Goal: Task Accomplishment & Management: Use online tool/utility

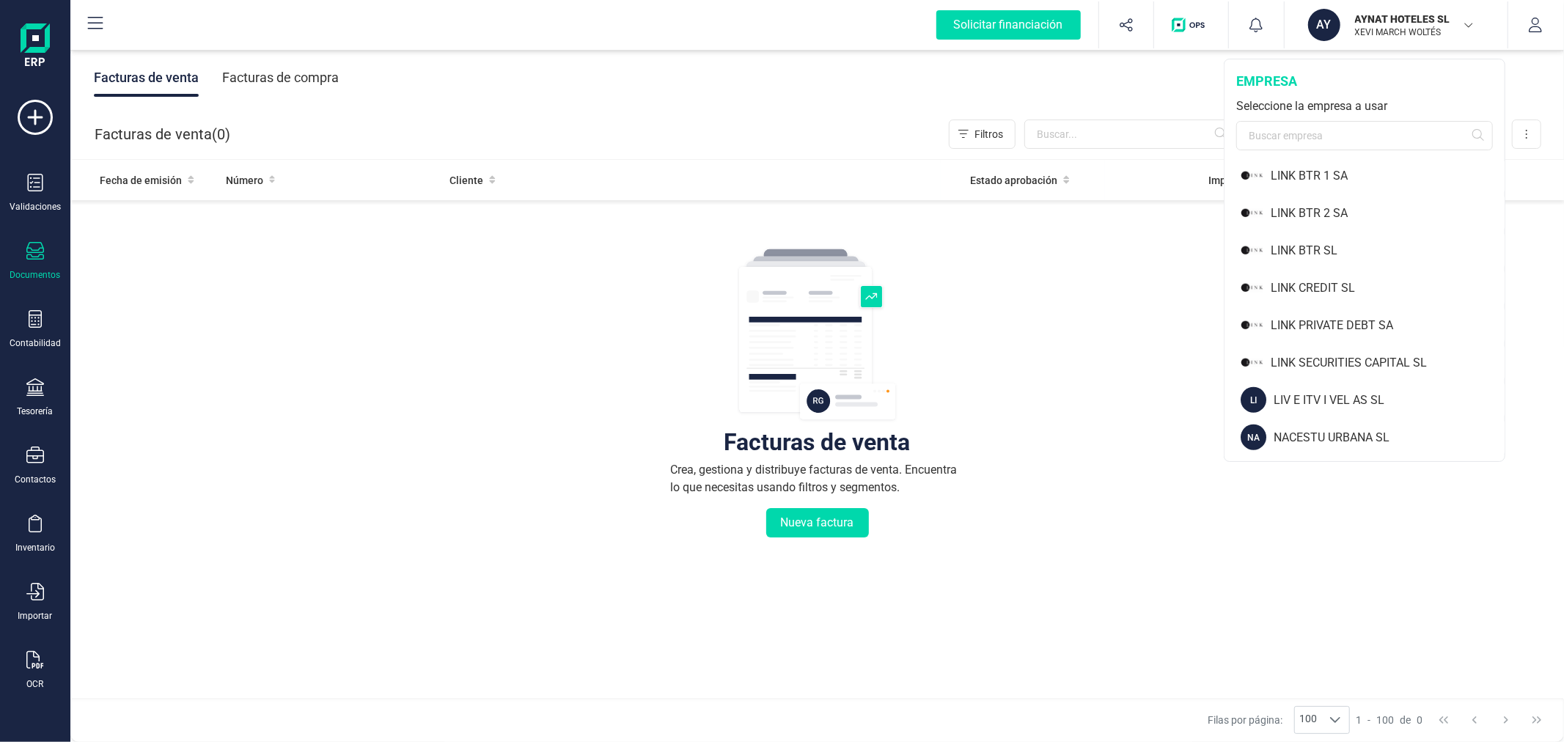
scroll to position [1059, 0]
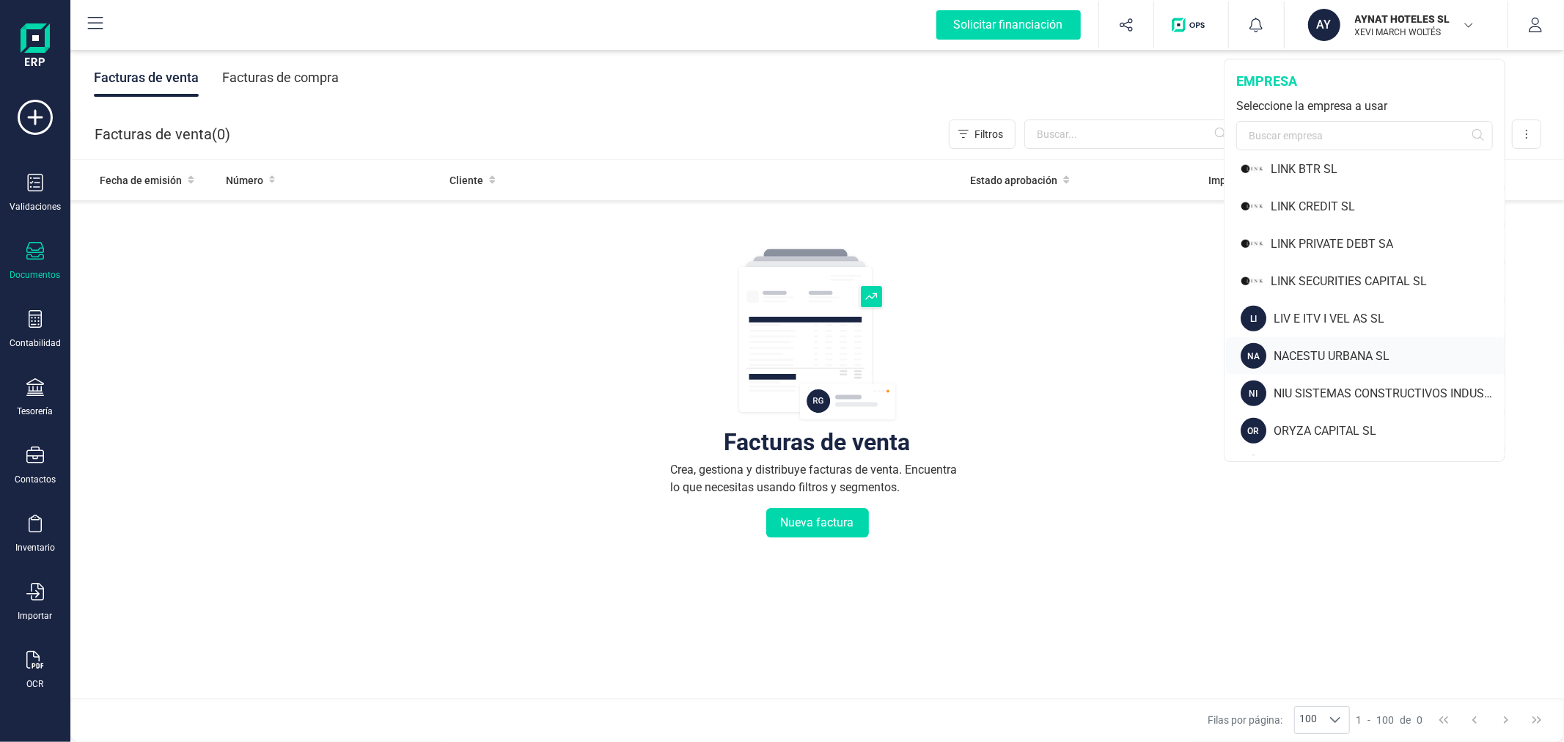
click at [1327, 349] on div "NACESTU URBANA SL" at bounding box center [1389, 357] width 231 height 18
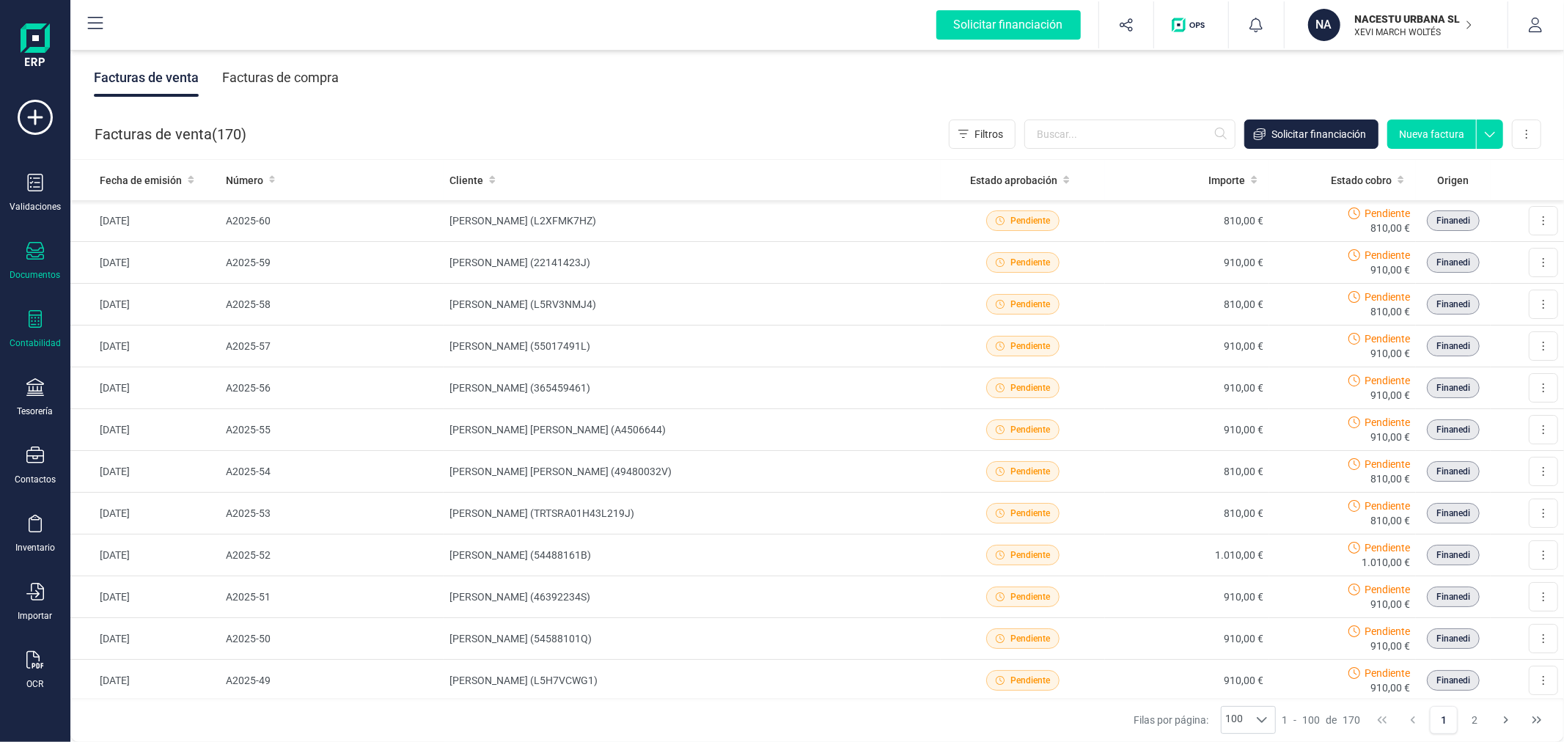
click at [22, 321] on div "Contabilidad" at bounding box center [35, 329] width 59 height 39
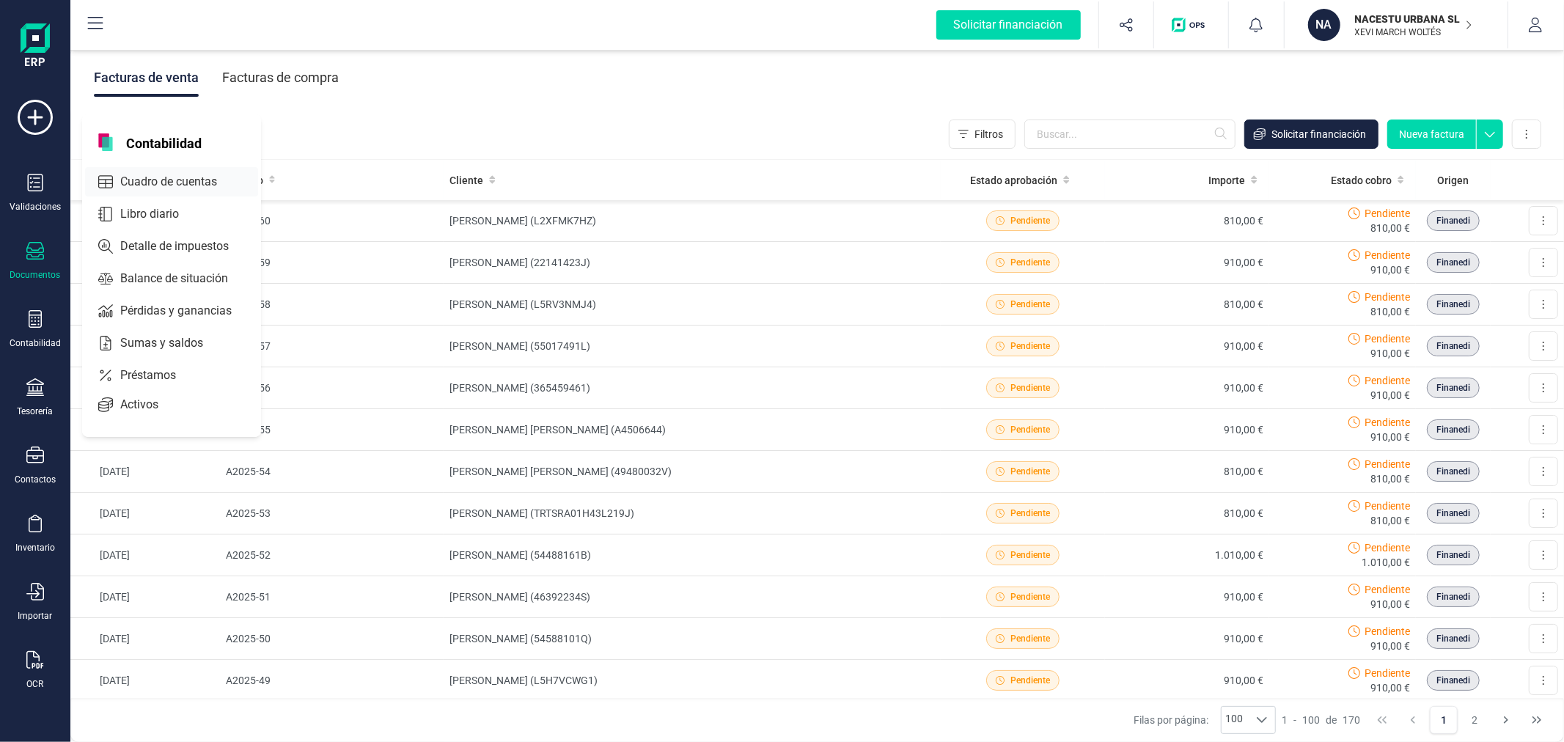
click at [172, 173] on span "Cuadro de cuentas" at bounding box center [178, 182] width 129 height 18
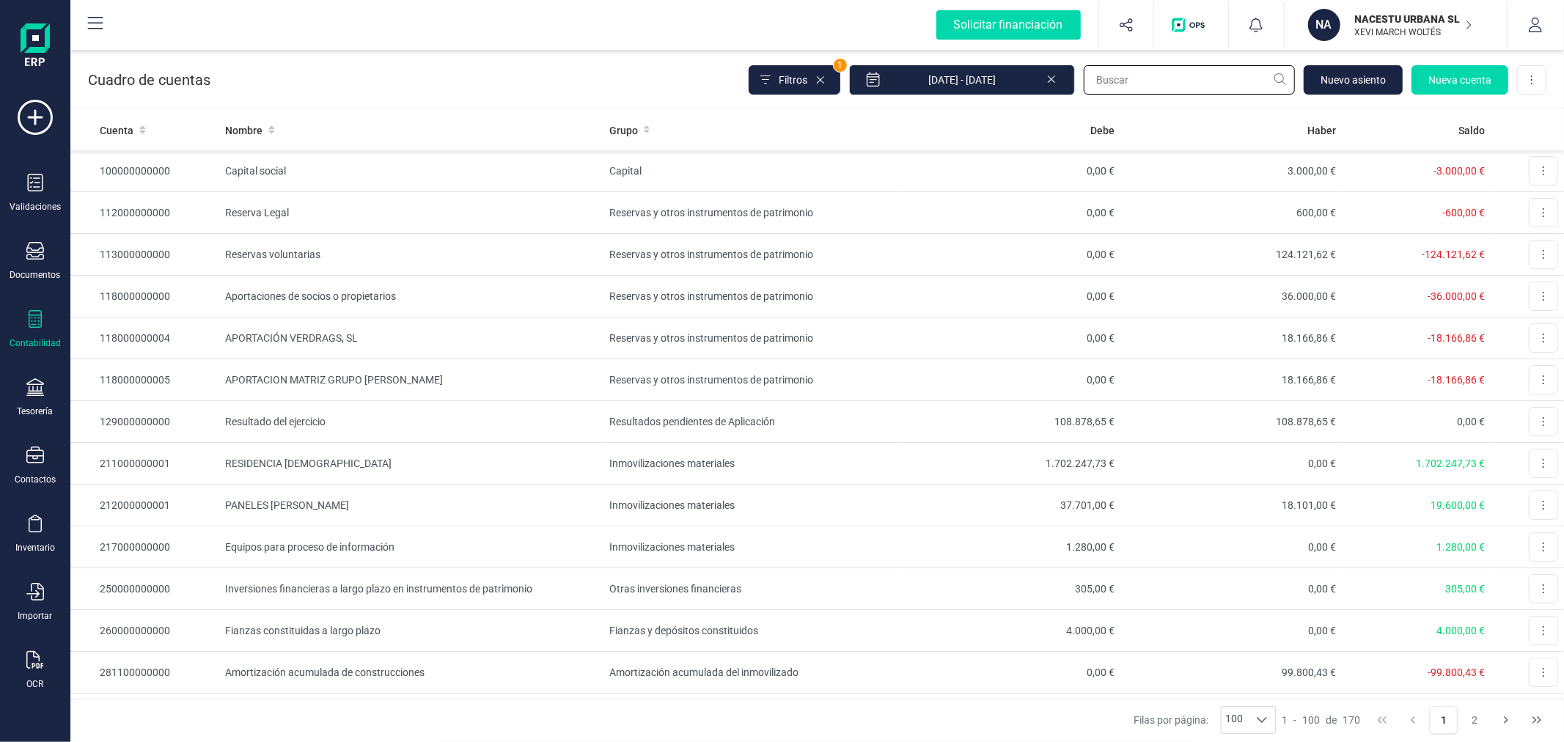
click at [1185, 87] on input "text" at bounding box center [1189, 79] width 211 height 29
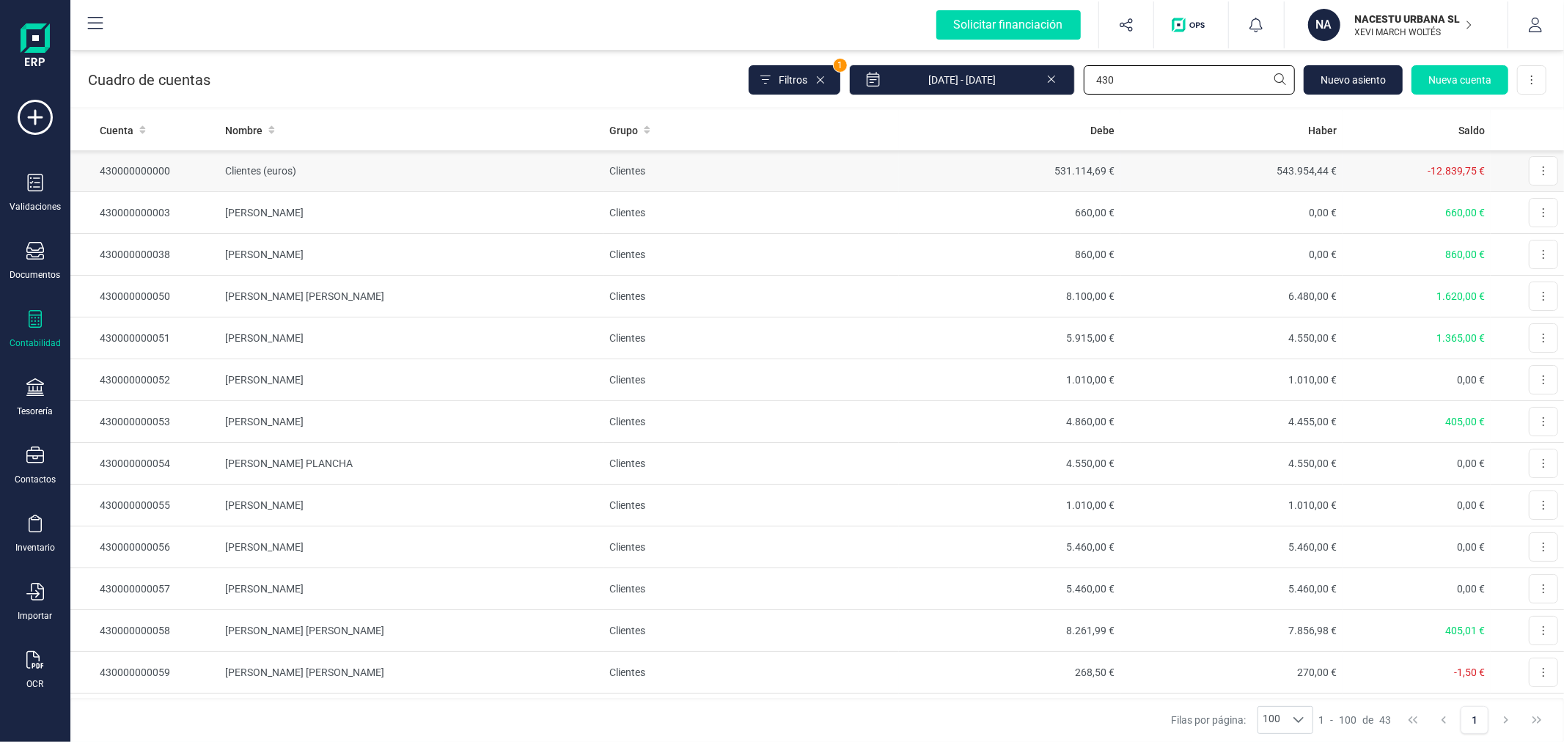
type input "430"
click at [1074, 176] on td "531.114,69 €" at bounding box center [1010, 171] width 222 height 42
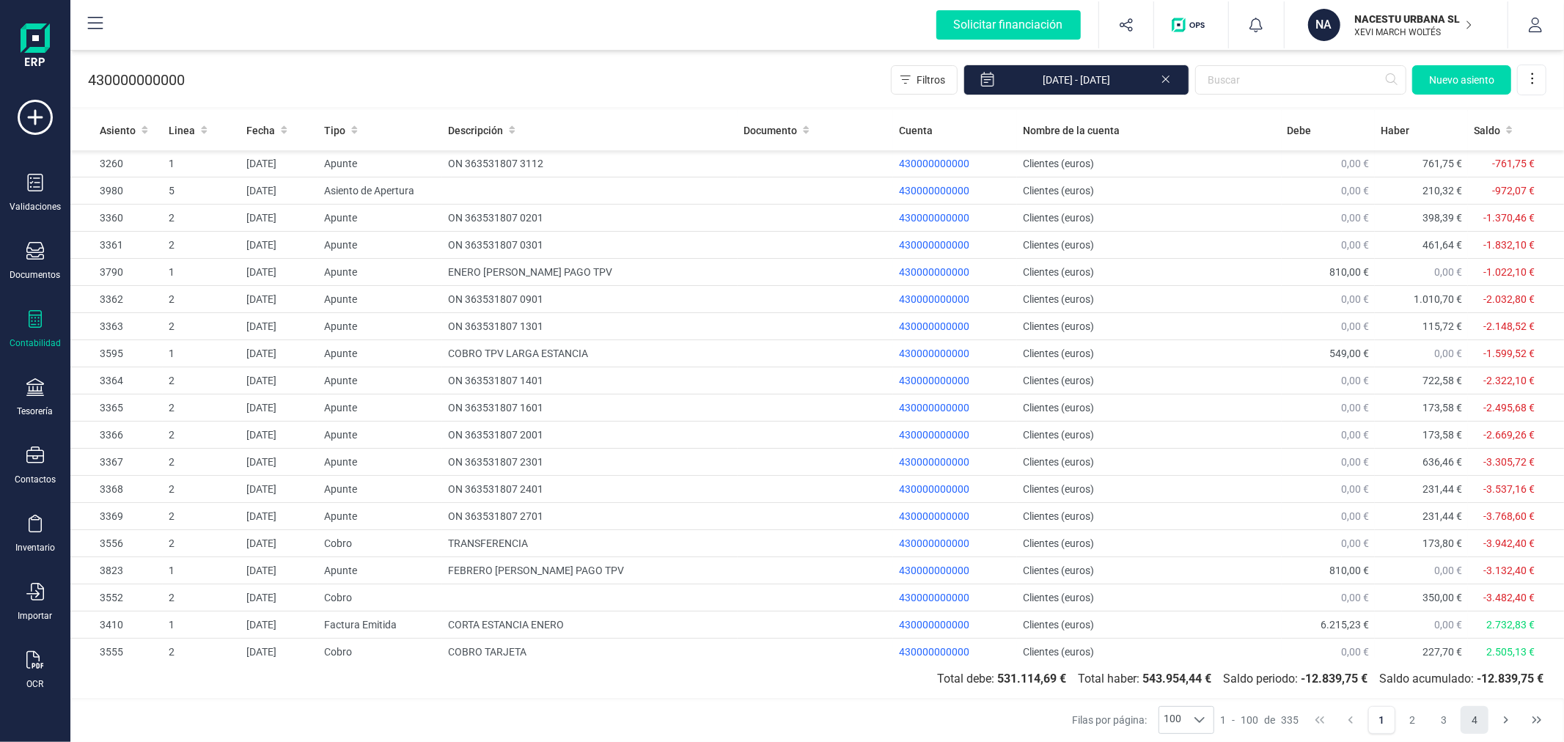
click at [1468, 716] on button "4" at bounding box center [1475, 720] width 28 height 28
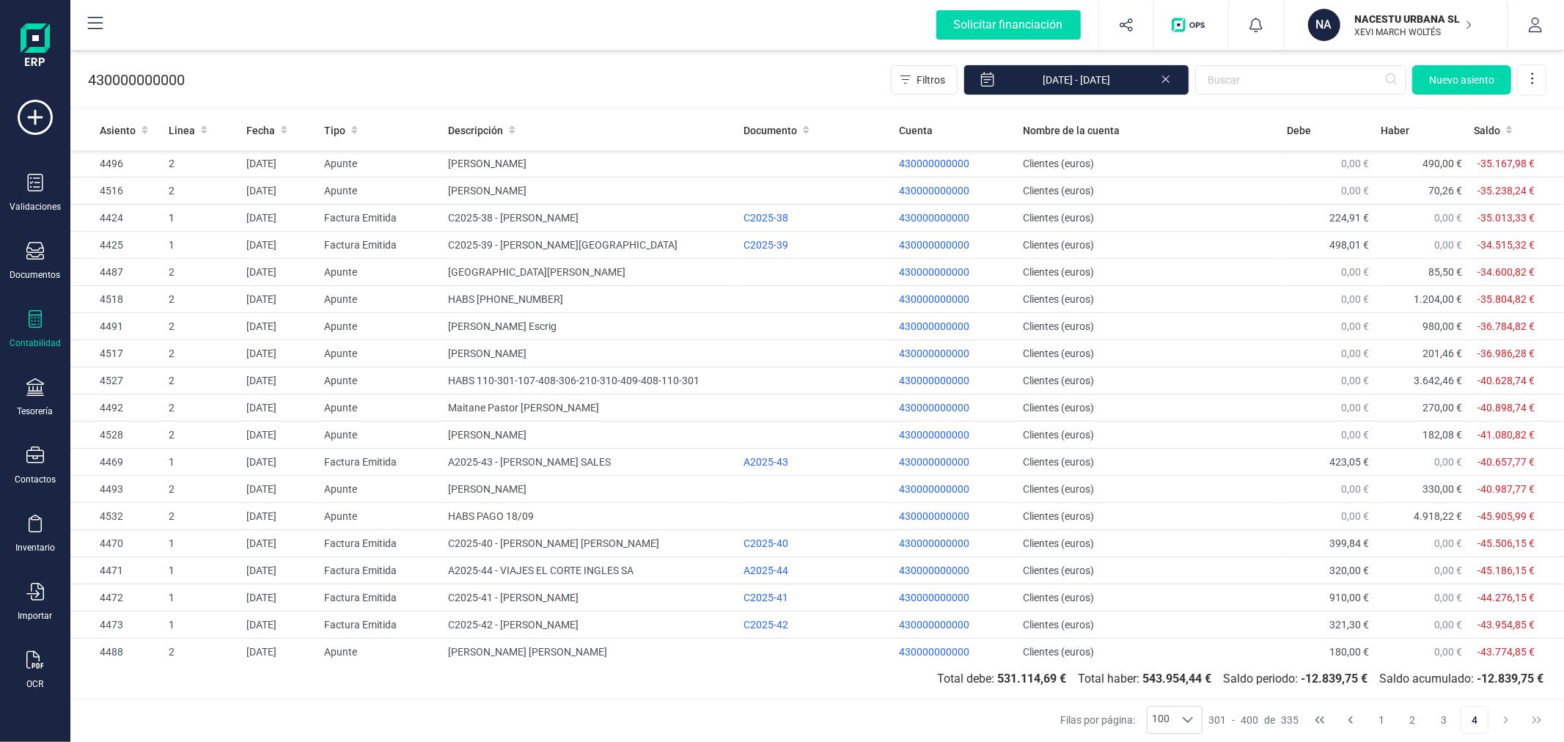
scroll to position [472, 0]
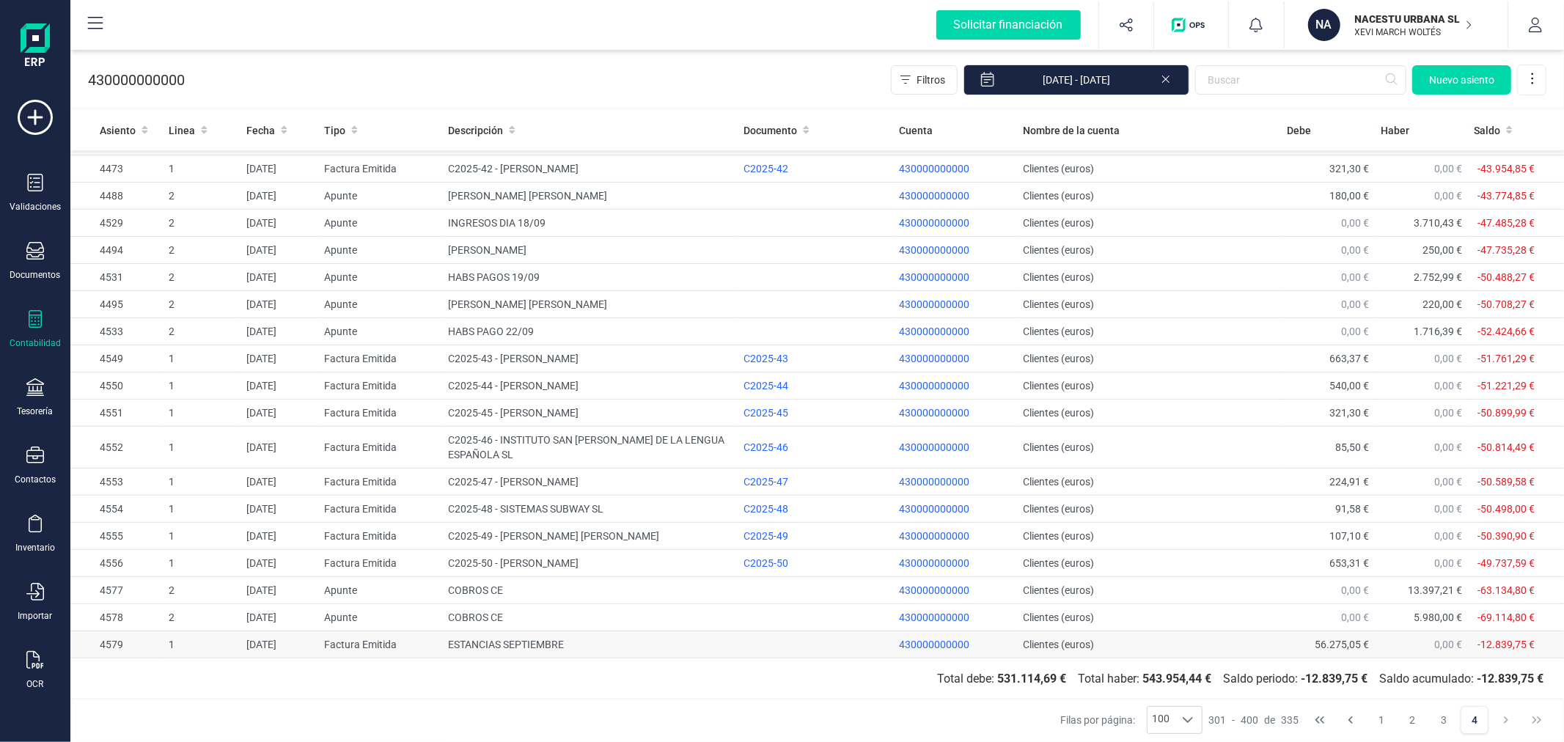
click at [496, 649] on td "ESTANCIAS SEPTIEMBRE" at bounding box center [590, 644] width 296 height 27
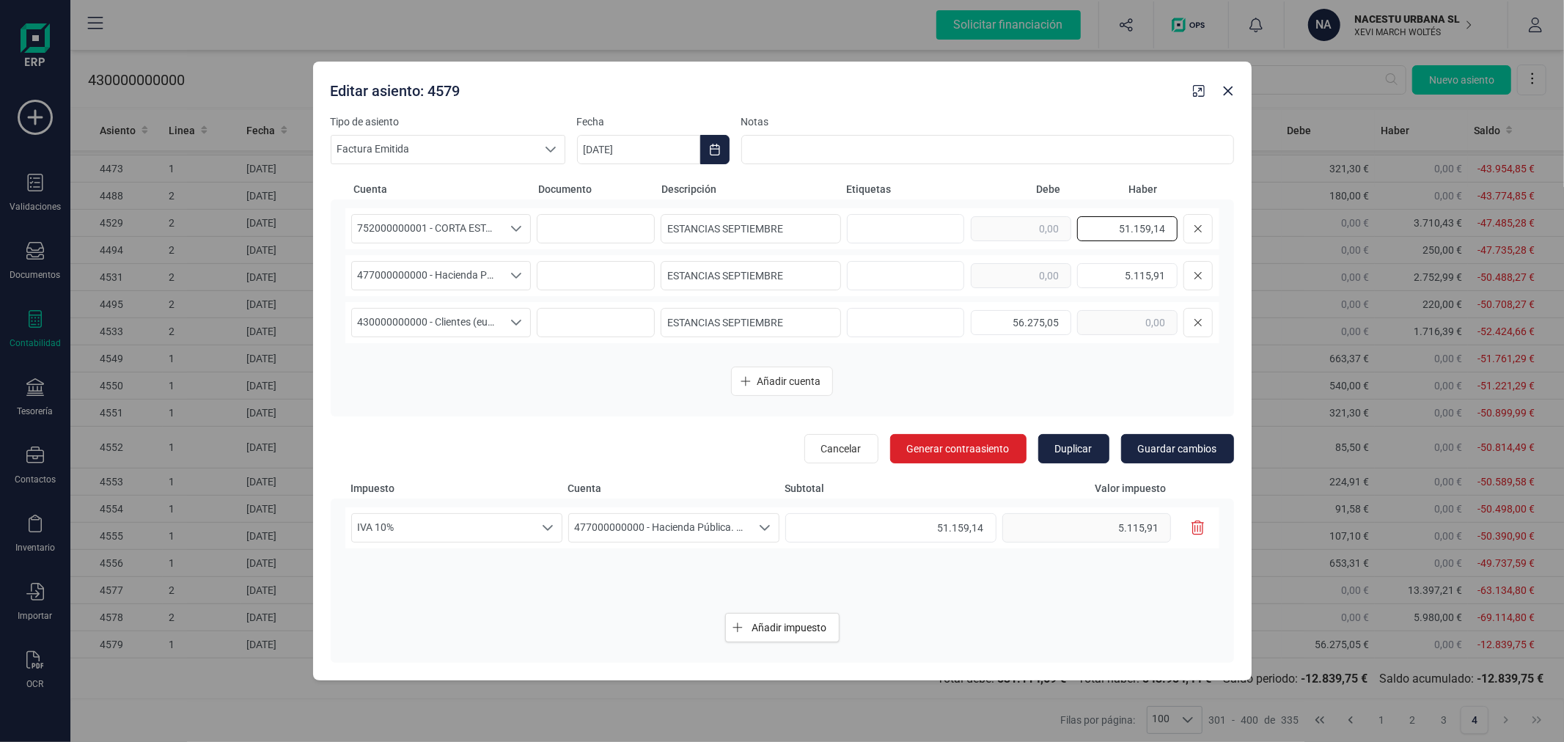
click at [1130, 229] on input "51.159,14" at bounding box center [1127, 228] width 100 height 25
click at [1130, 230] on input "51.159,14" at bounding box center [1127, 228] width 100 height 25
type input "55.437,35"
click at [955, 532] on input "51.159,14" at bounding box center [890, 527] width 211 height 29
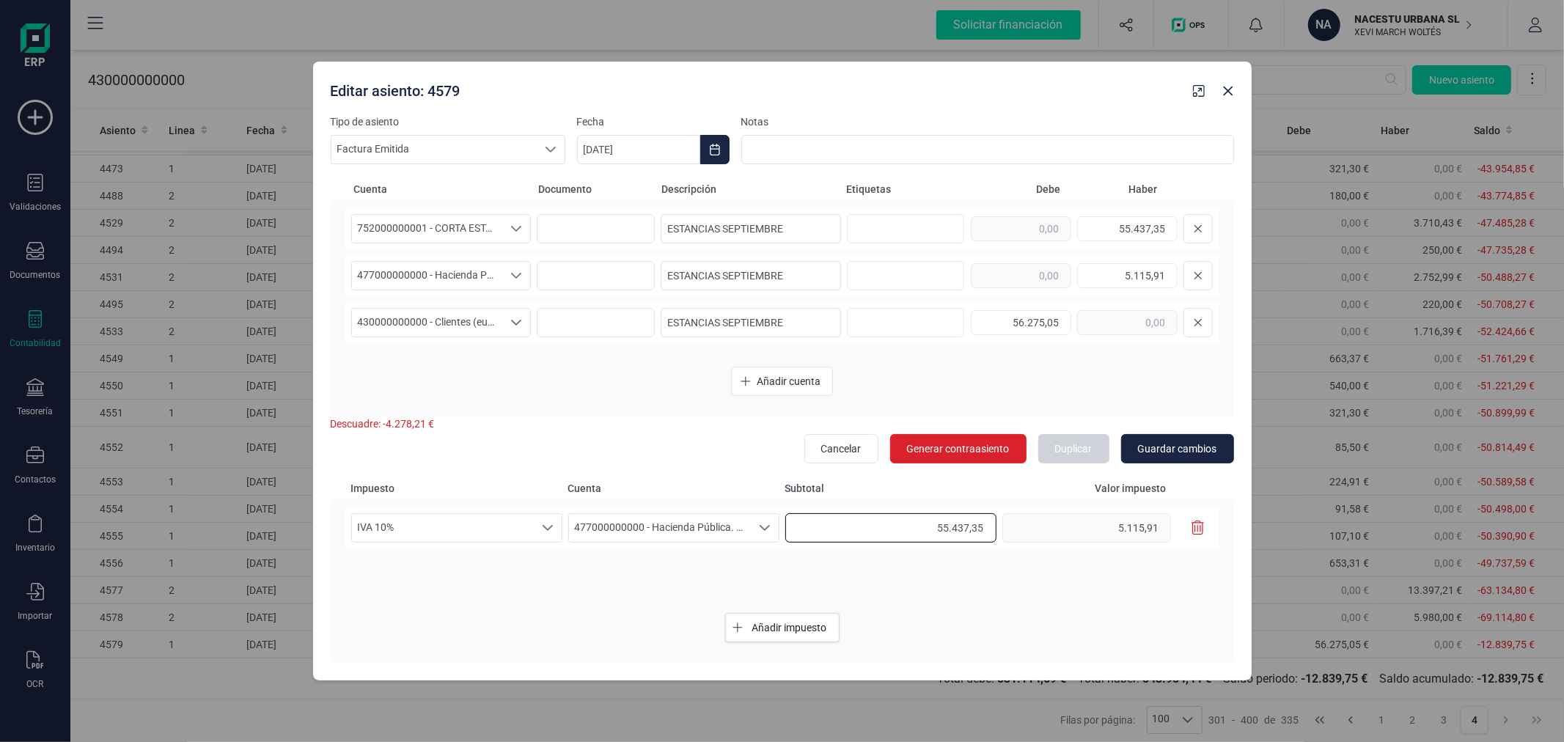
type input "55.437,35"
type input "5.543,73"
click at [1125, 275] on input "5.115,91" at bounding box center [1127, 275] width 100 height 25
type input "5.543,73"
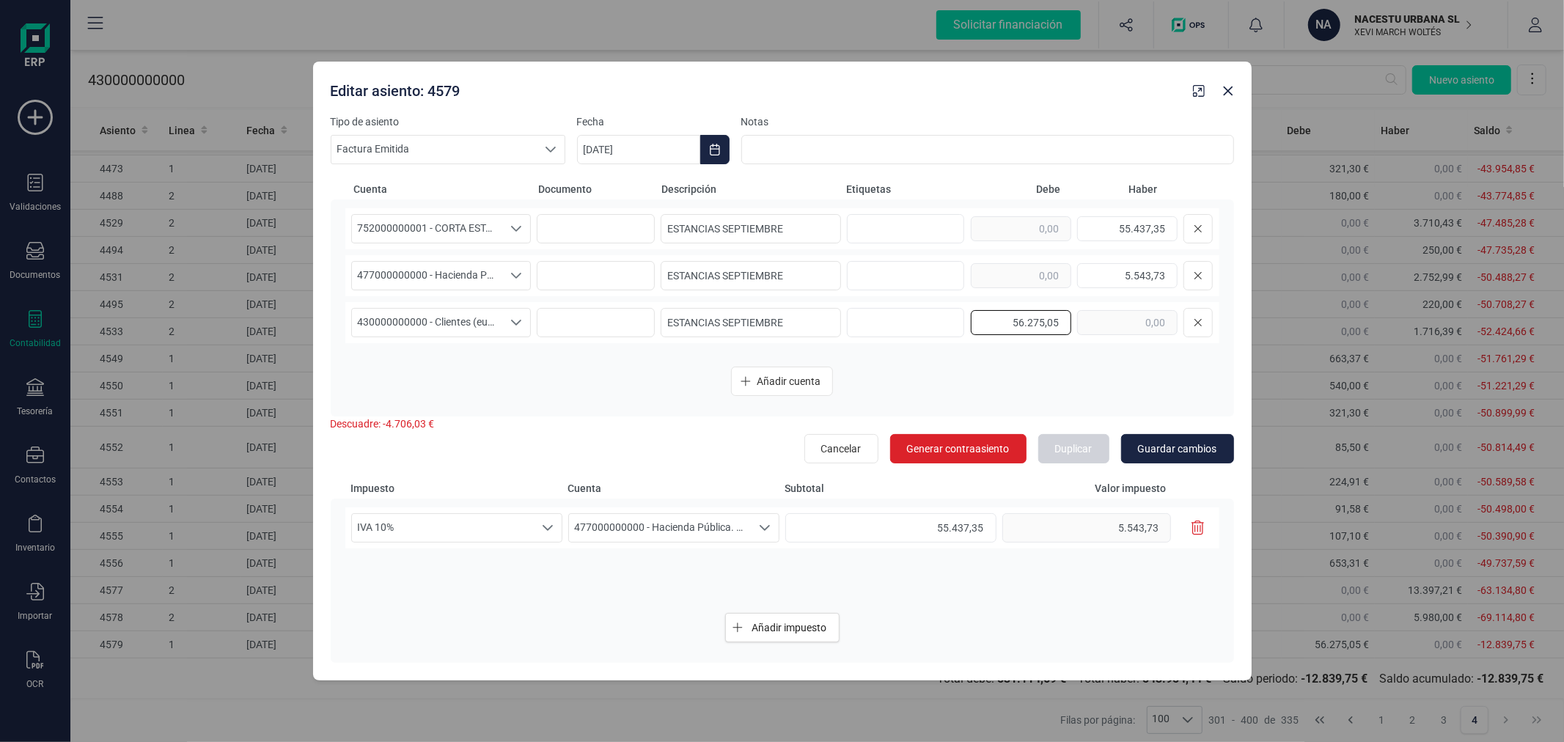
click at [1000, 314] on input "56.275,05" at bounding box center [1021, 322] width 100 height 25
click at [1000, 314] on input "text" at bounding box center [1021, 322] width 100 height 25
type input "60.981,08"
click at [1201, 445] on span "Guardar cambios" at bounding box center [1177, 449] width 79 height 15
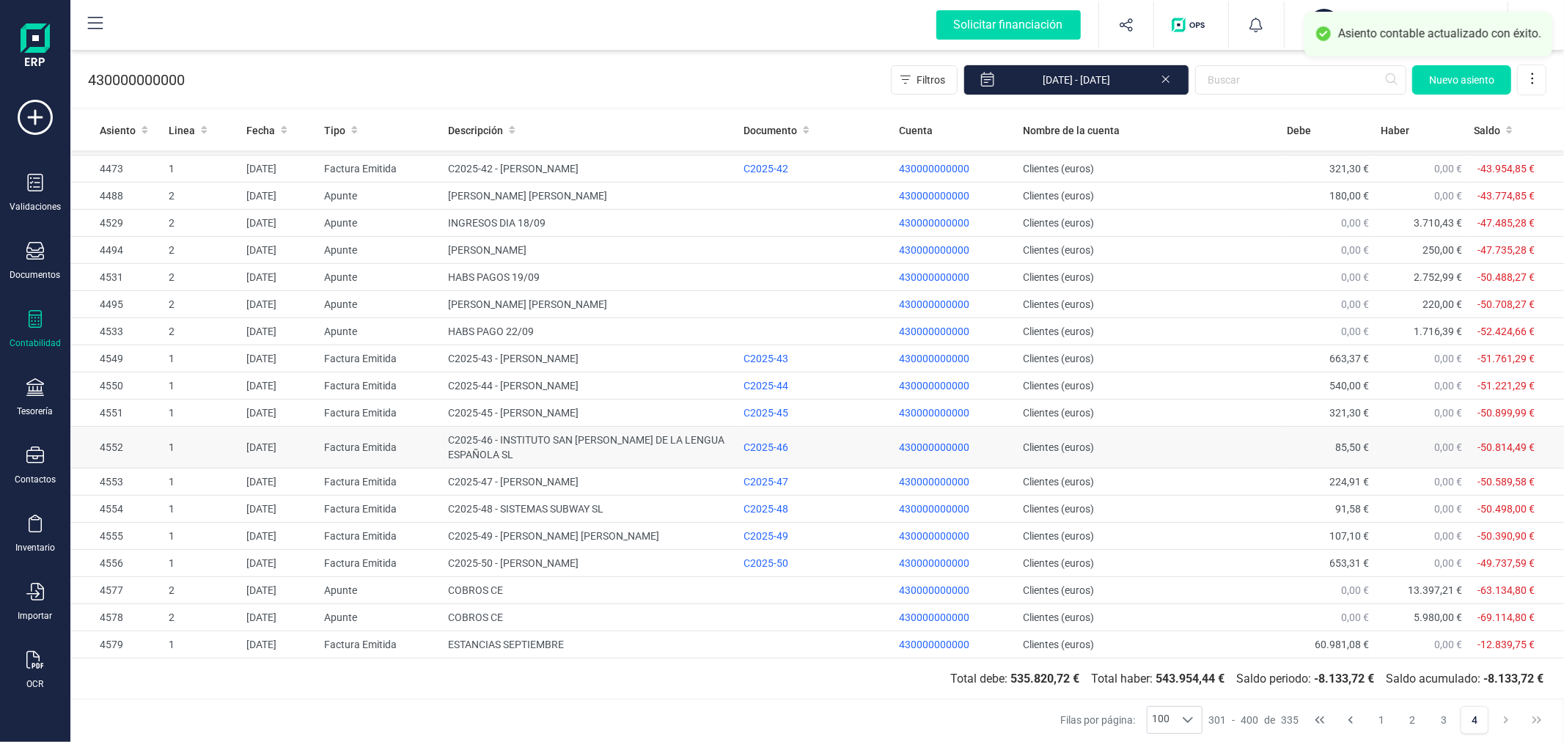
drag, startPoint x: 1216, startPoint y: 408, endPoint x: 1196, endPoint y: 428, distance: 28.0
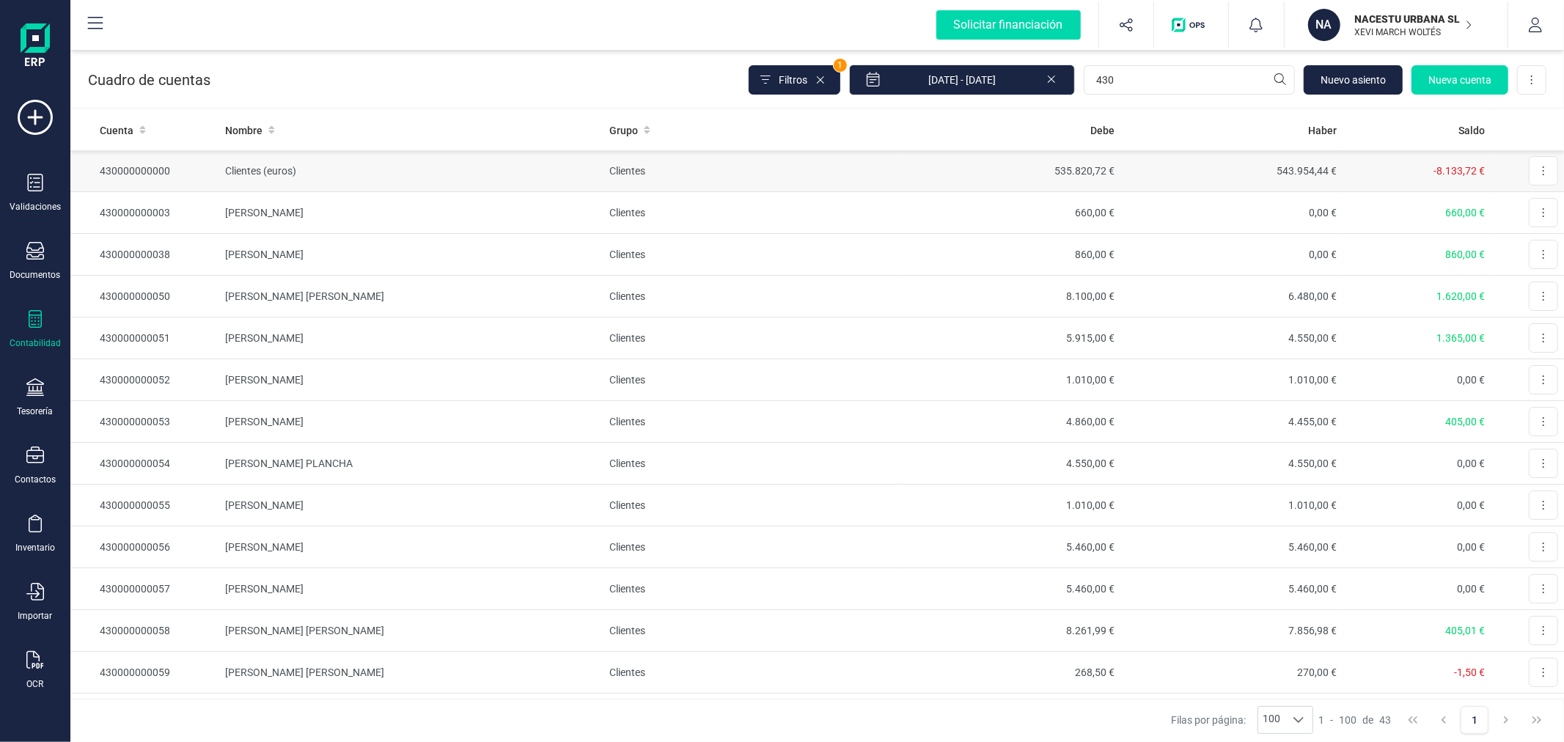
click at [594, 172] on td "Clientes (euros)" at bounding box center [411, 171] width 384 height 42
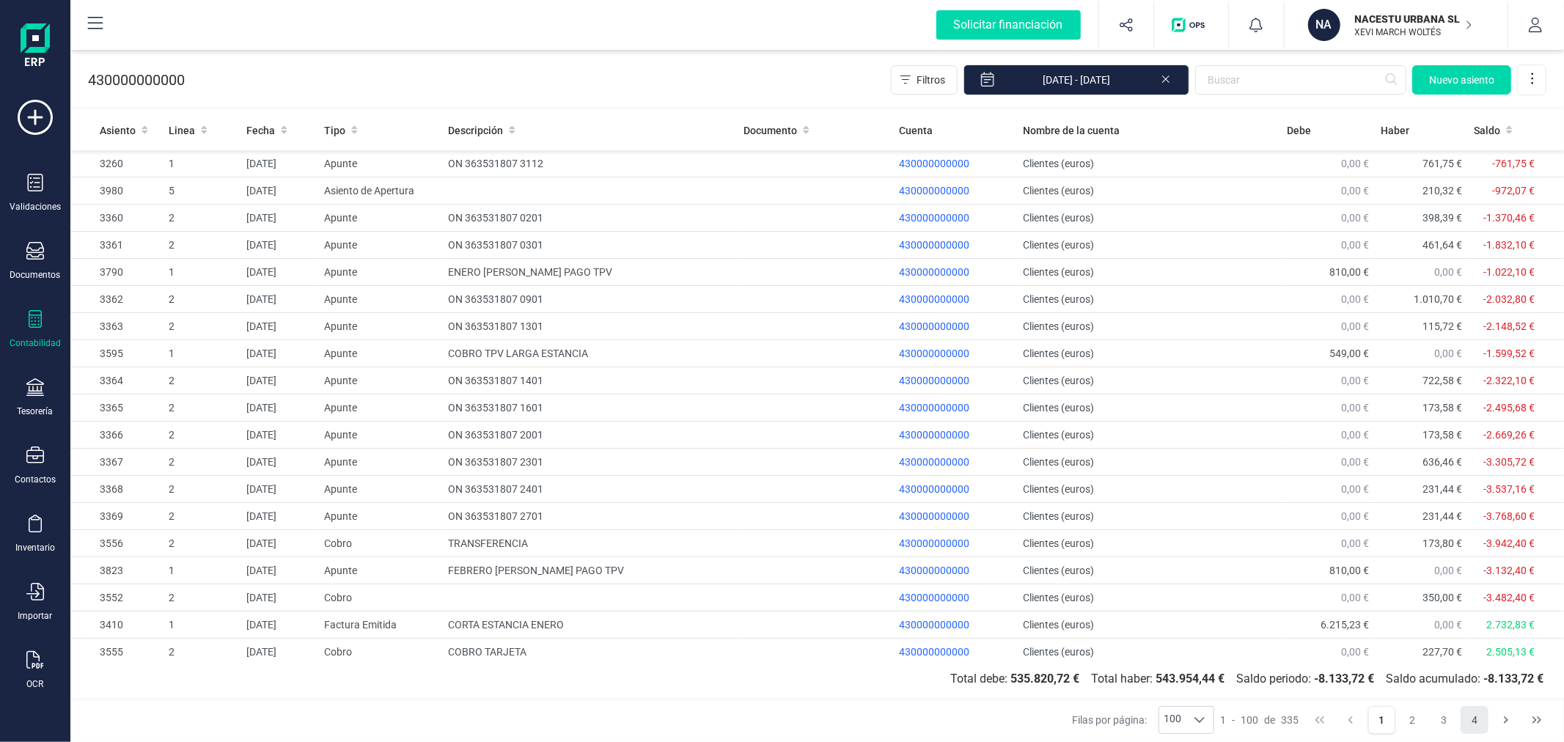
click at [1482, 721] on button "4" at bounding box center [1475, 720] width 28 height 28
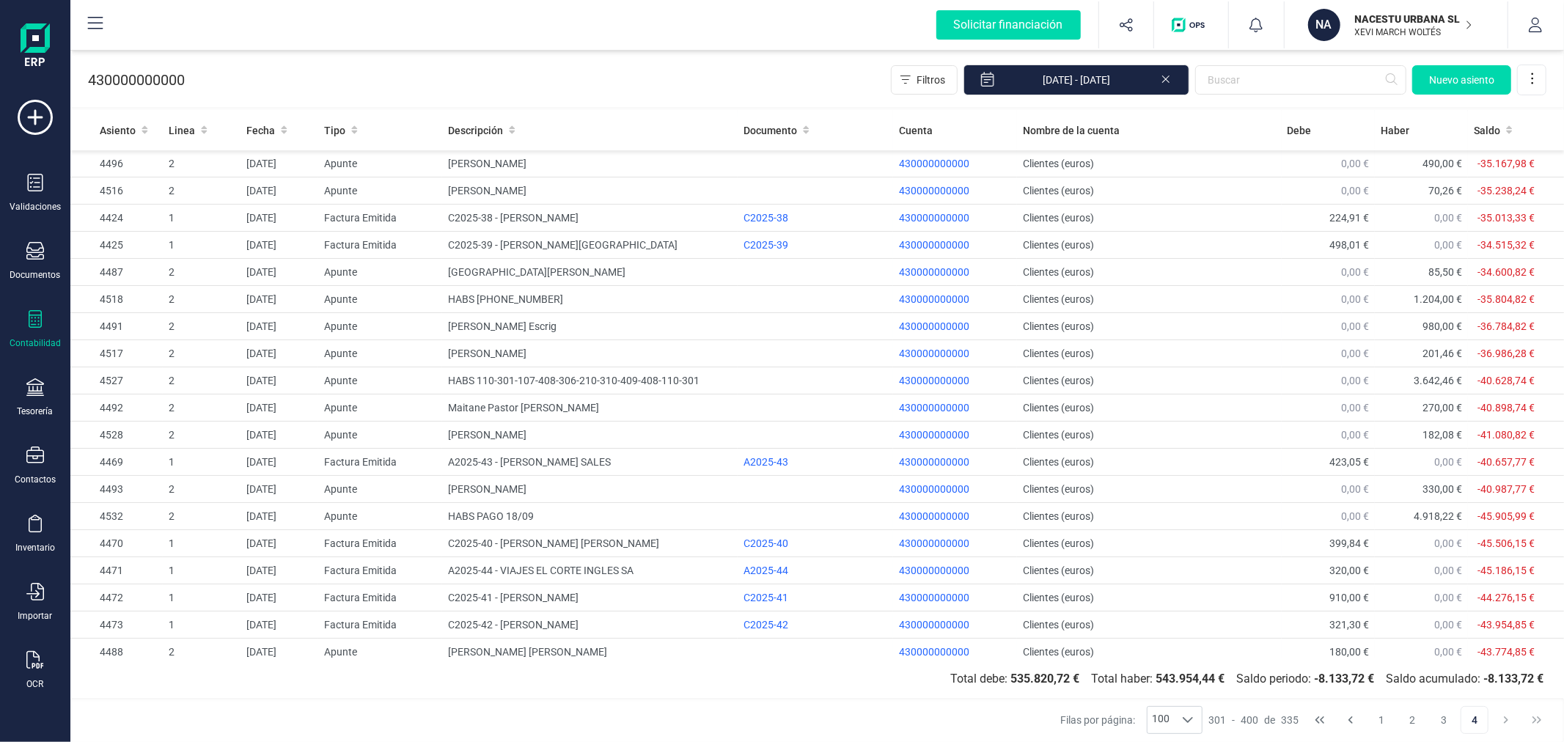
scroll to position [472, 0]
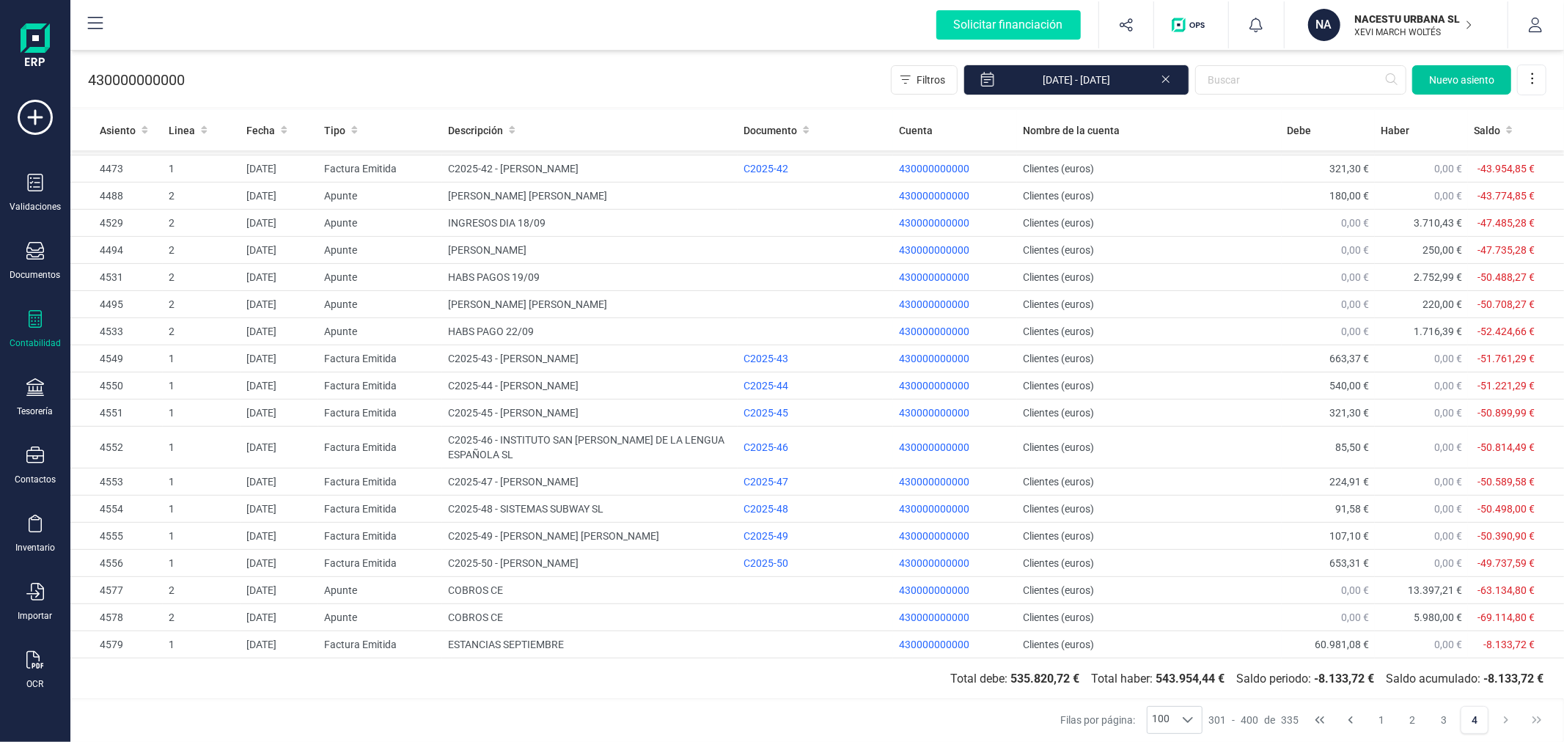
click at [1438, 70] on button "Nuevo asiento" at bounding box center [1462, 79] width 99 height 29
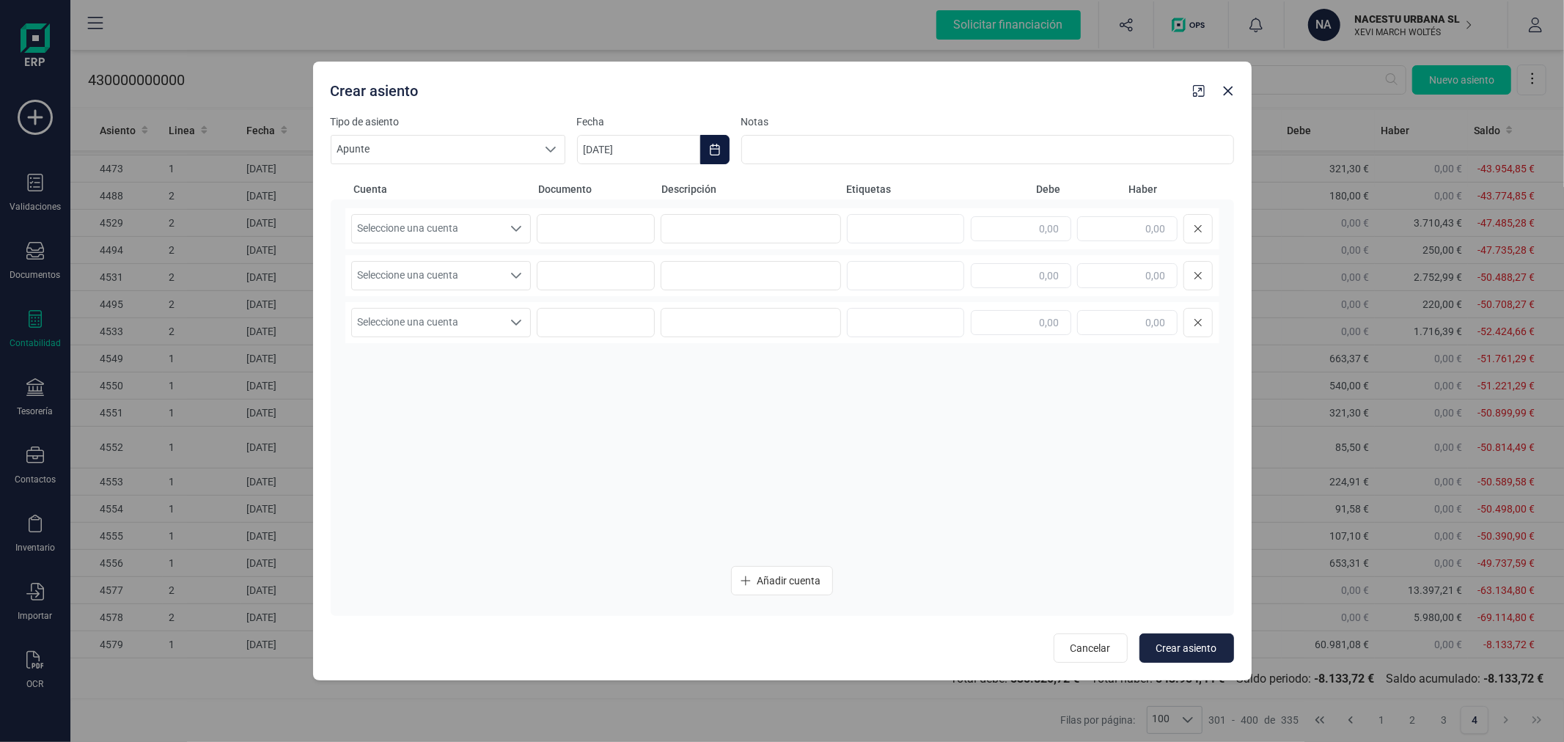
click at [714, 140] on button "Choose Date" at bounding box center [714, 149] width 29 height 29
click at [603, 192] on icon "Previous Month" at bounding box center [607, 194] width 12 height 12
click at [669, 440] on span "30" at bounding box center [667, 443] width 29 height 29
type input "[DATE]"
drag, startPoint x: 489, startPoint y: 231, endPoint x: 486, endPoint y: 238, distance: 7.6
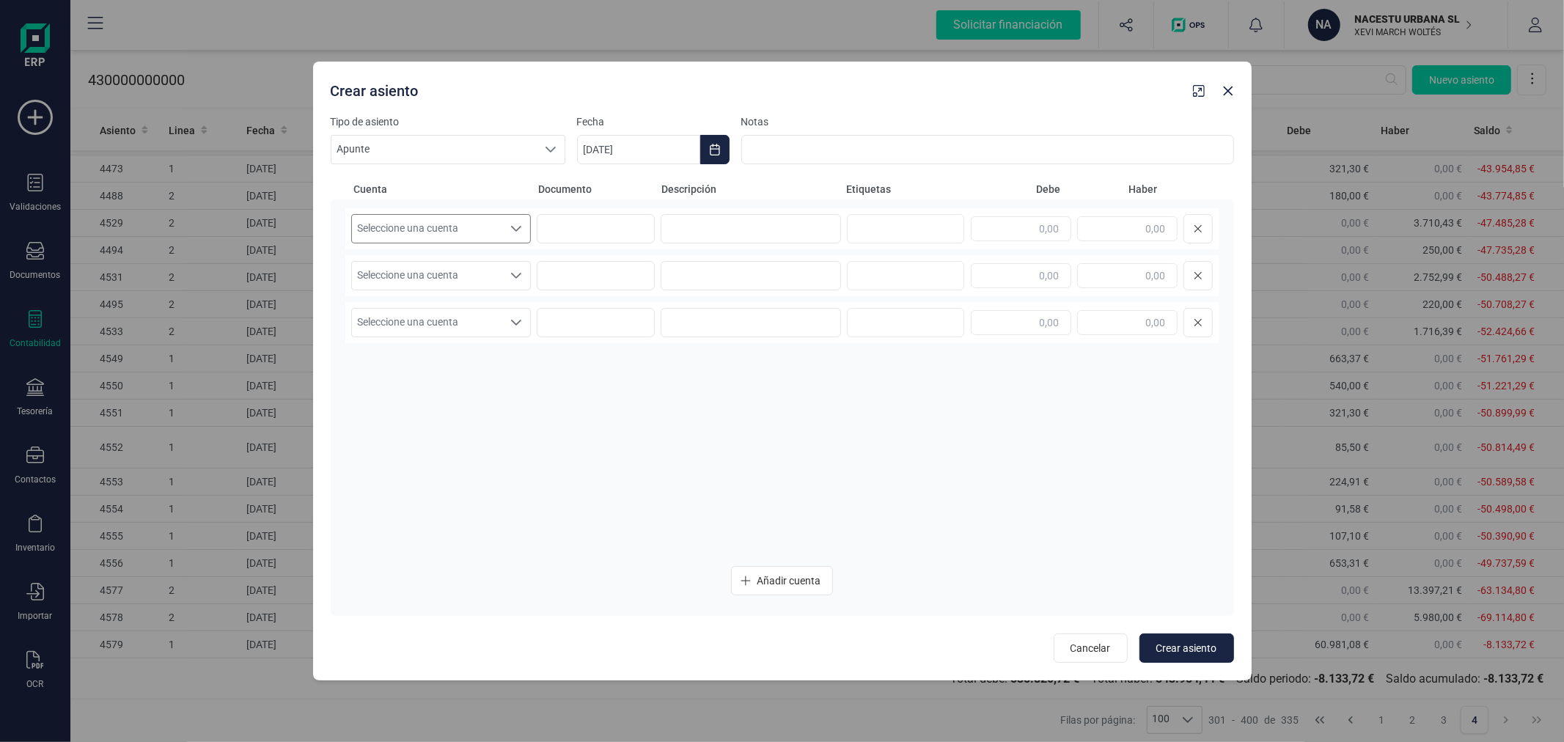
click at [488, 231] on span "Seleccione una cuenta" at bounding box center [427, 229] width 151 height 28
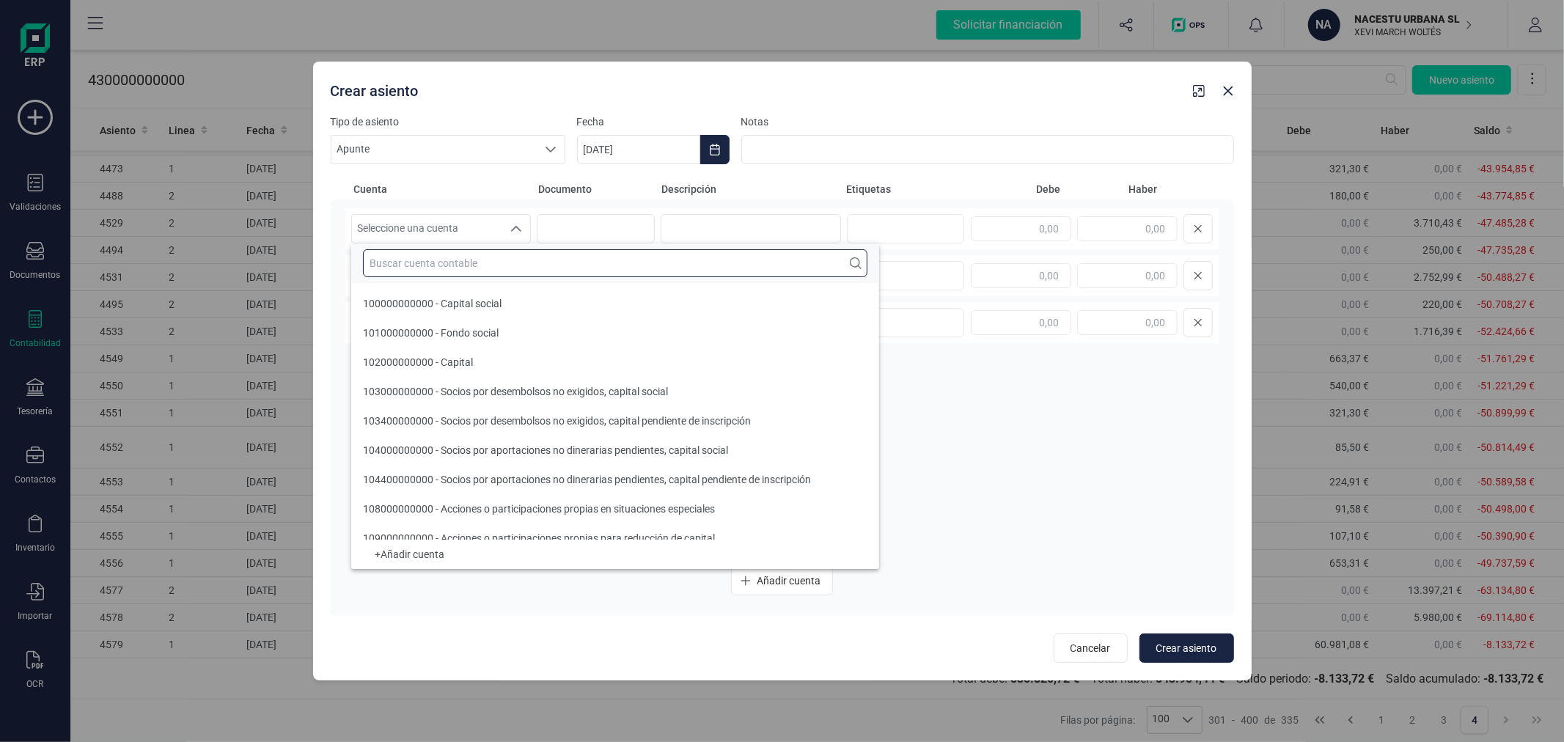
click at [488, 266] on input "text" at bounding box center [615, 263] width 505 height 28
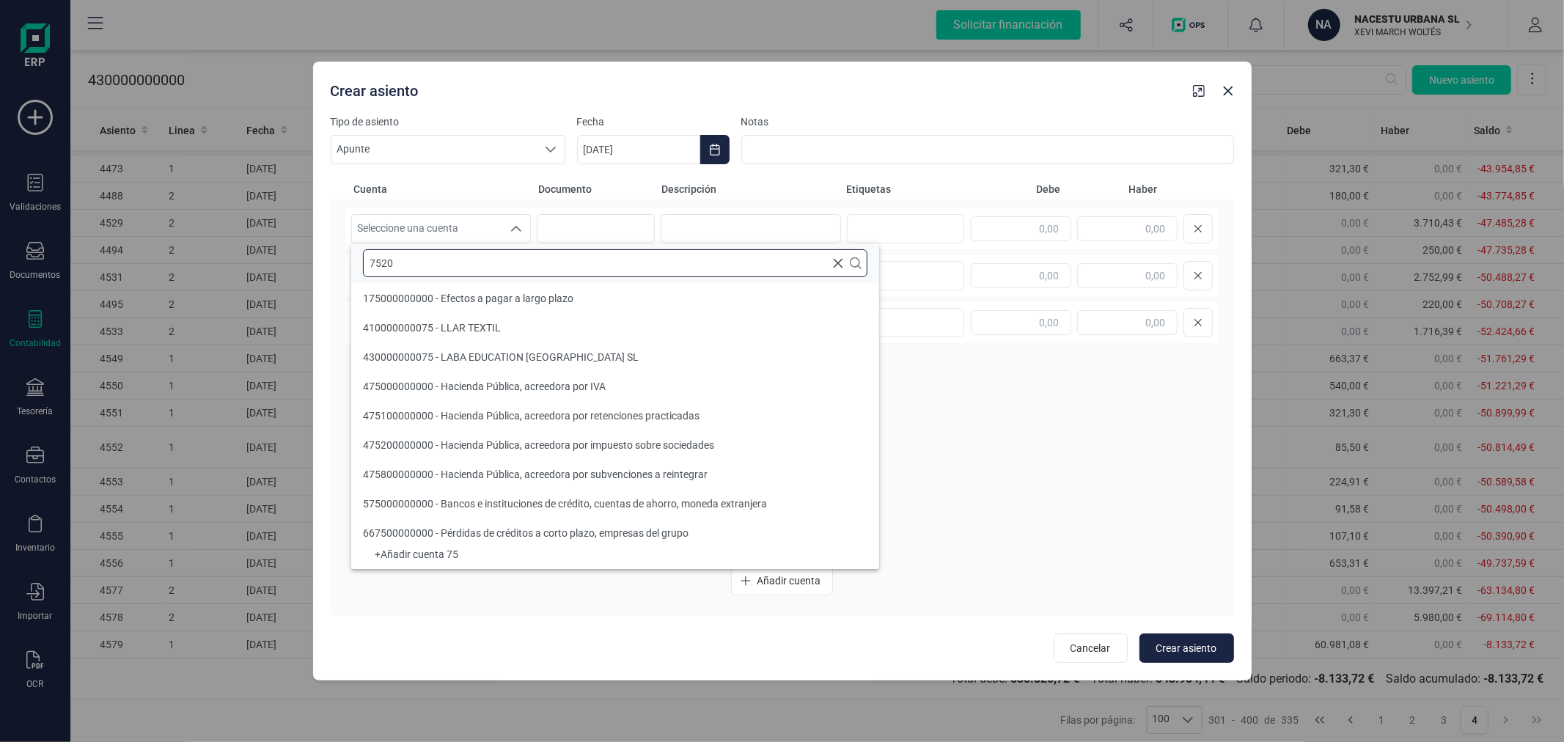
scroll to position [0, 0]
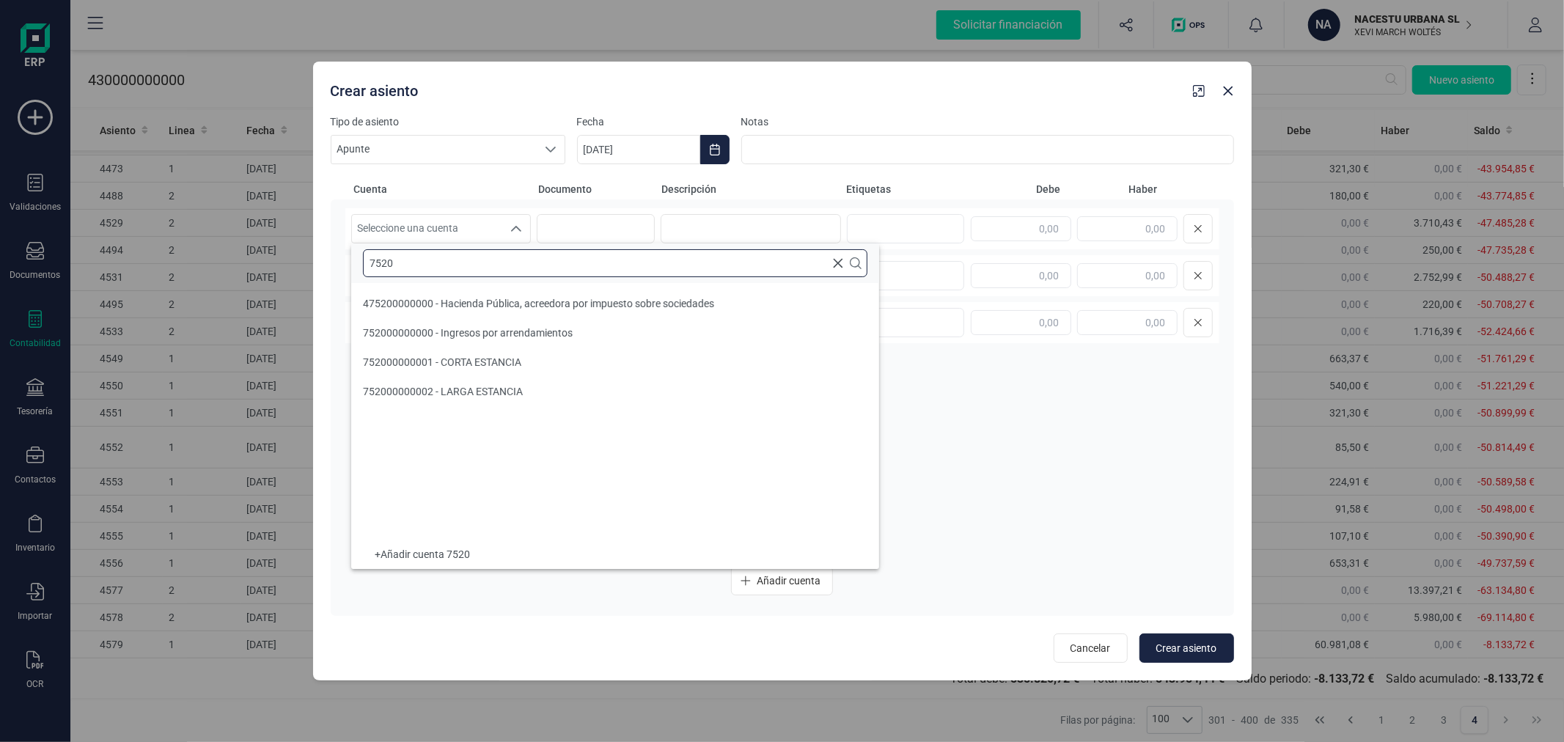
type input "7520"
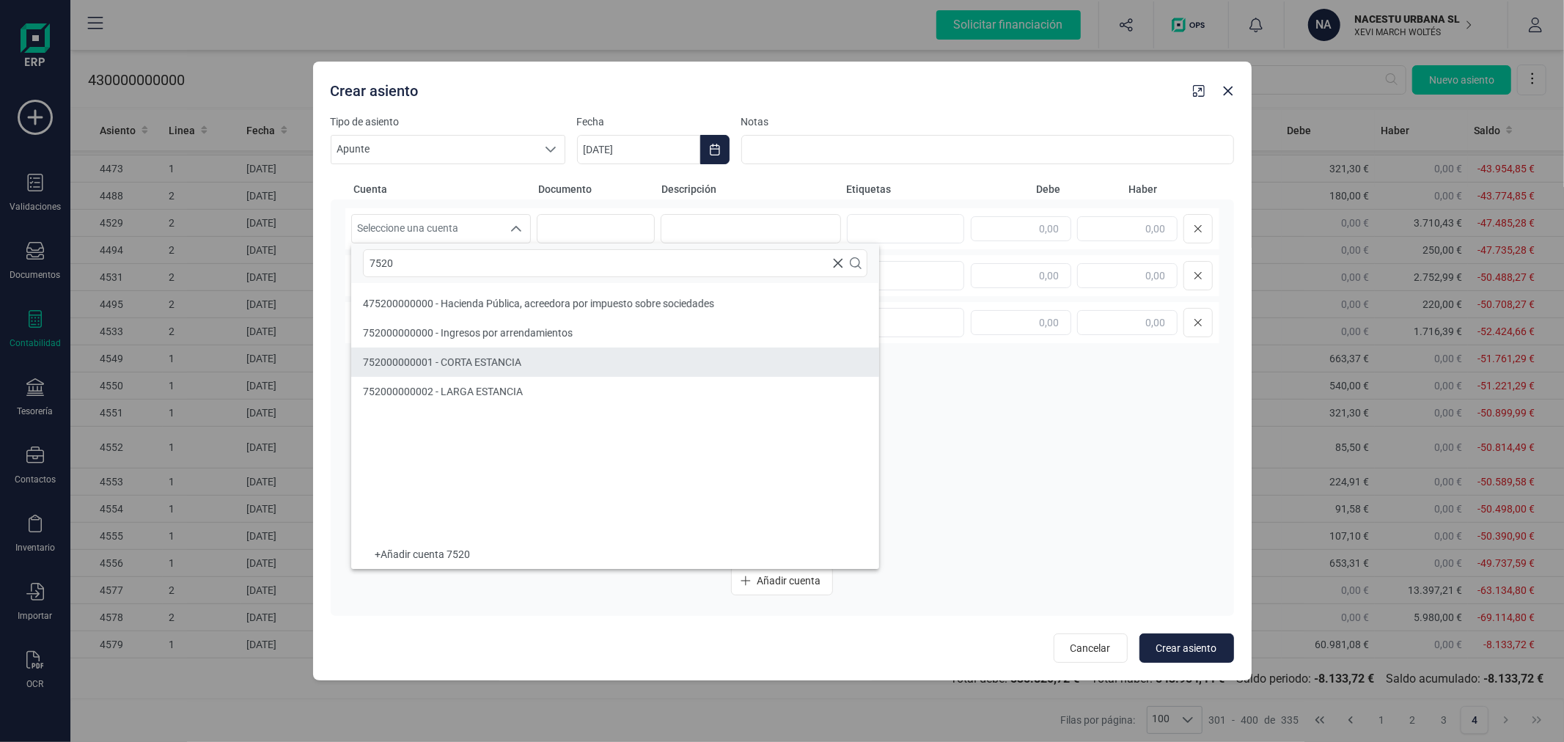
click at [531, 358] on li "752000000001 - CORTA ESTANCIA" at bounding box center [615, 362] width 528 height 29
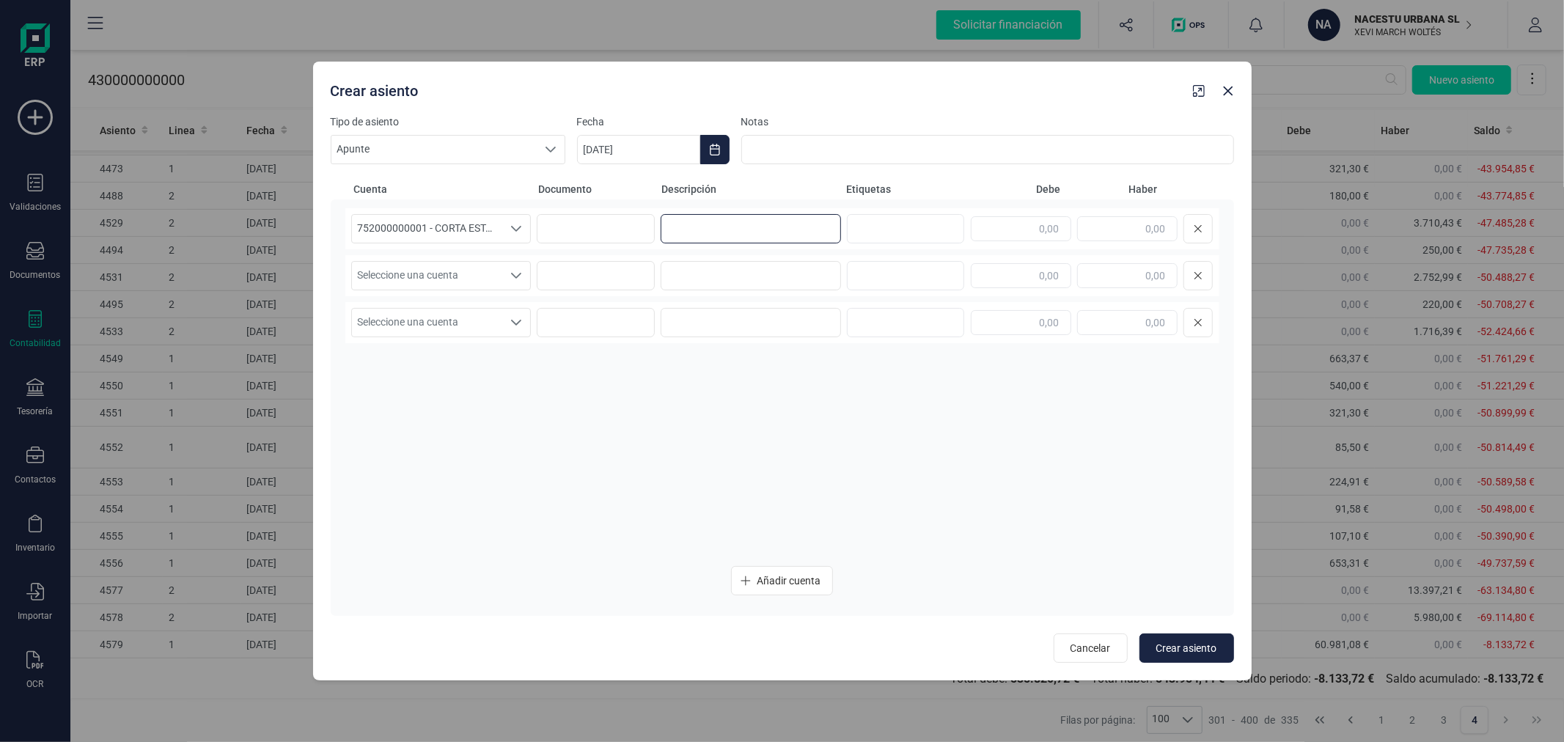
click at [772, 232] on input at bounding box center [751, 228] width 180 height 29
type input "AJUSTE COBROS FUTUROS"
type input "4.826,14"
click at [488, 270] on span "Seleccione una cuenta" at bounding box center [427, 276] width 151 height 28
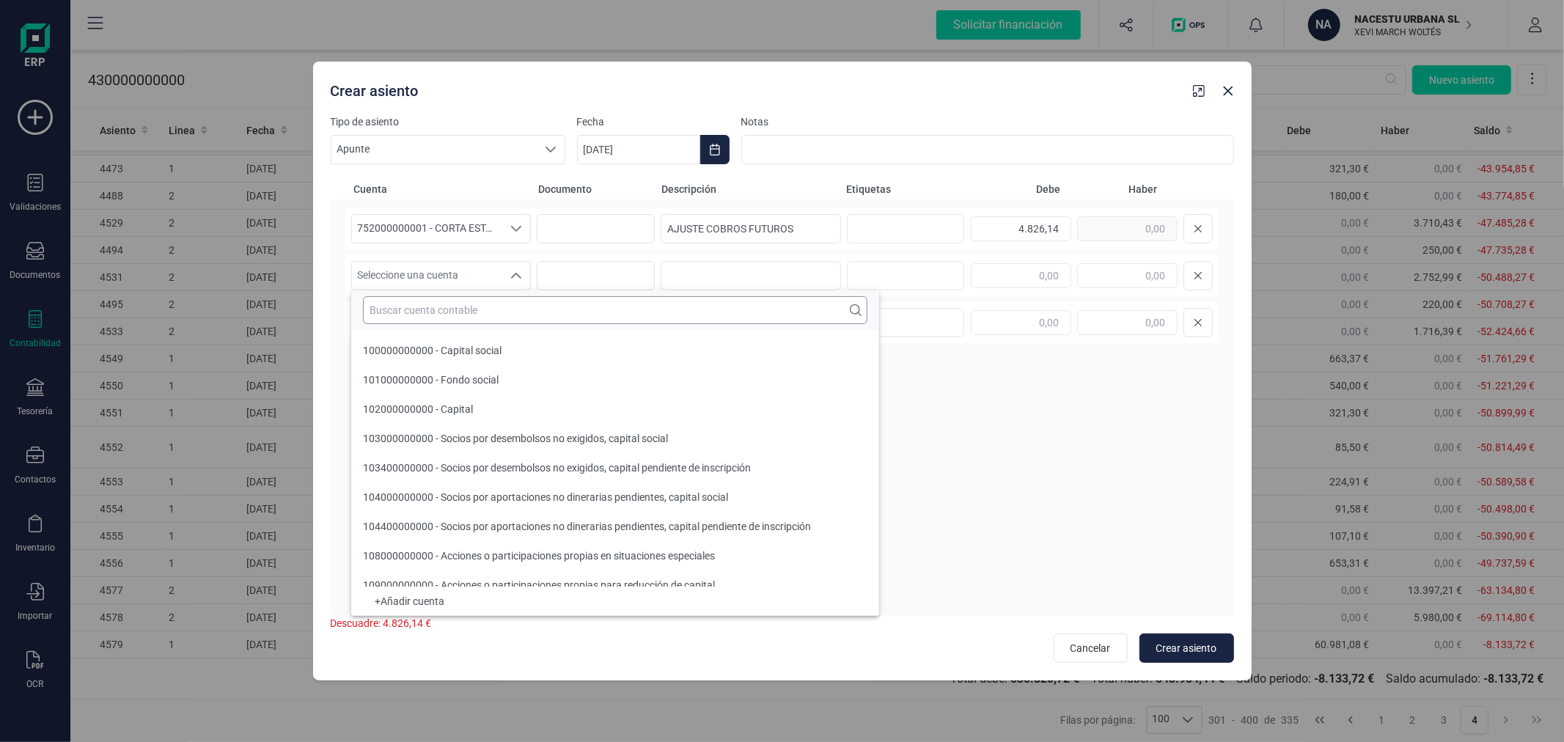
click at [477, 312] on input "text" at bounding box center [615, 310] width 505 height 28
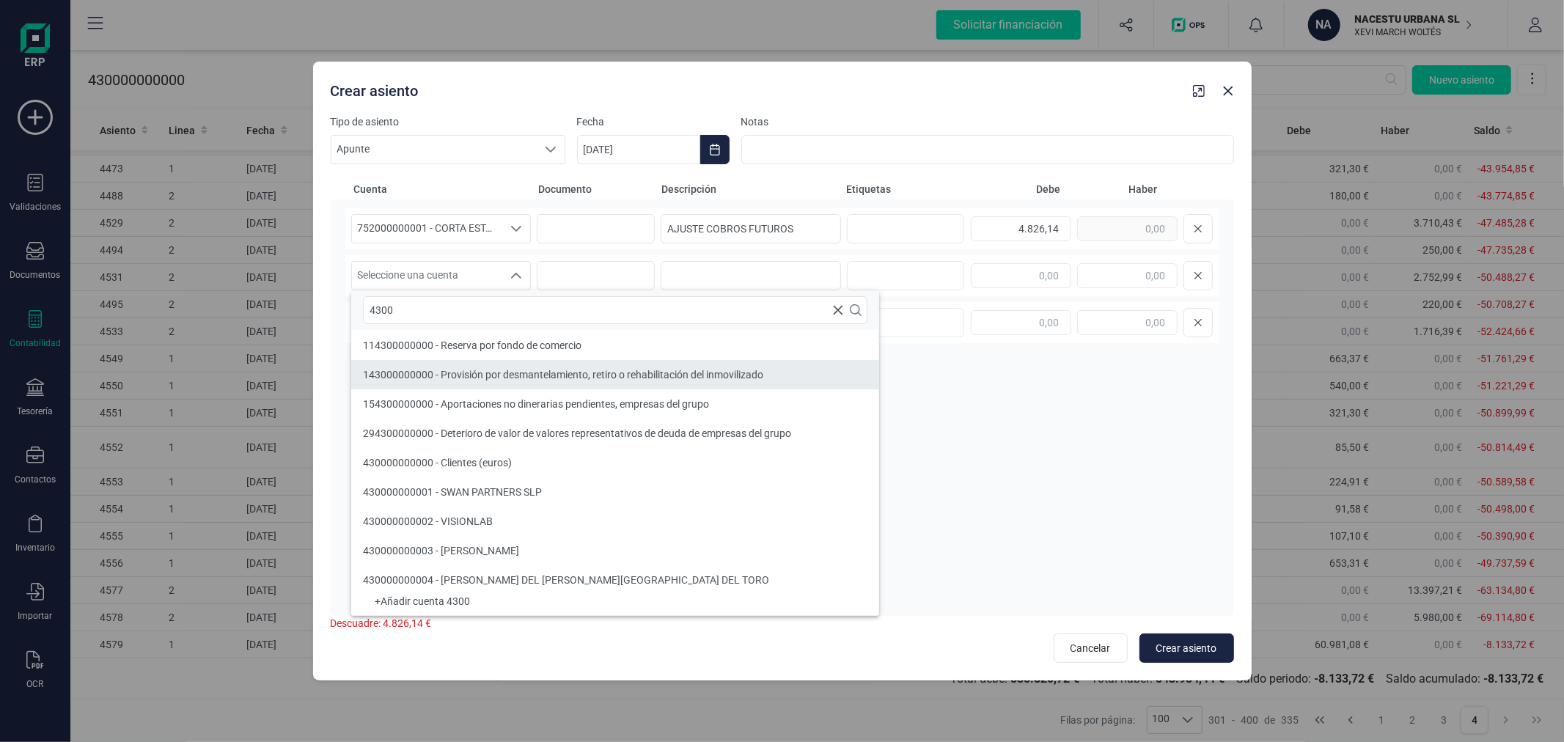
type input "4300"
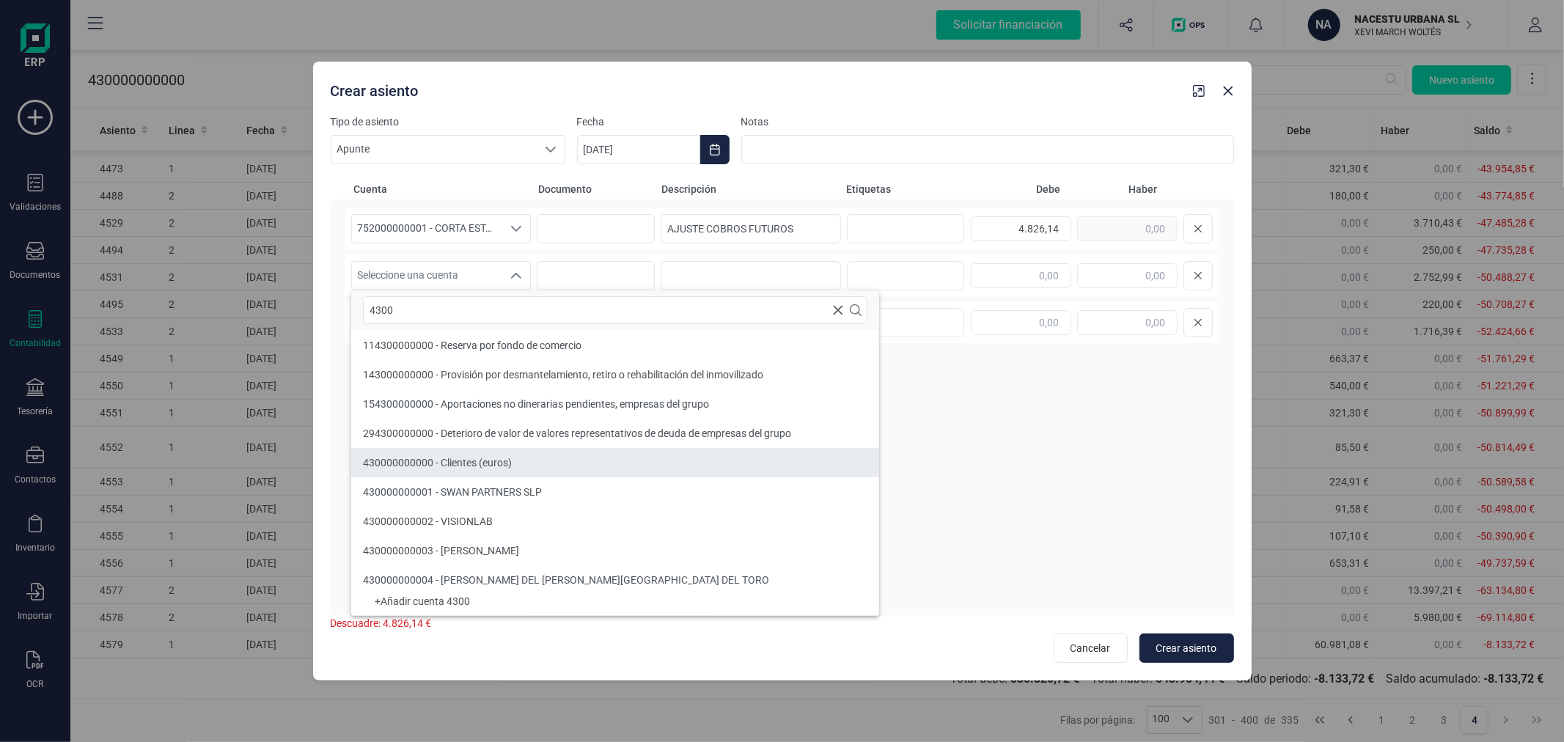
click at [481, 452] on li "430000000000 - Clientes (euros)" at bounding box center [615, 462] width 528 height 29
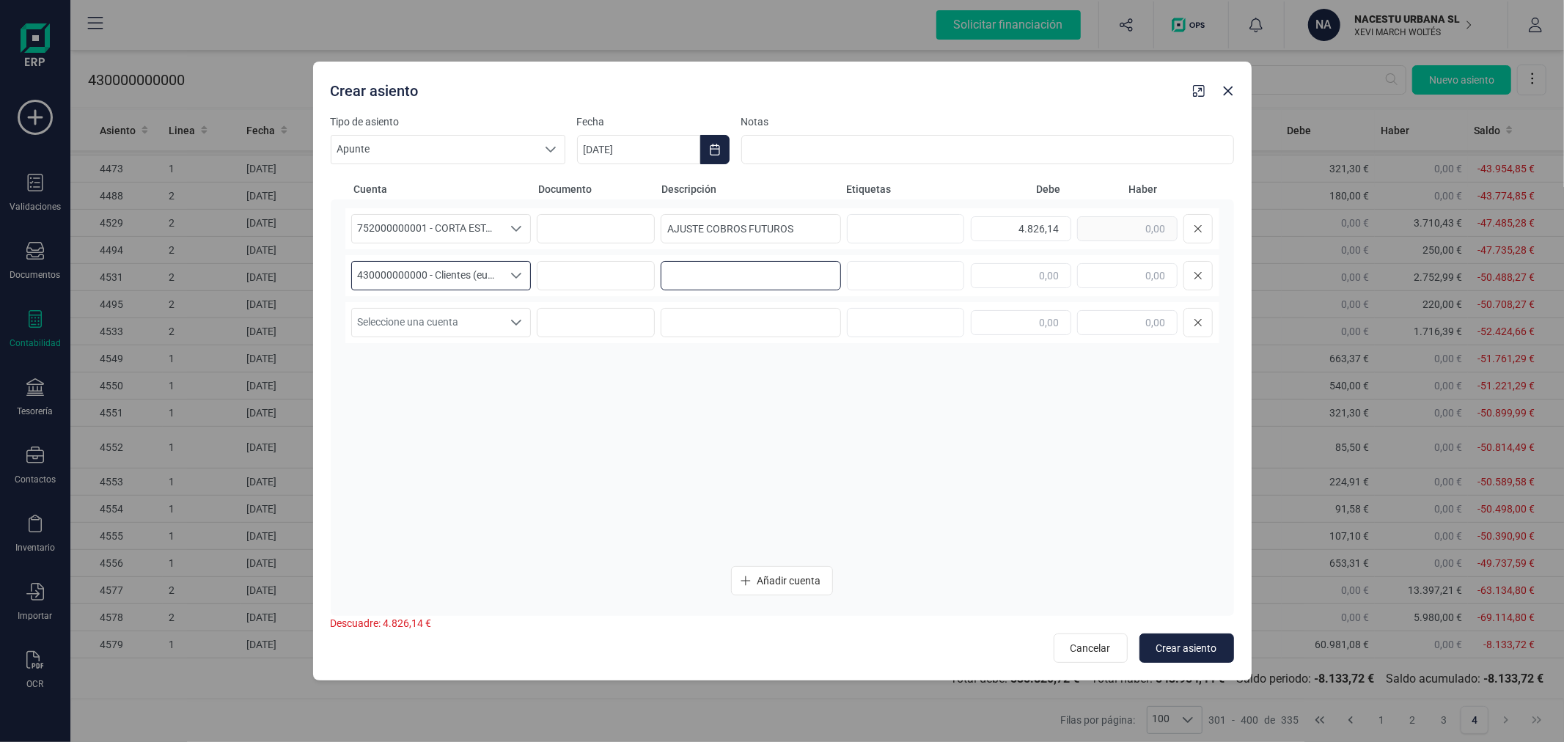
click at [774, 282] on input at bounding box center [751, 275] width 180 height 29
type input "AJUSTE COBROS FUTUROS"
type input "4.826,14"
click at [1183, 645] on span "Crear asiento" at bounding box center [1187, 648] width 61 height 15
type input "[DATE]"
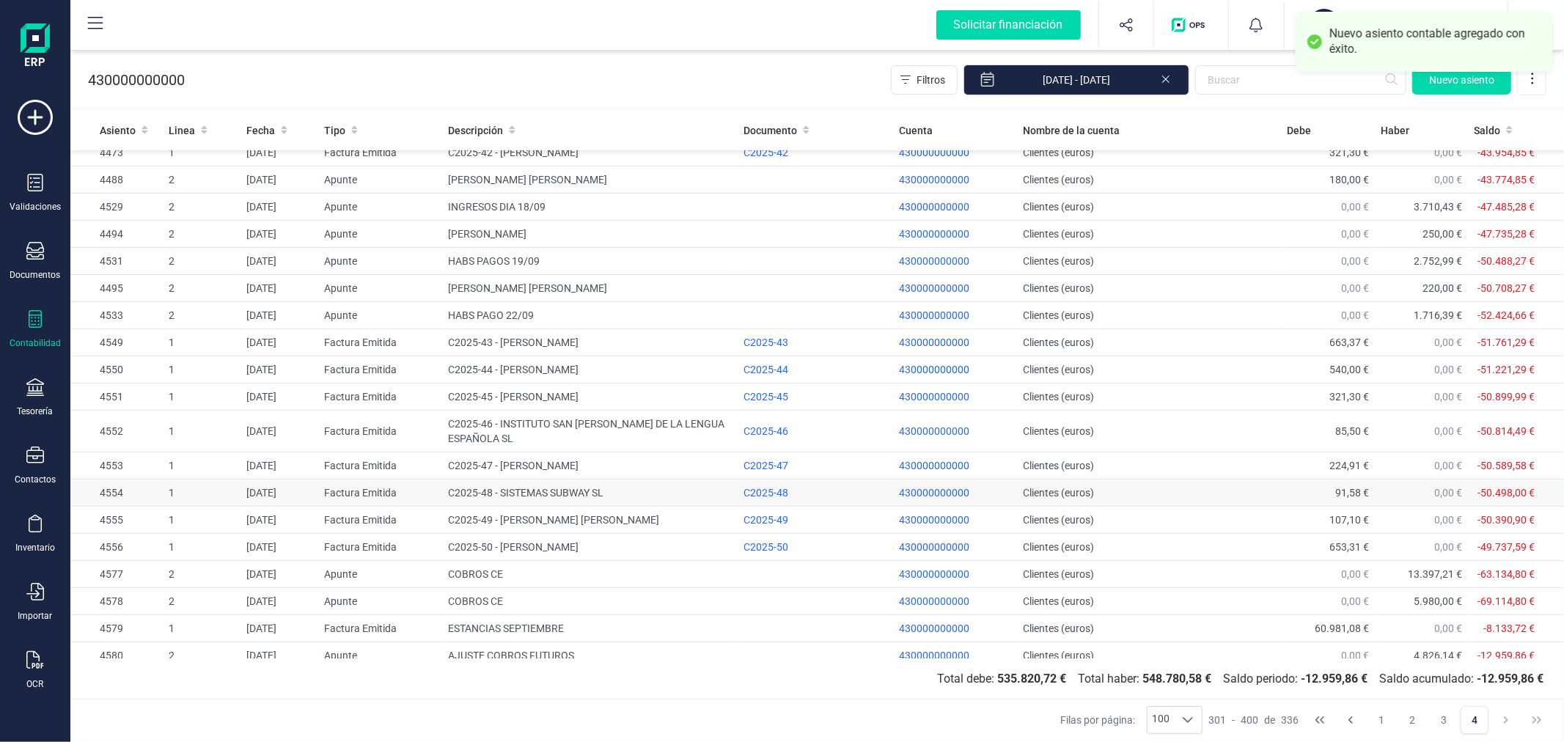
scroll to position [499, 0]
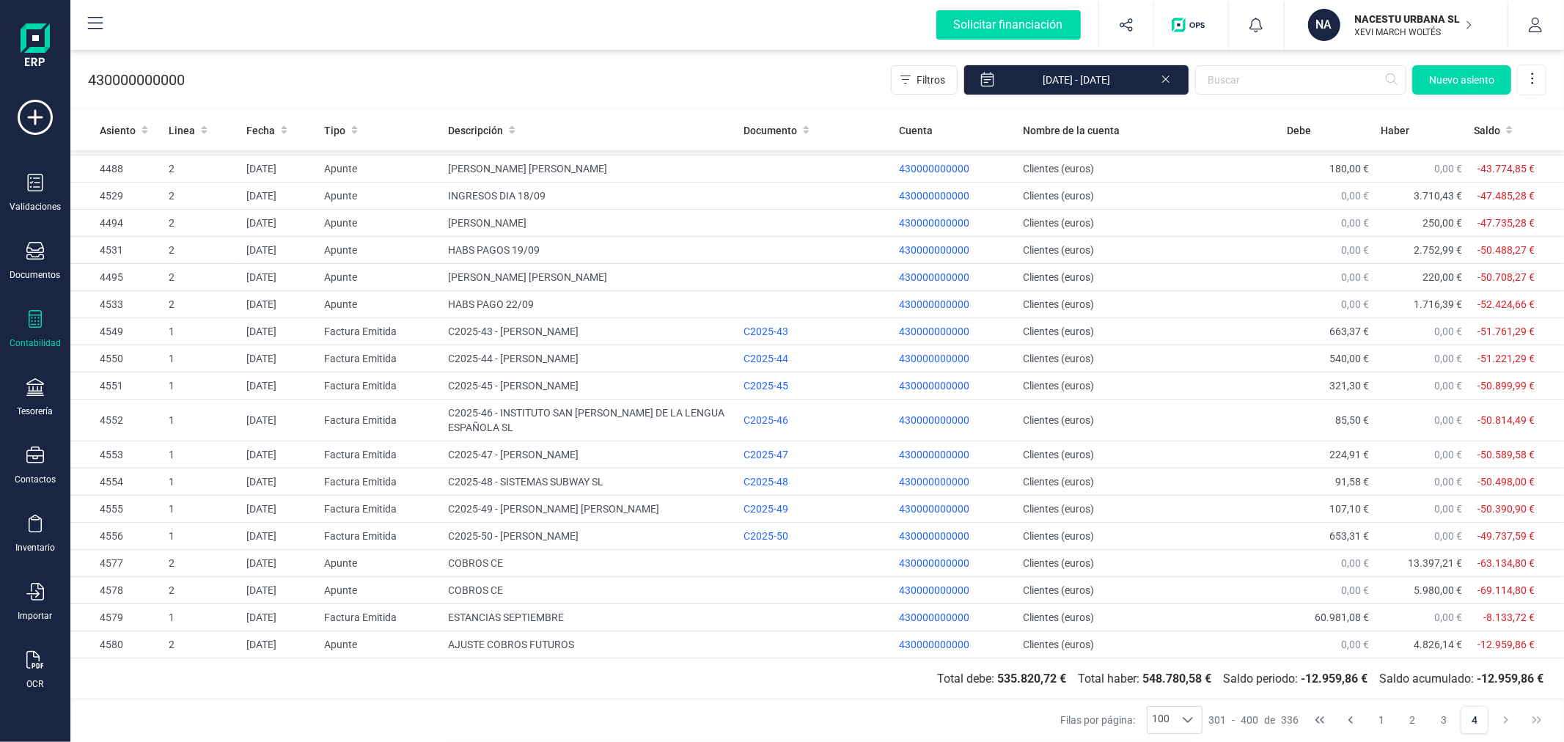
click at [25, 323] on div "Contabilidad" at bounding box center [35, 329] width 59 height 39
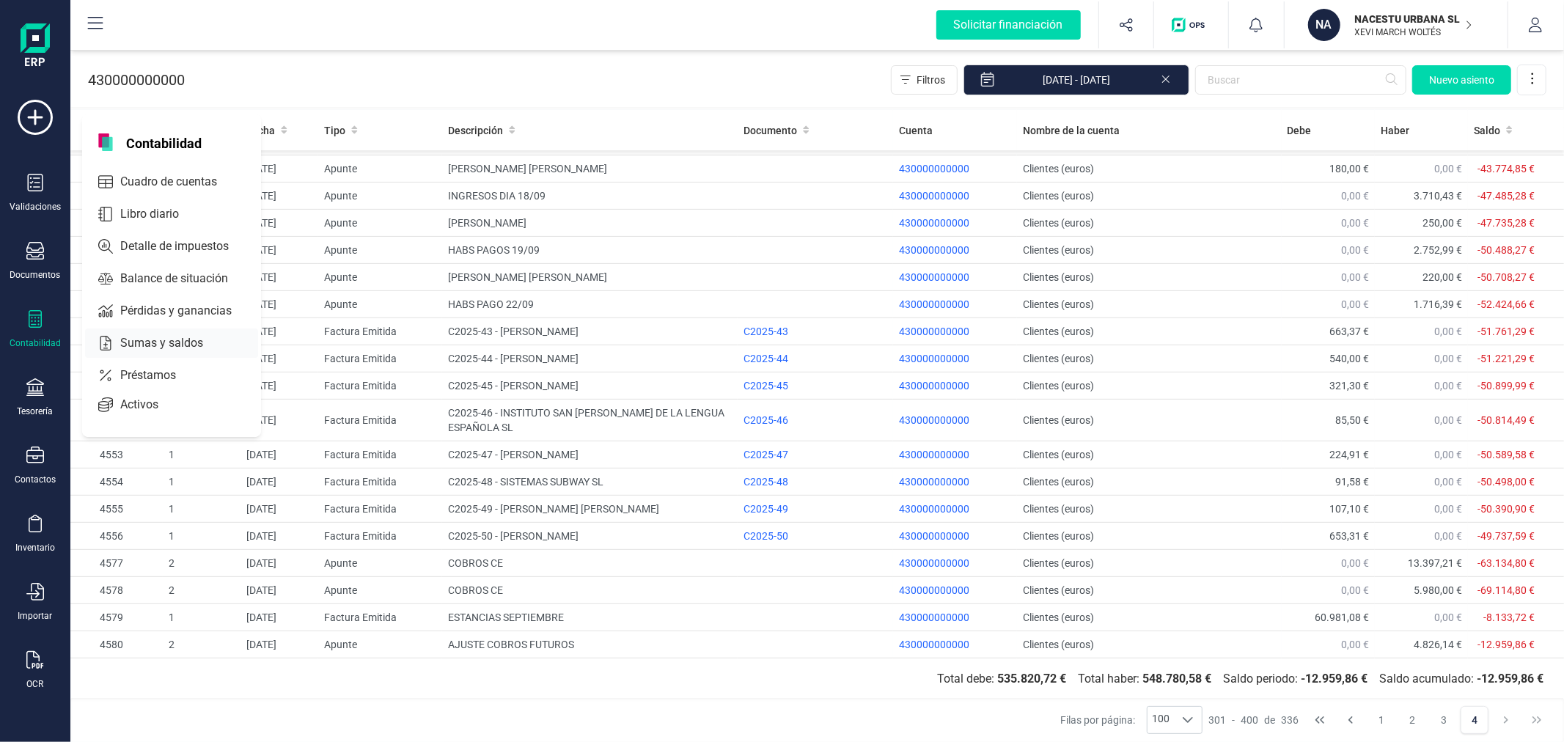
click at [128, 335] on span "Sumas y saldos" at bounding box center [171, 343] width 115 height 18
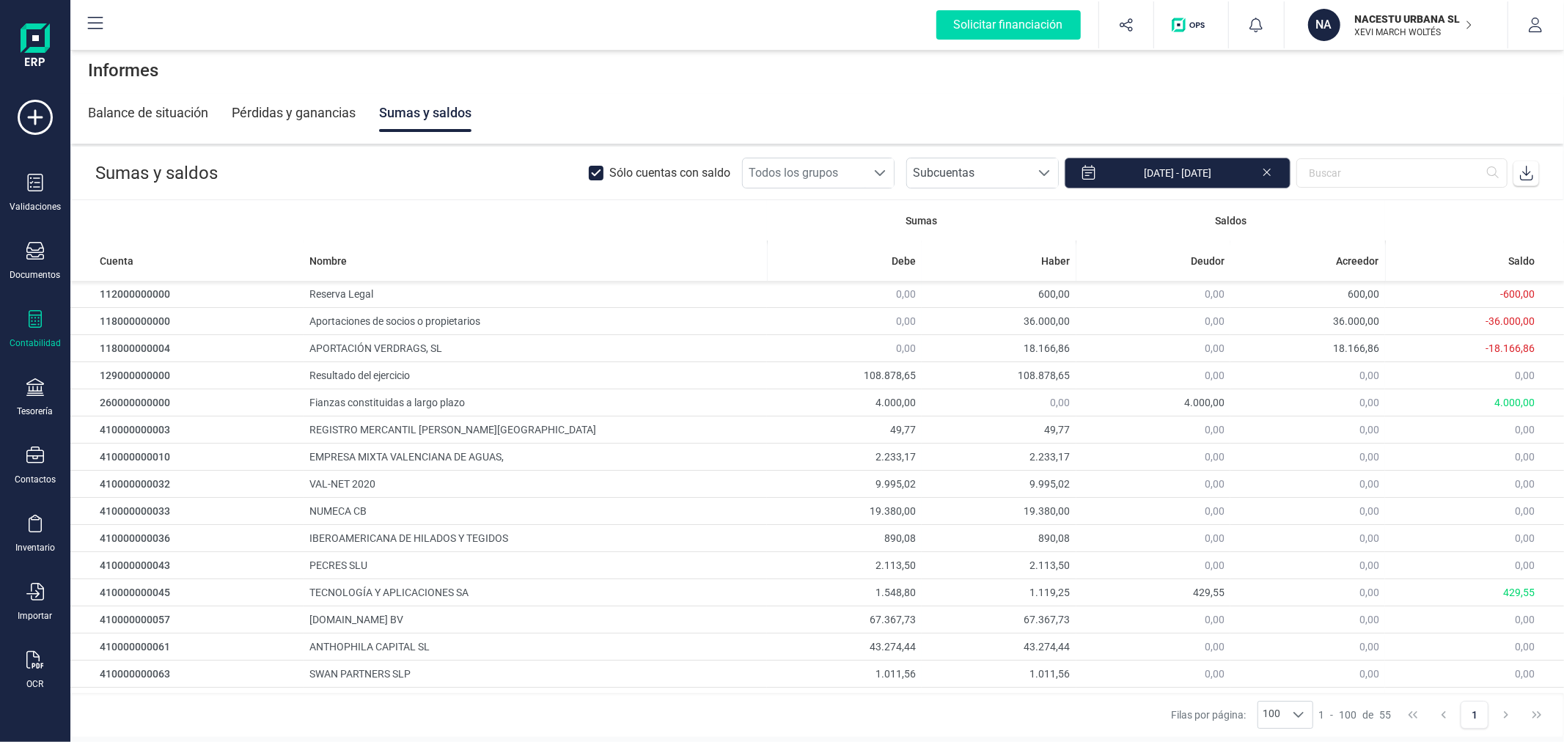
click at [1203, 175] on input "[DATE] - [DATE]" at bounding box center [1178, 173] width 226 height 31
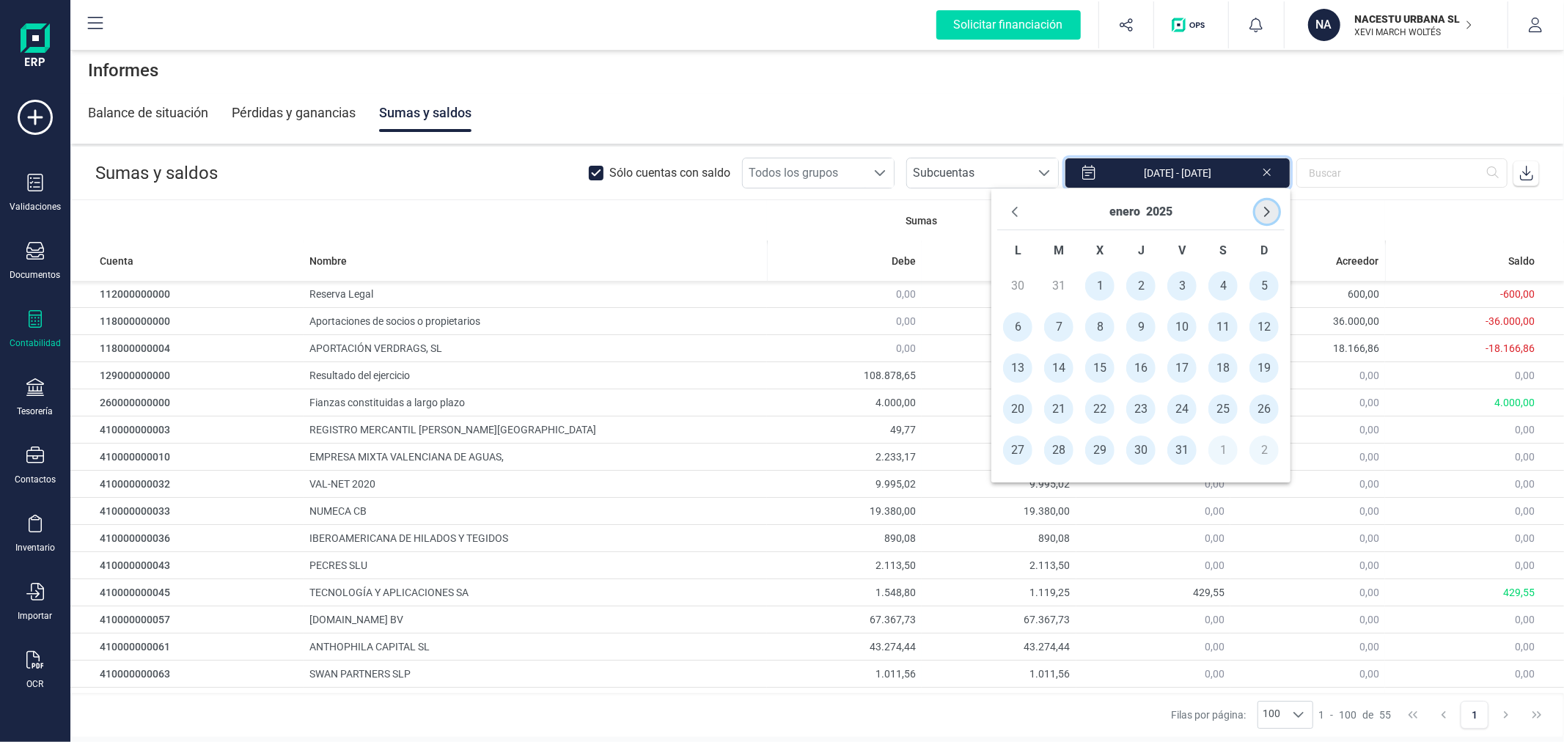
click at [1270, 211] on icon "Next Month" at bounding box center [1267, 212] width 12 height 12
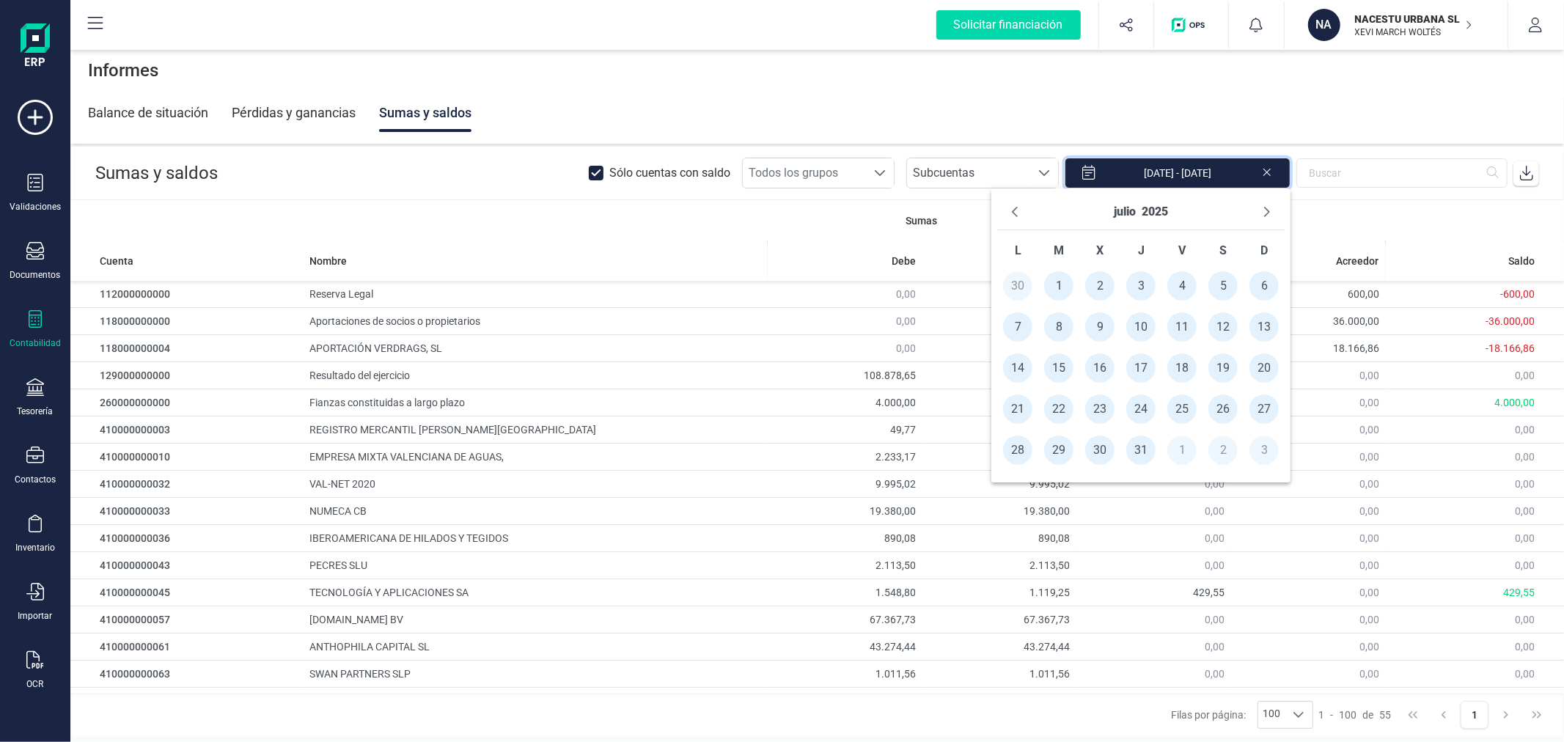
click at [1270, 211] on icon "Next Month" at bounding box center [1267, 212] width 12 height 12
click at [1011, 285] on span "1" at bounding box center [1017, 285] width 29 height 29
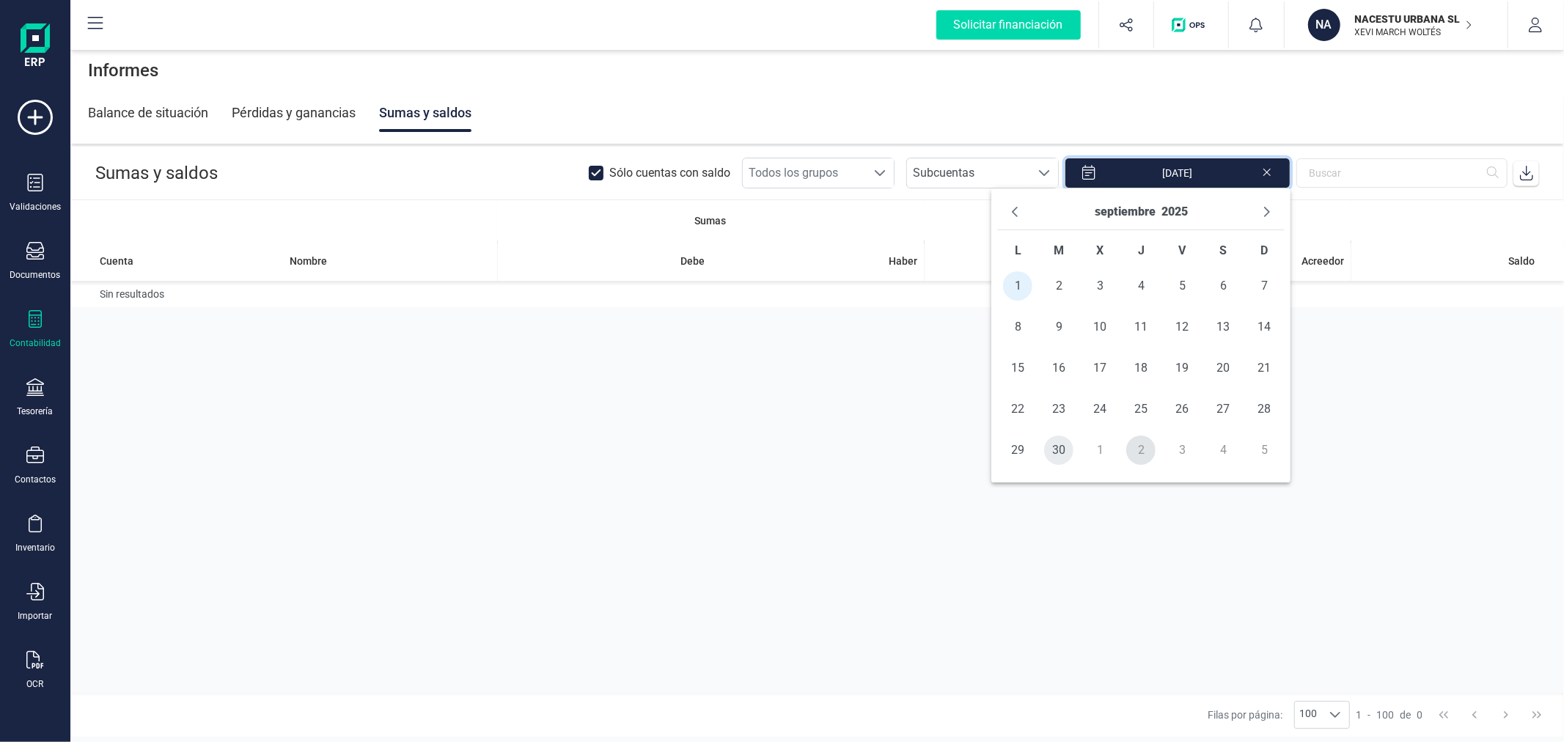
click at [1049, 453] on span "30" at bounding box center [1058, 450] width 29 height 29
type input "[DATE] - [DATE]"
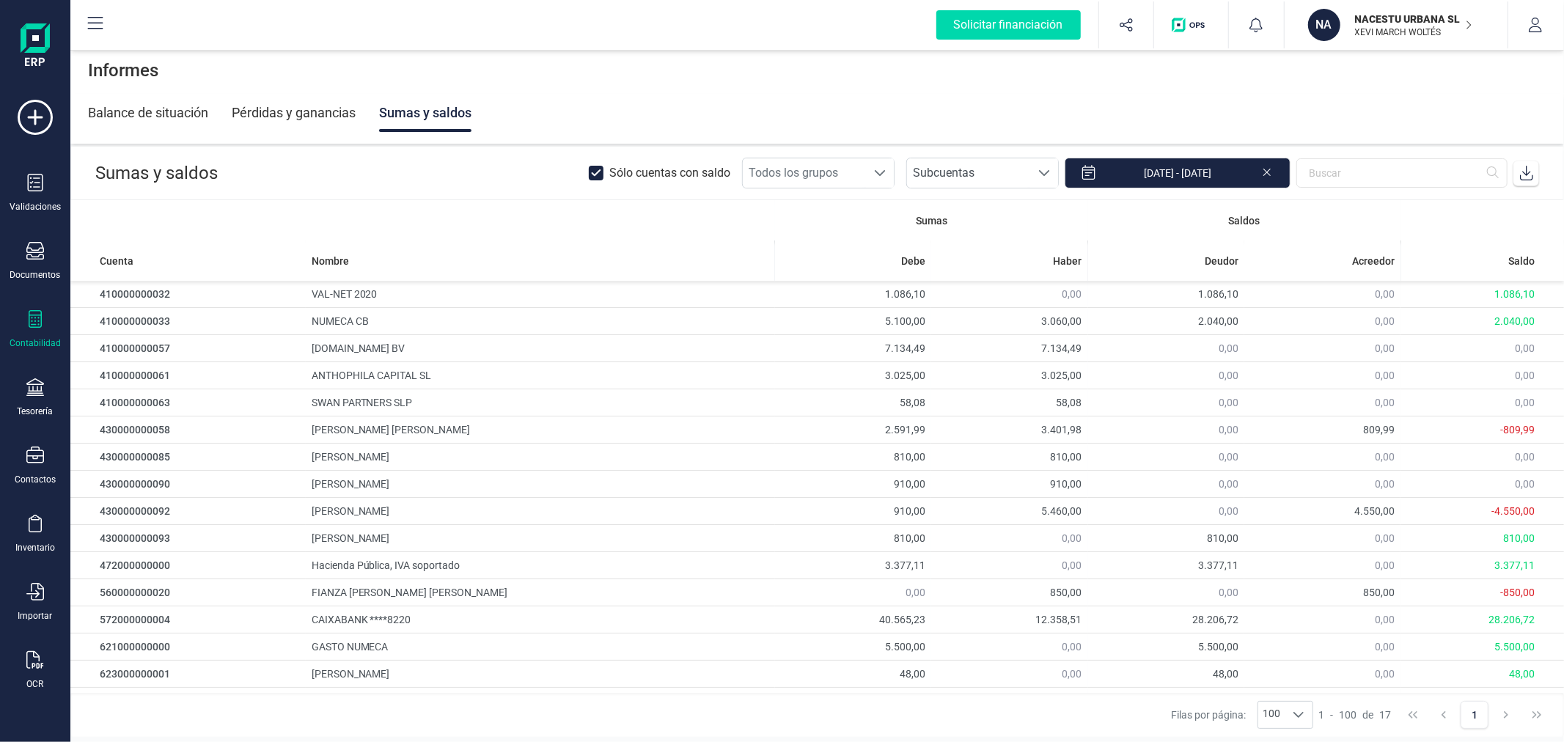
click at [1529, 172] on icon at bounding box center [1527, 173] width 15 height 15
click at [601, 170] on icon at bounding box center [597, 172] width 8 height 5
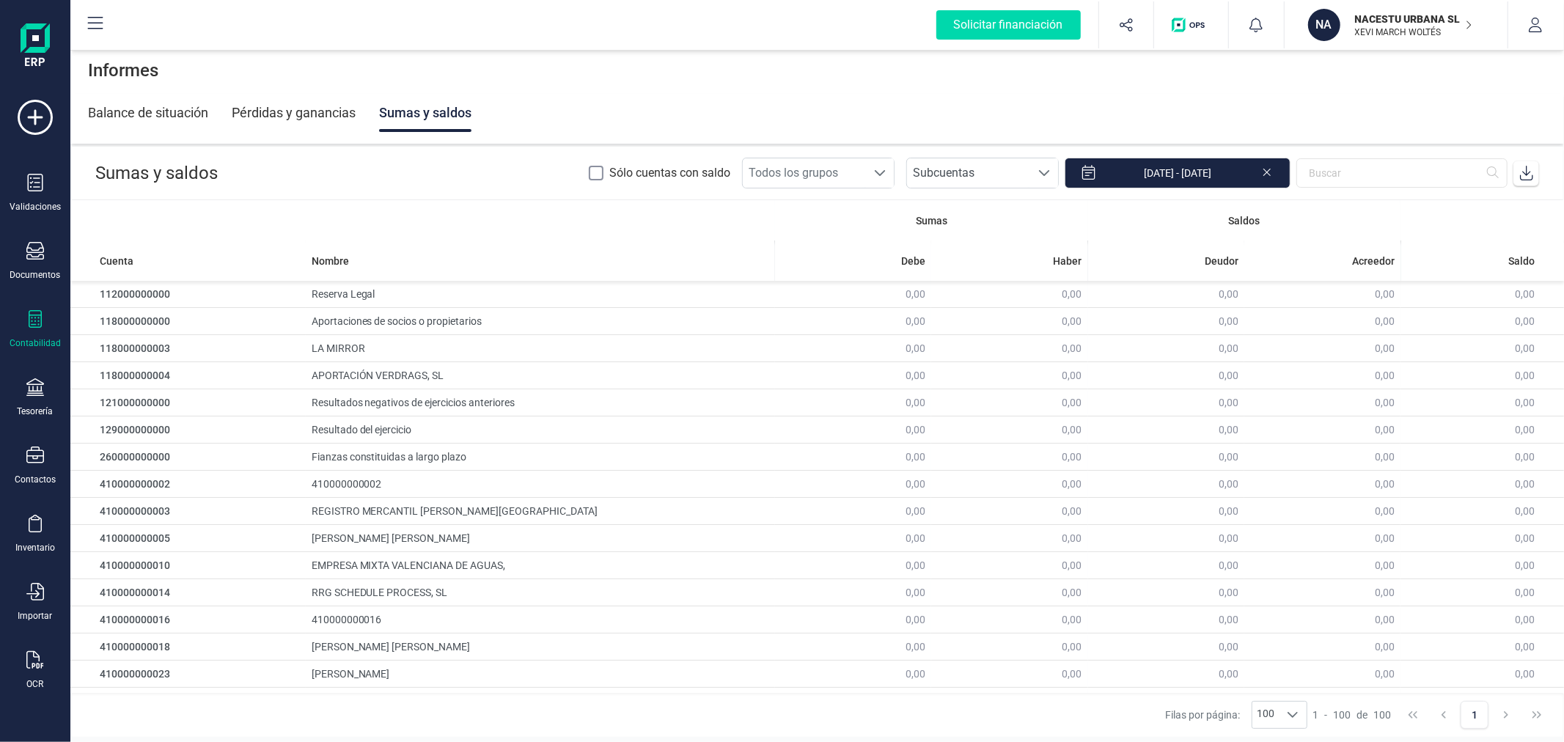
click at [1534, 180] on span at bounding box center [1526, 172] width 29 height 29
drag, startPoint x: 30, startPoint y: 336, endPoint x: 47, endPoint y: 328, distance: 18.7
click at [30, 336] on div "Contabilidad" at bounding box center [35, 329] width 59 height 39
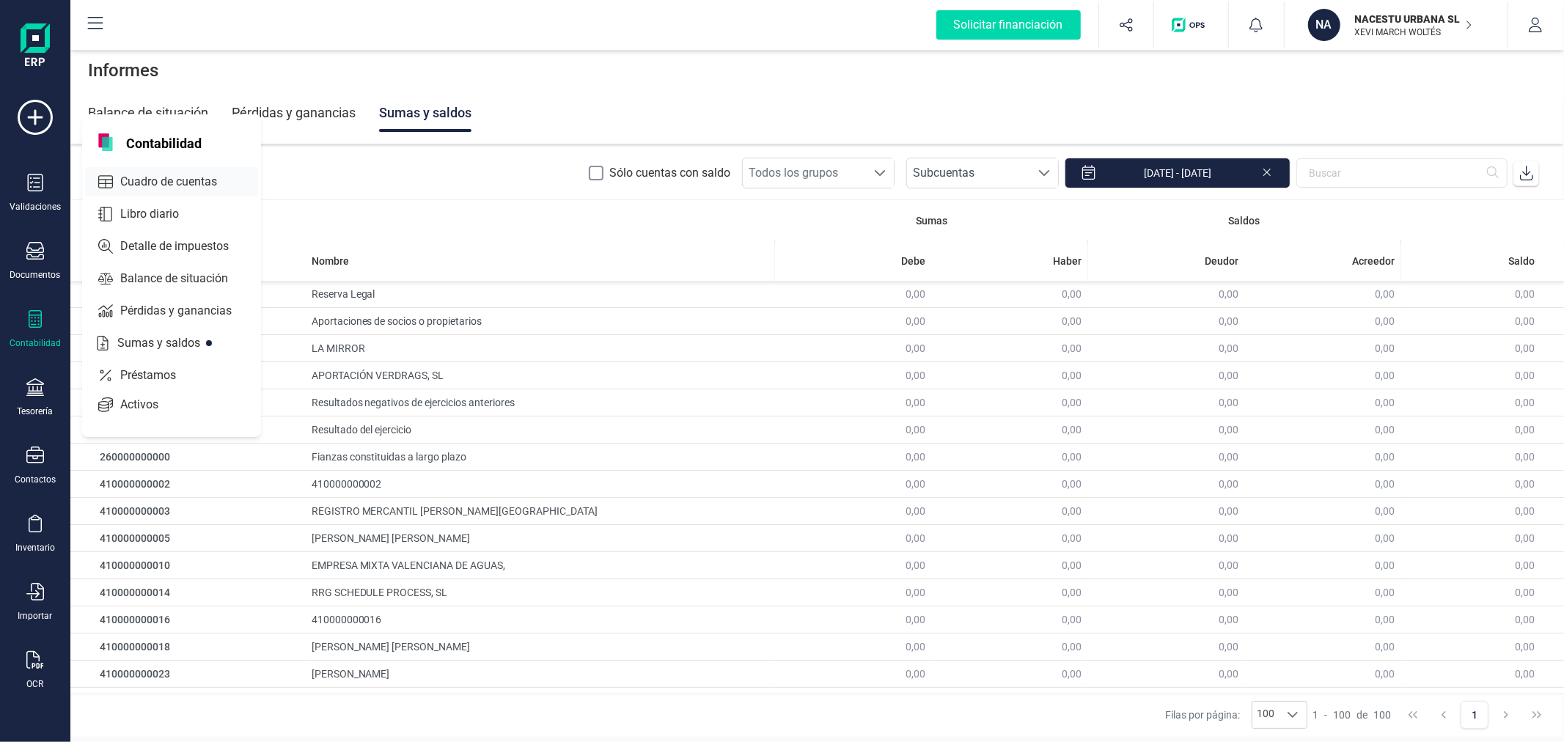
click at [171, 171] on div "Cuadro de cuentas" at bounding box center [171, 181] width 173 height 29
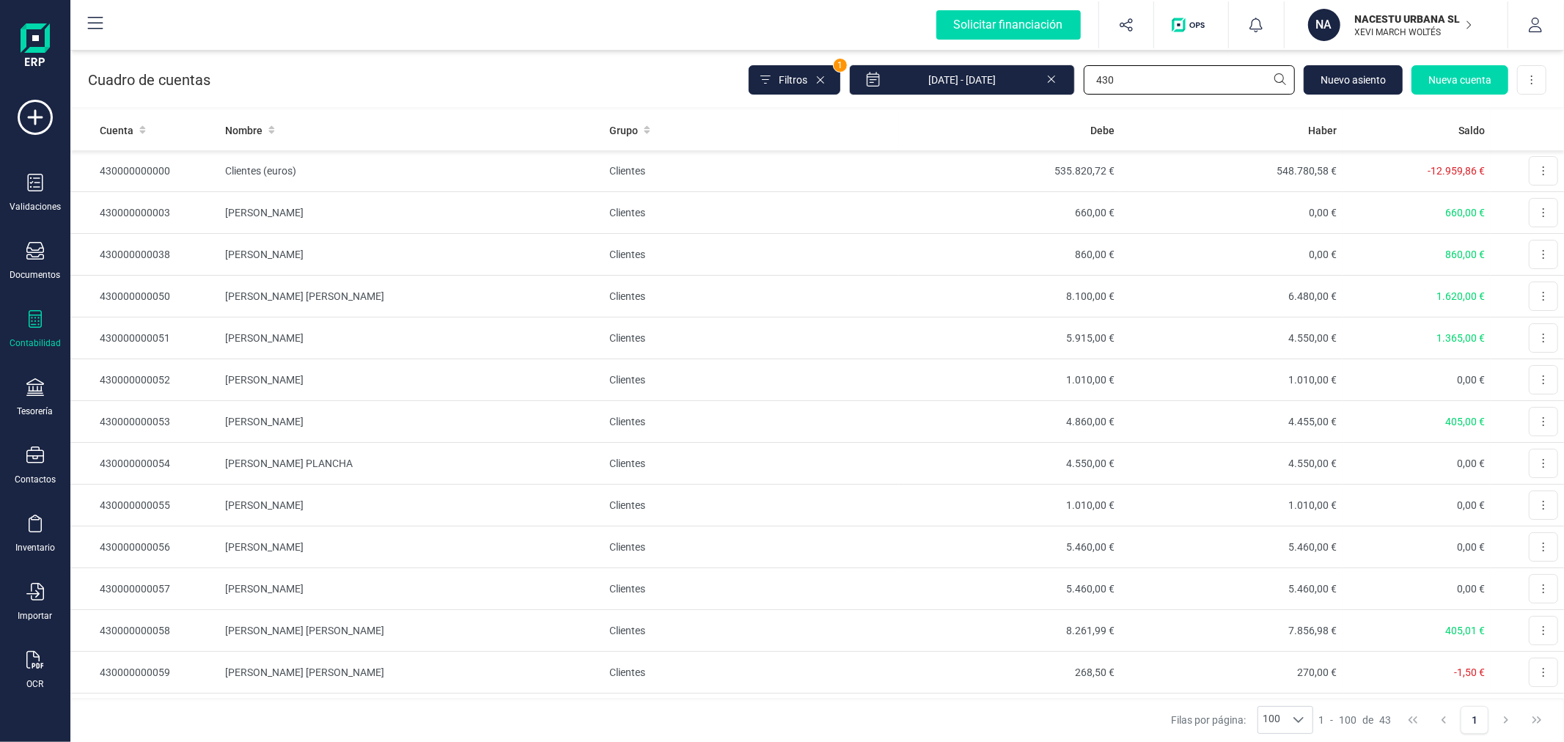
click at [1186, 74] on input "430" at bounding box center [1189, 79] width 211 height 29
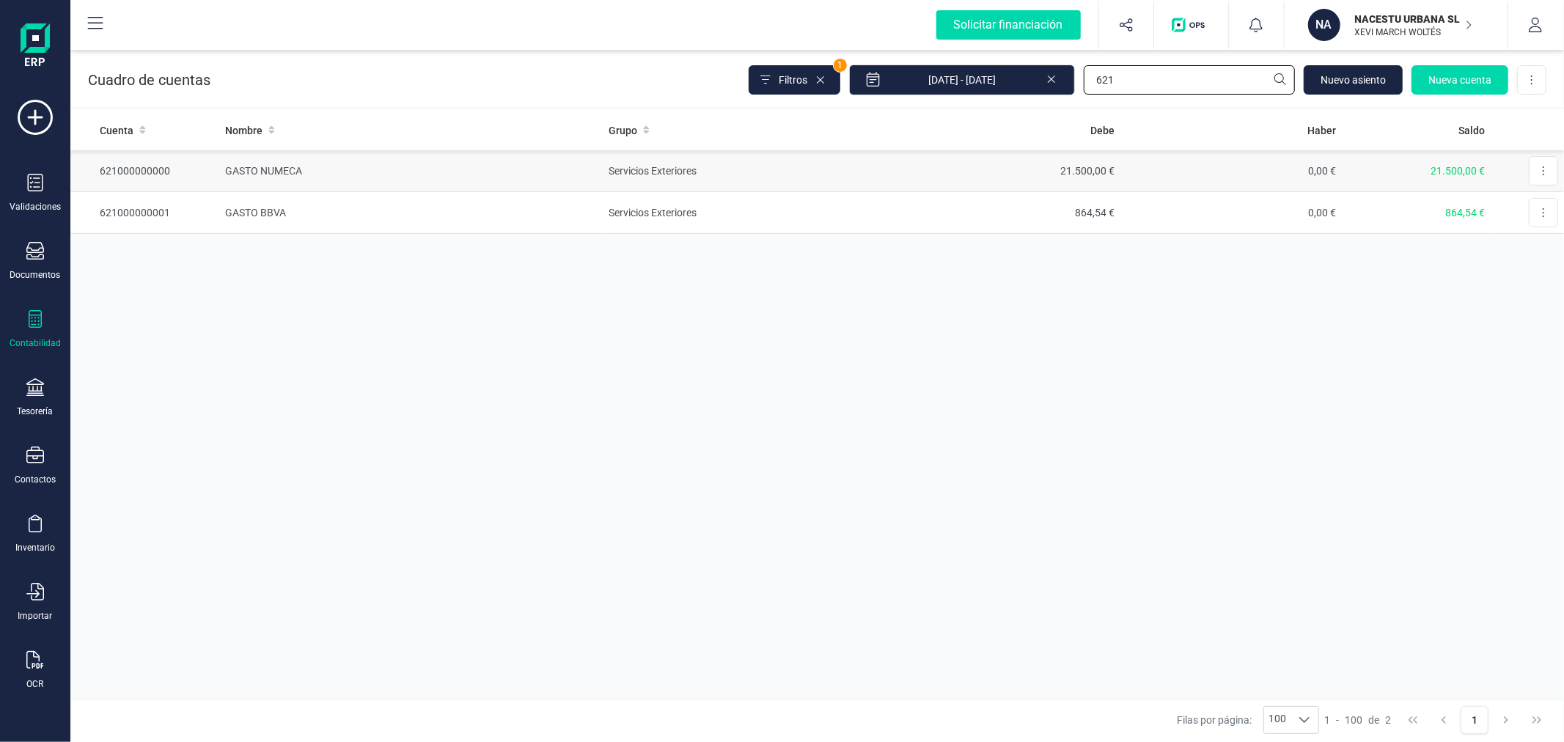
type input "621"
click at [338, 174] on td "GASTO NUMECA" at bounding box center [411, 171] width 384 height 42
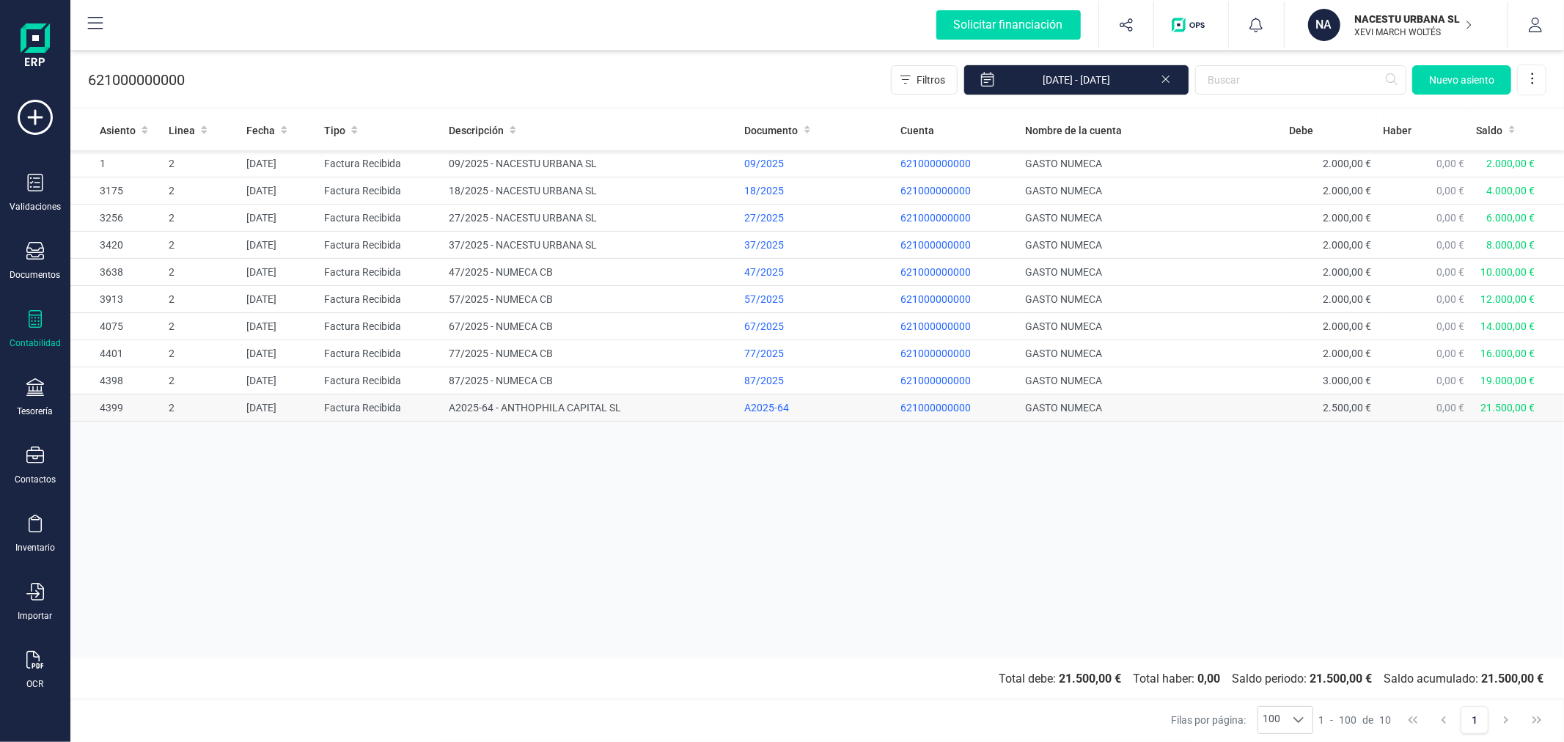
click at [566, 406] on td "A2025-64 - ANTHOPHILA CAPITAL SL" at bounding box center [591, 408] width 296 height 27
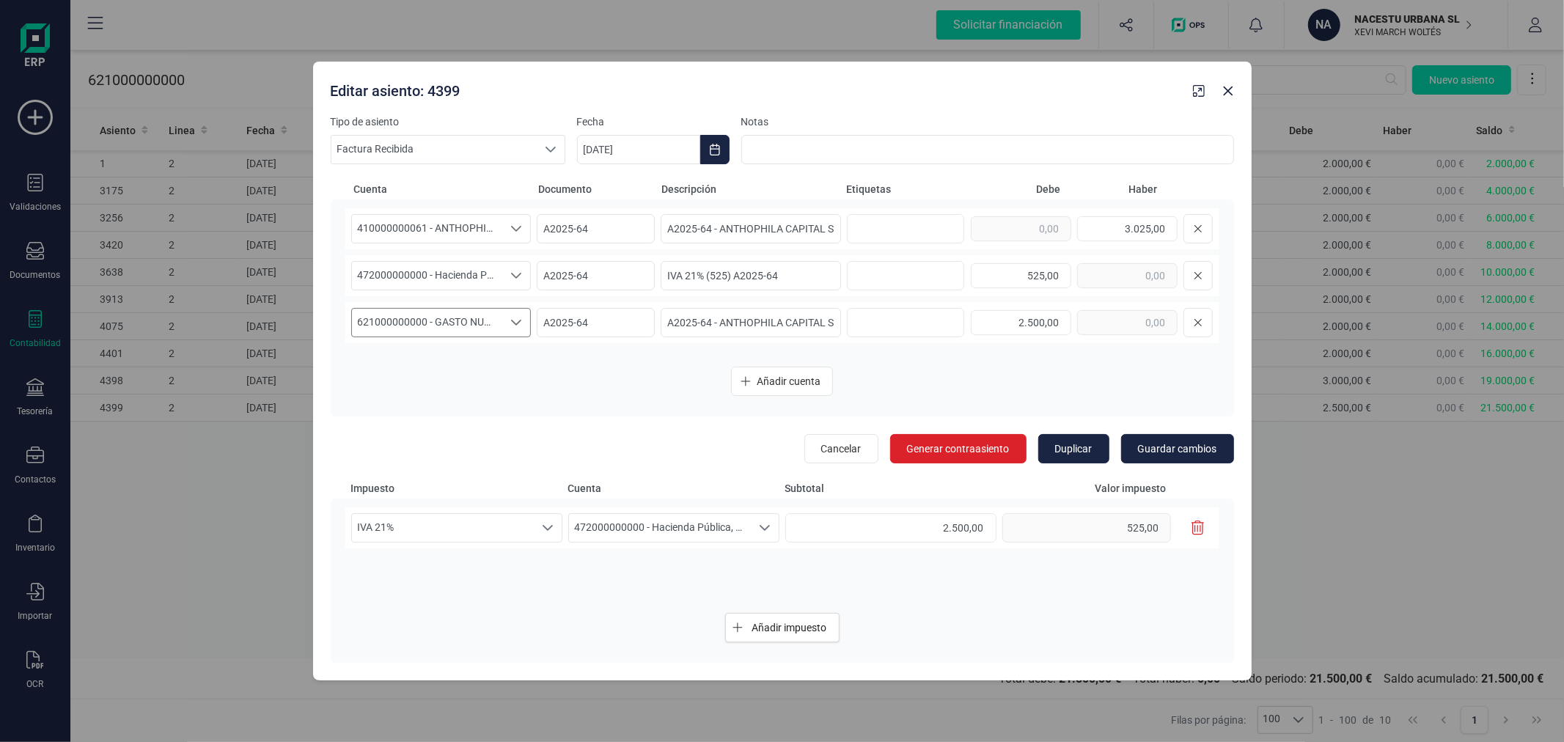
click at [494, 326] on span "621000000000 - GASTO NUMECA" at bounding box center [427, 323] width 151 height 28
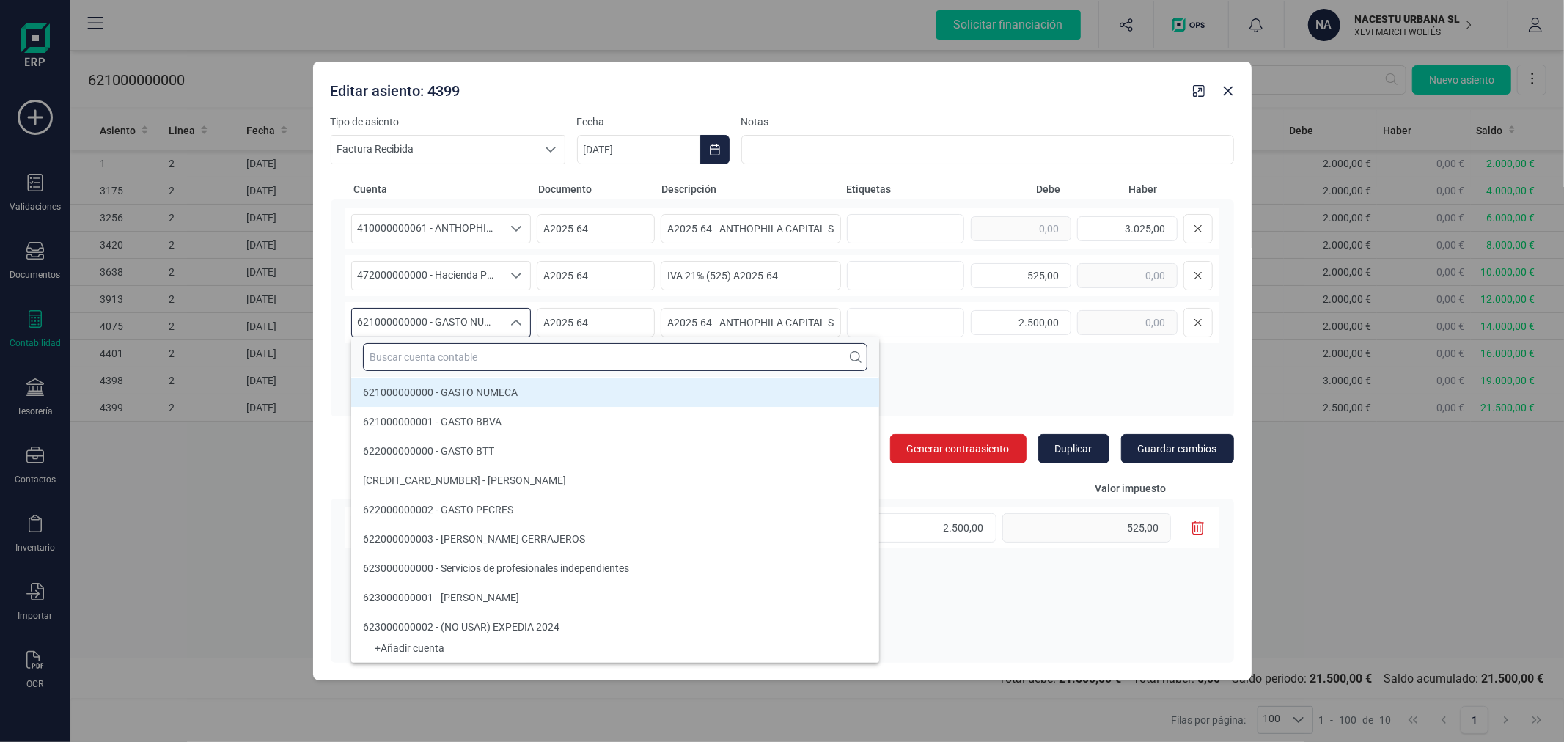
click at [494, 345] on input "text" at bounding box center [615, 357] width 505 height 28
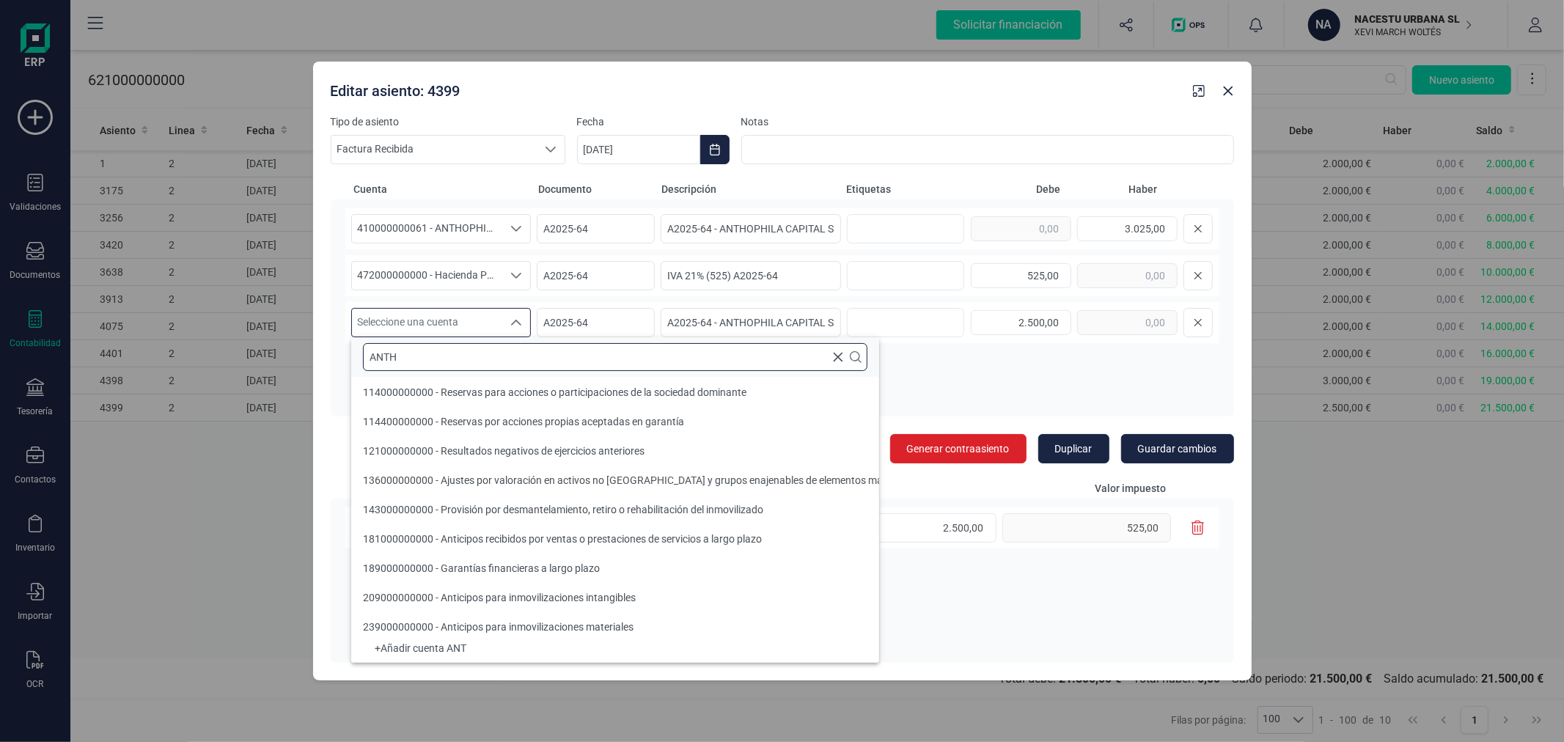
scroll to position [0, 0]
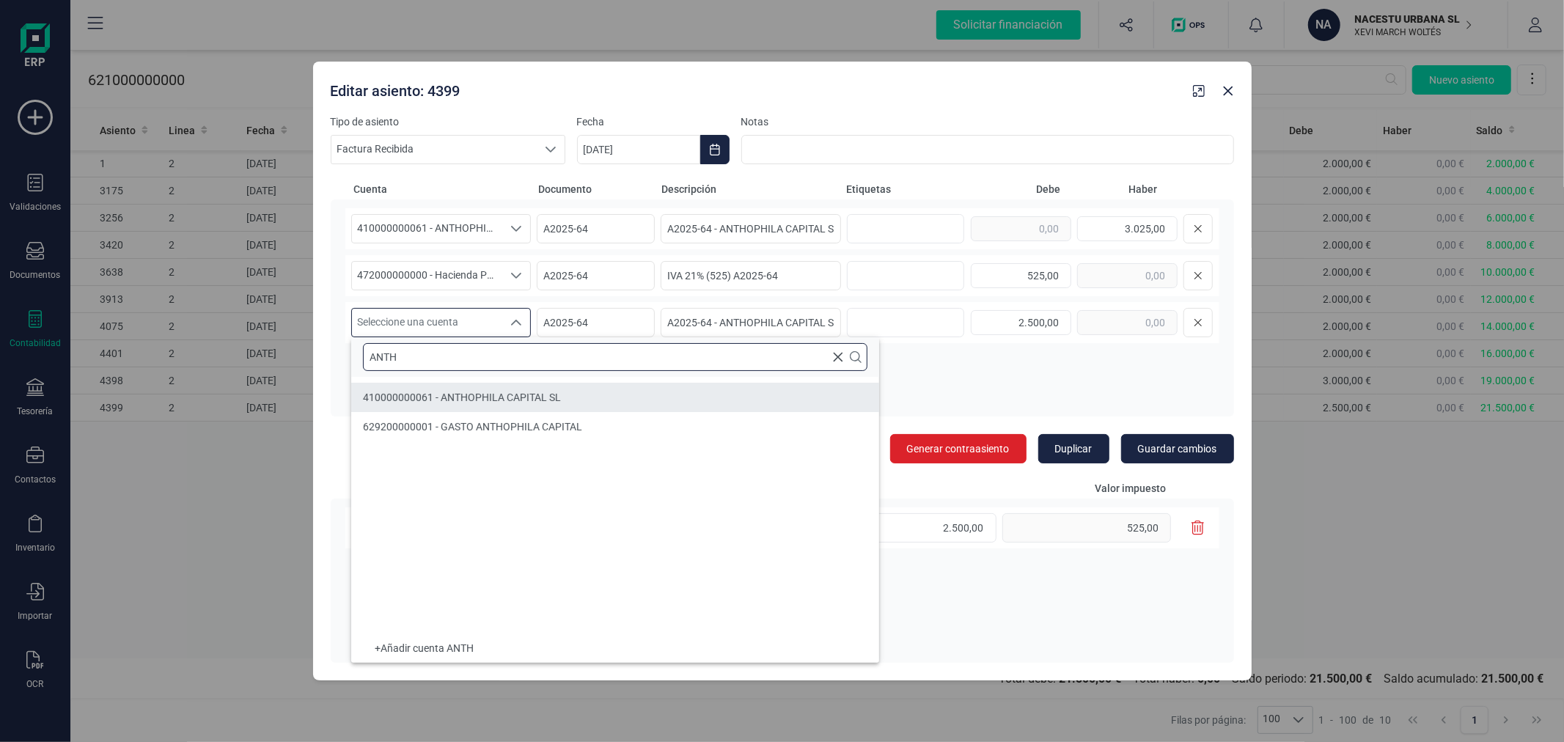
type input "ANTH"
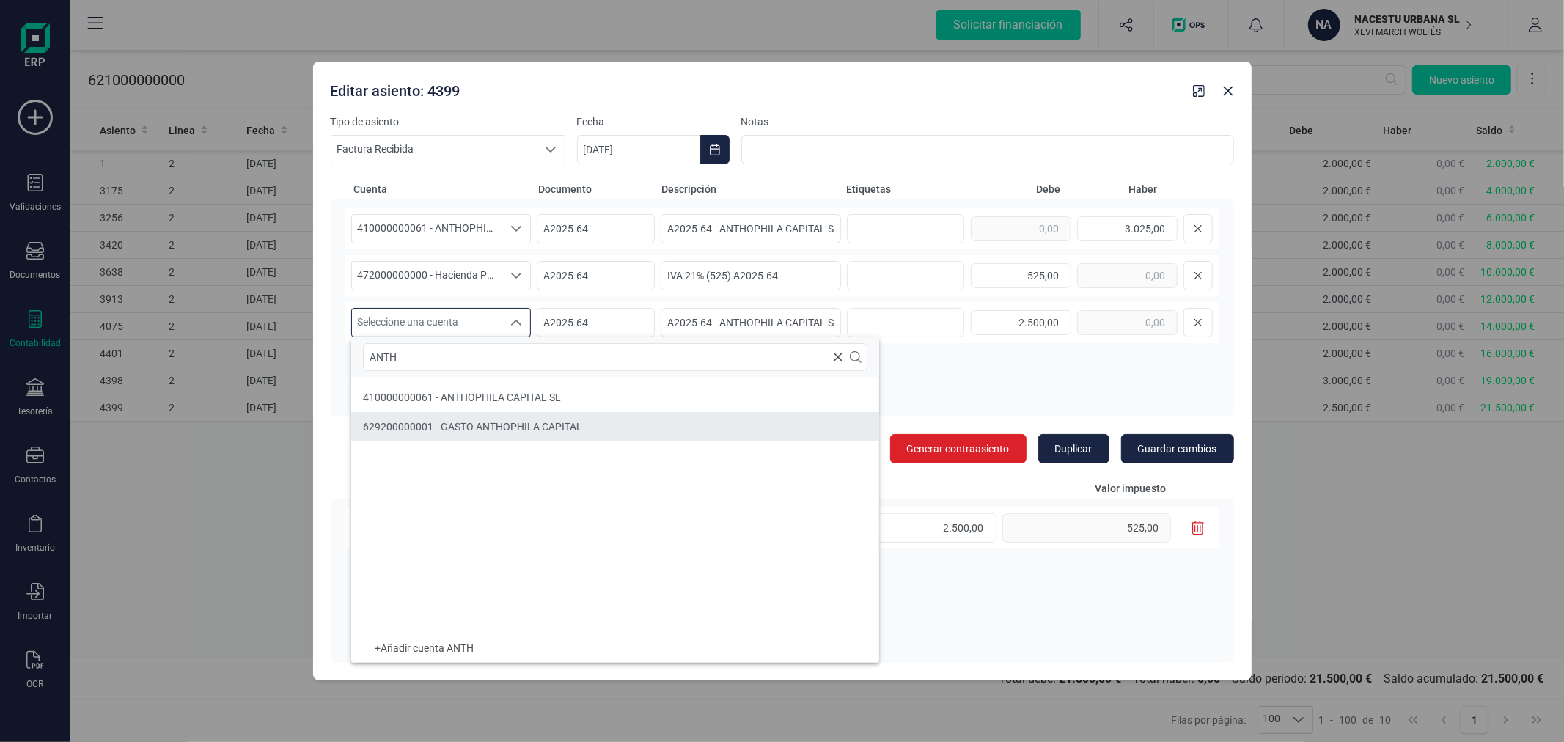
click at [488, 419] on li "629200000001 - GASTO ANTHOPHILA CAPITAL" at bounding box center [615, 426] width 528 height 29
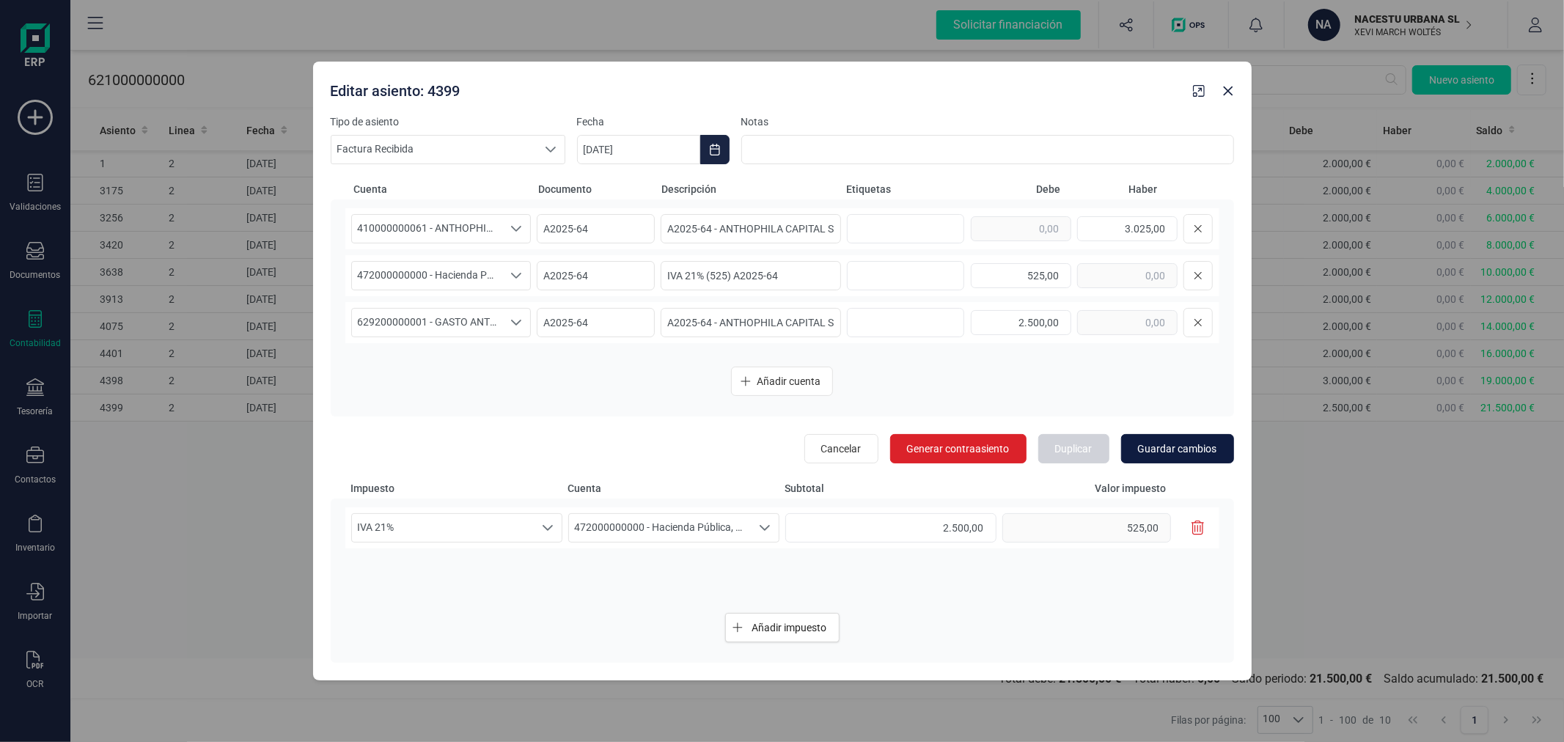
click at [1176, 455] on span "Guardar cambios" at bounding box center [1177, 449] width 79 height 15
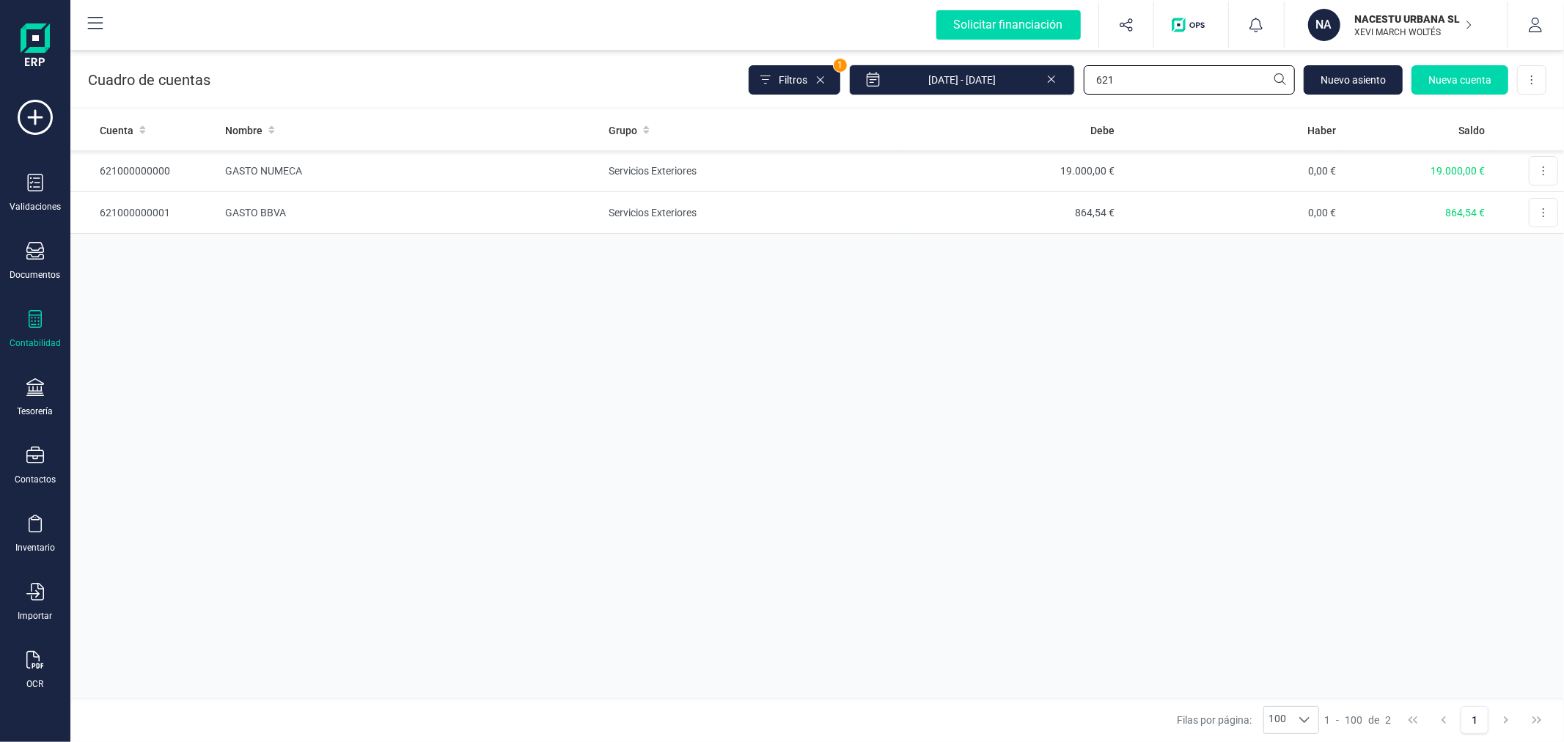
click at [1156, 81] on input "621" at bounding box center [1189, 79] width 211 height 29
type input "BOOK"
click at [729, 219] on td "Servicios Exteriores" at bounding box center [753, 213] width 295 height 42
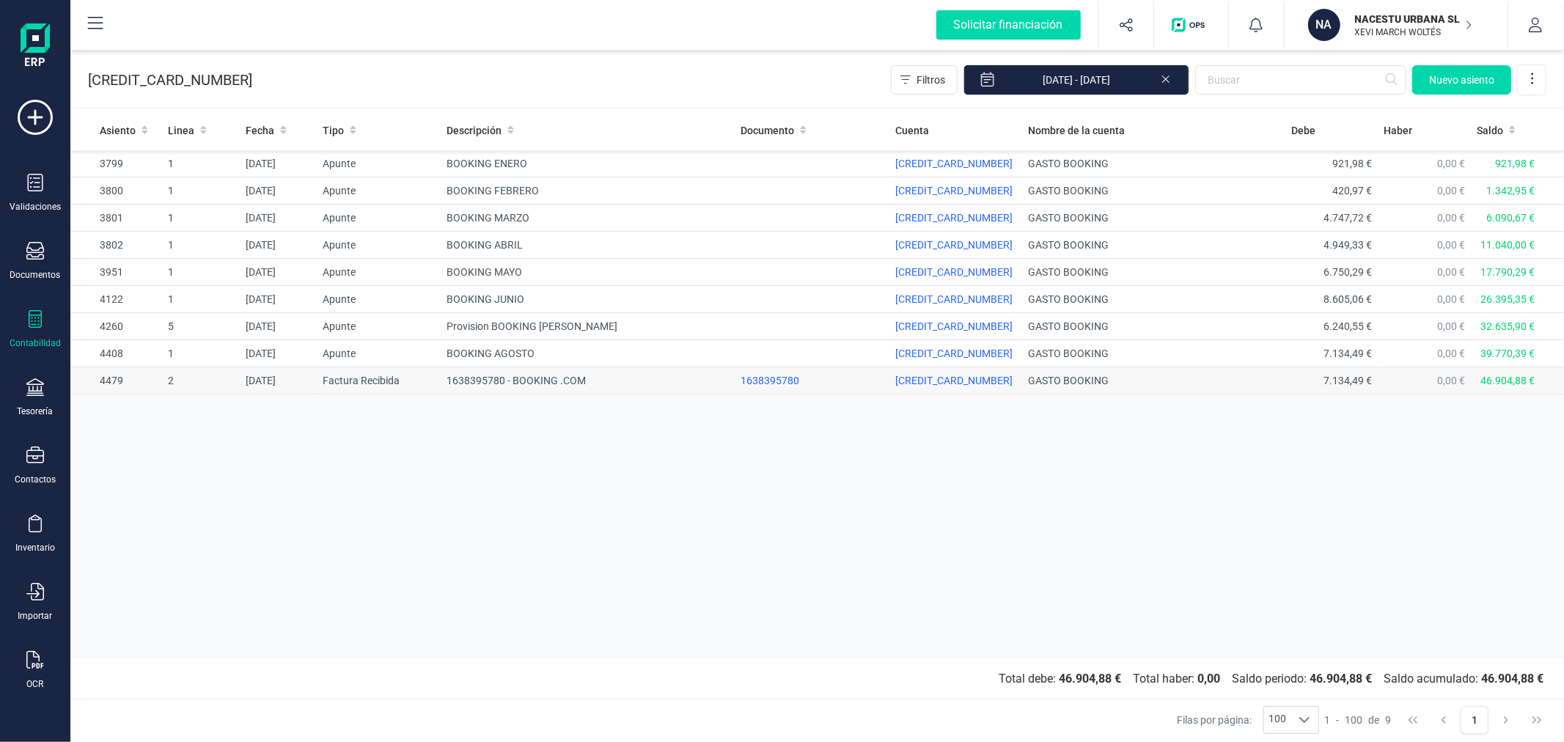
click at [504, 380] on td "1638395780 - BOOKING .COM" at bounding box center [588, 380] width 294 height 27
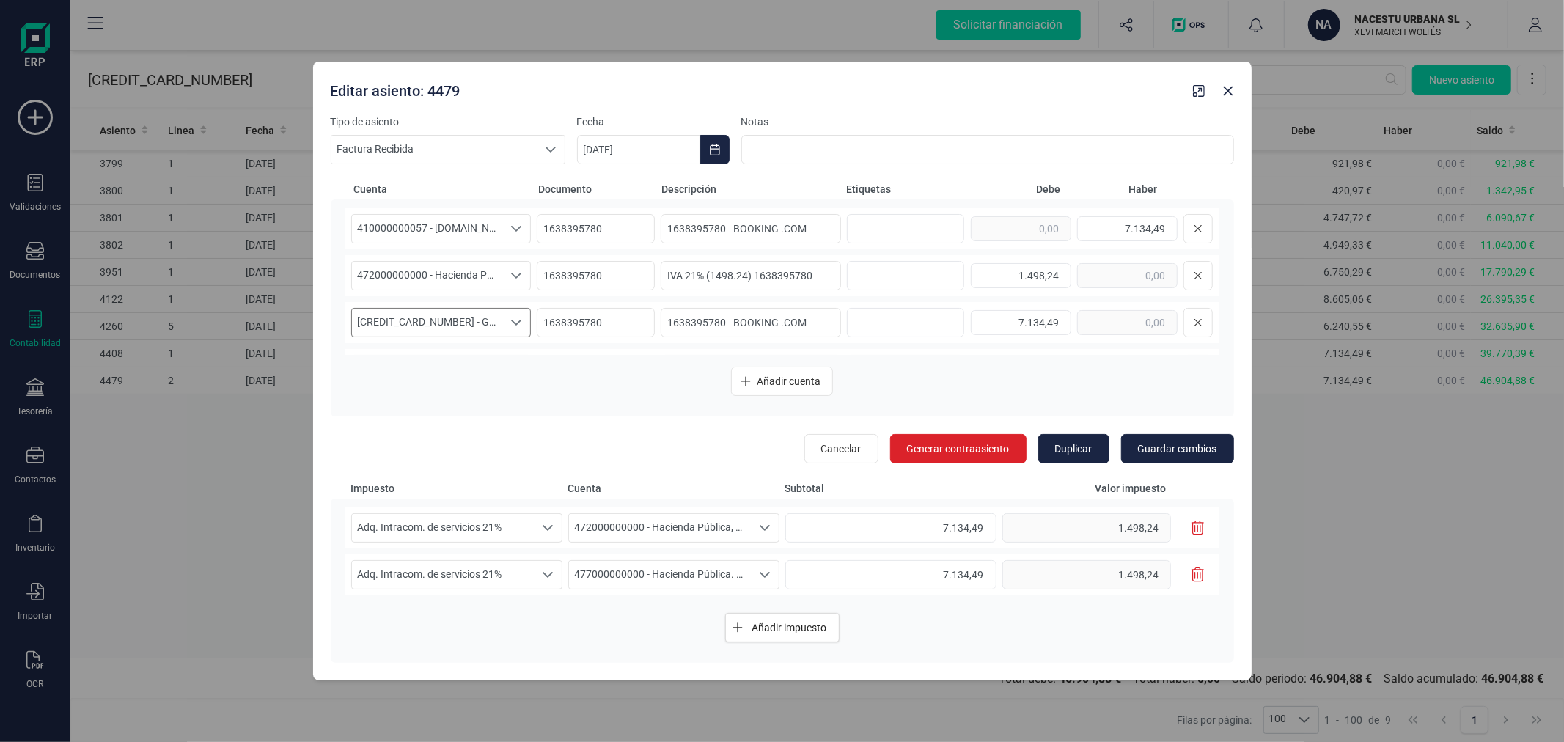
click at [441, 323] on span "[CREDIT_CARD_NUMBER] - GASTO BOOKING" at bounding box center [427, 323] width 151 height 28
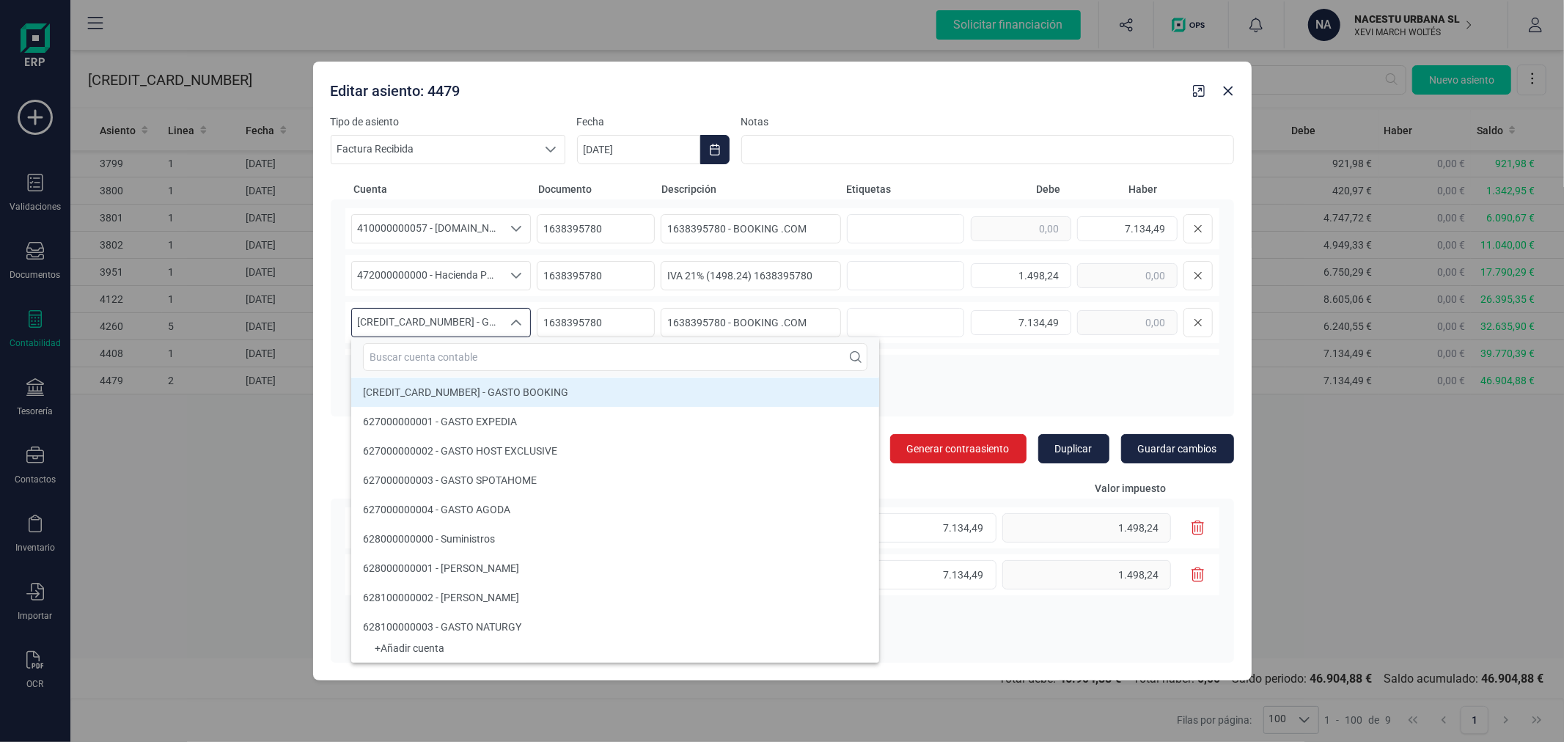
click at [455, 347] on input "text" at bounding box center [615, 357] width 505 height 28
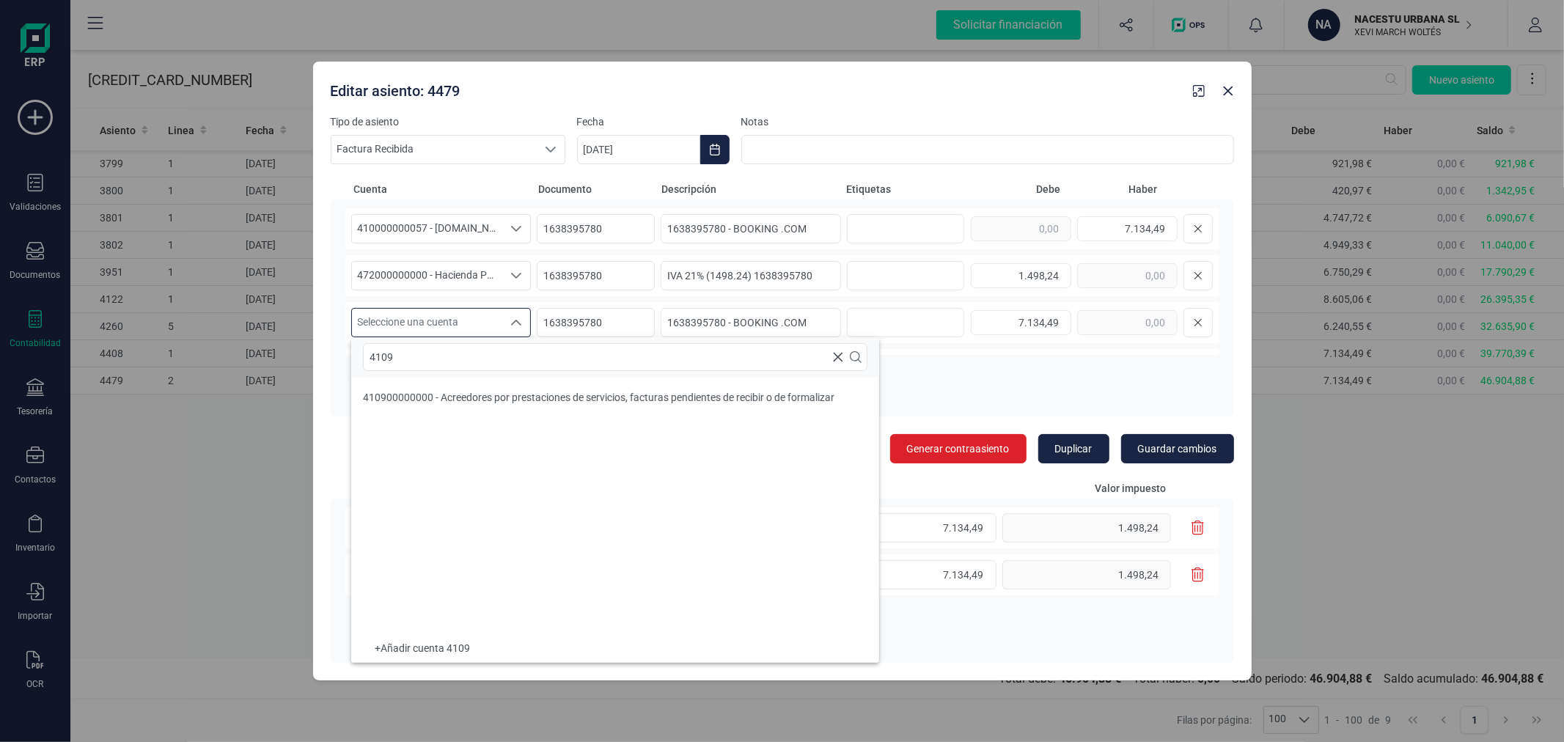
type input "4109"
click at [475, 403] on span "410900000000 - Acreedores por prestaciones de servicios, facturas pendientes de…" at bounding box center [599, 398] width 472 height 12
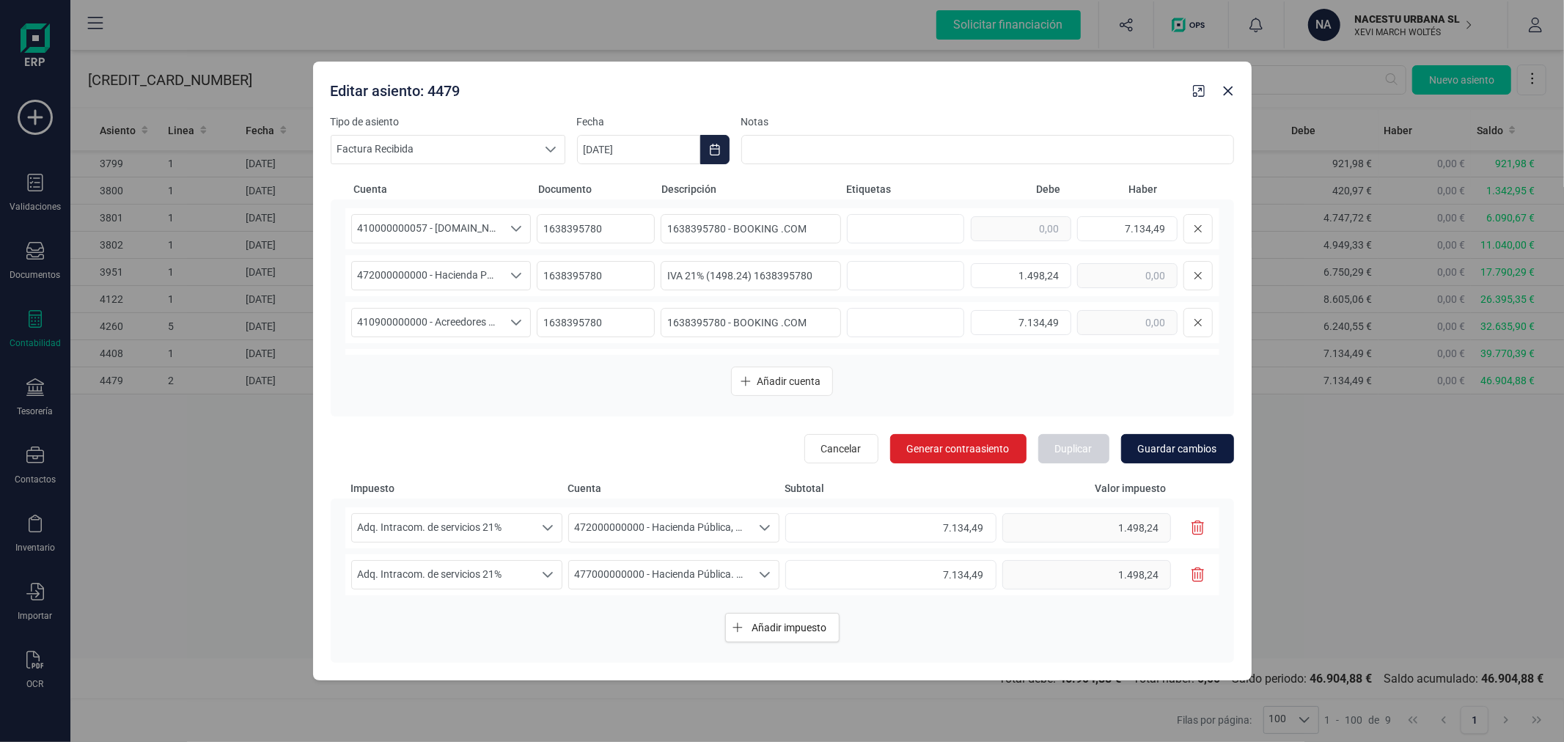
click at [1215, 438] on button "Guardar cambios" at bounding box center [1177, 448] width 113 height 29
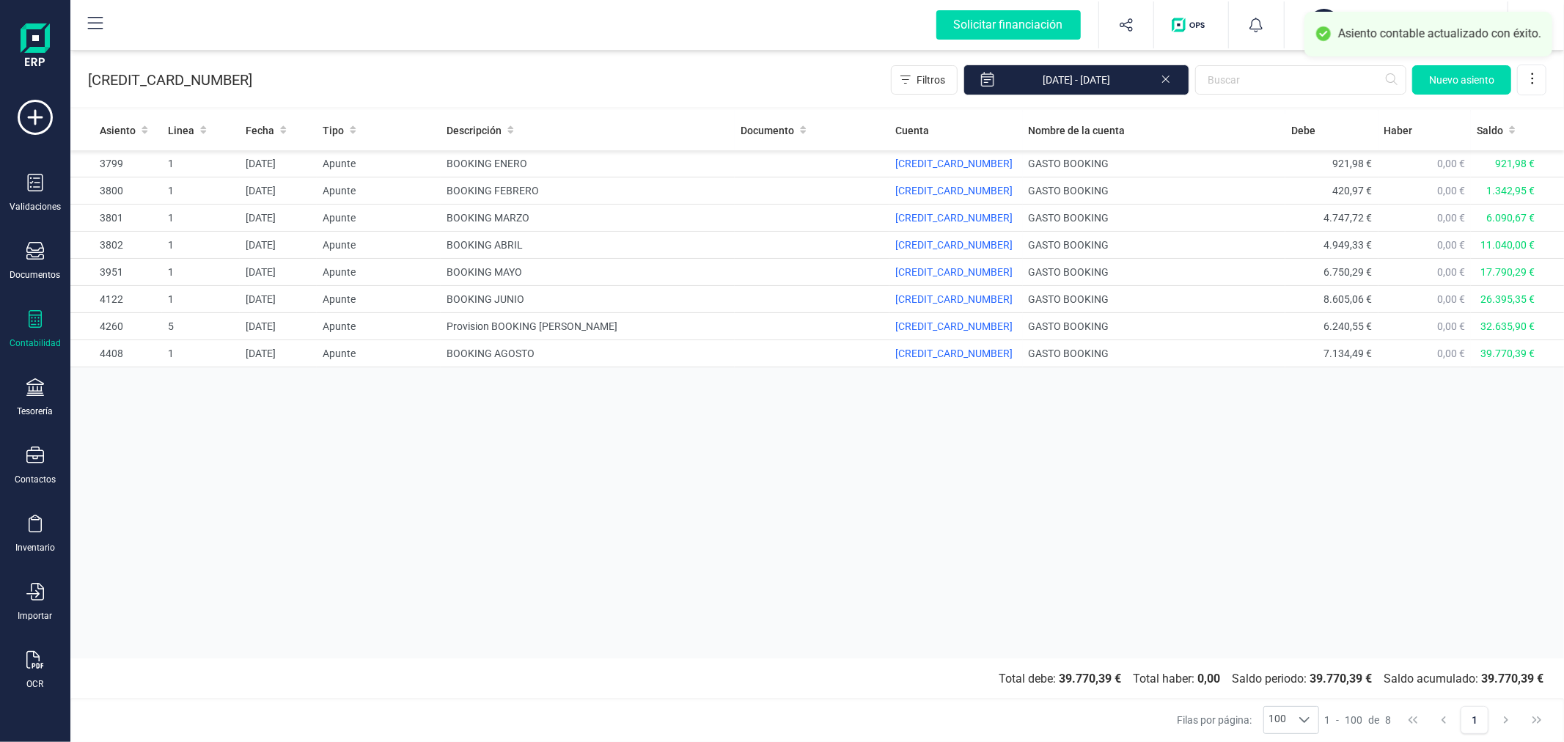
click at [683, 519] on div "Asiento Linea Fecha Tipo Descripción Documento Cuenta Nombre de la cuenta [PERS…" at bounding box center [817, 384] width 1494 height 549
click at [574, 440] on div "Asiento Linea Fecha Tipo Descripción Documento Cuenta Nombre de la cuenta [PERS…" at bounding box center [817, 384] width 1494 height 549
click at [45, 326] on div "Contabilidad" at bounding box center [35, 329] width 59 height 39
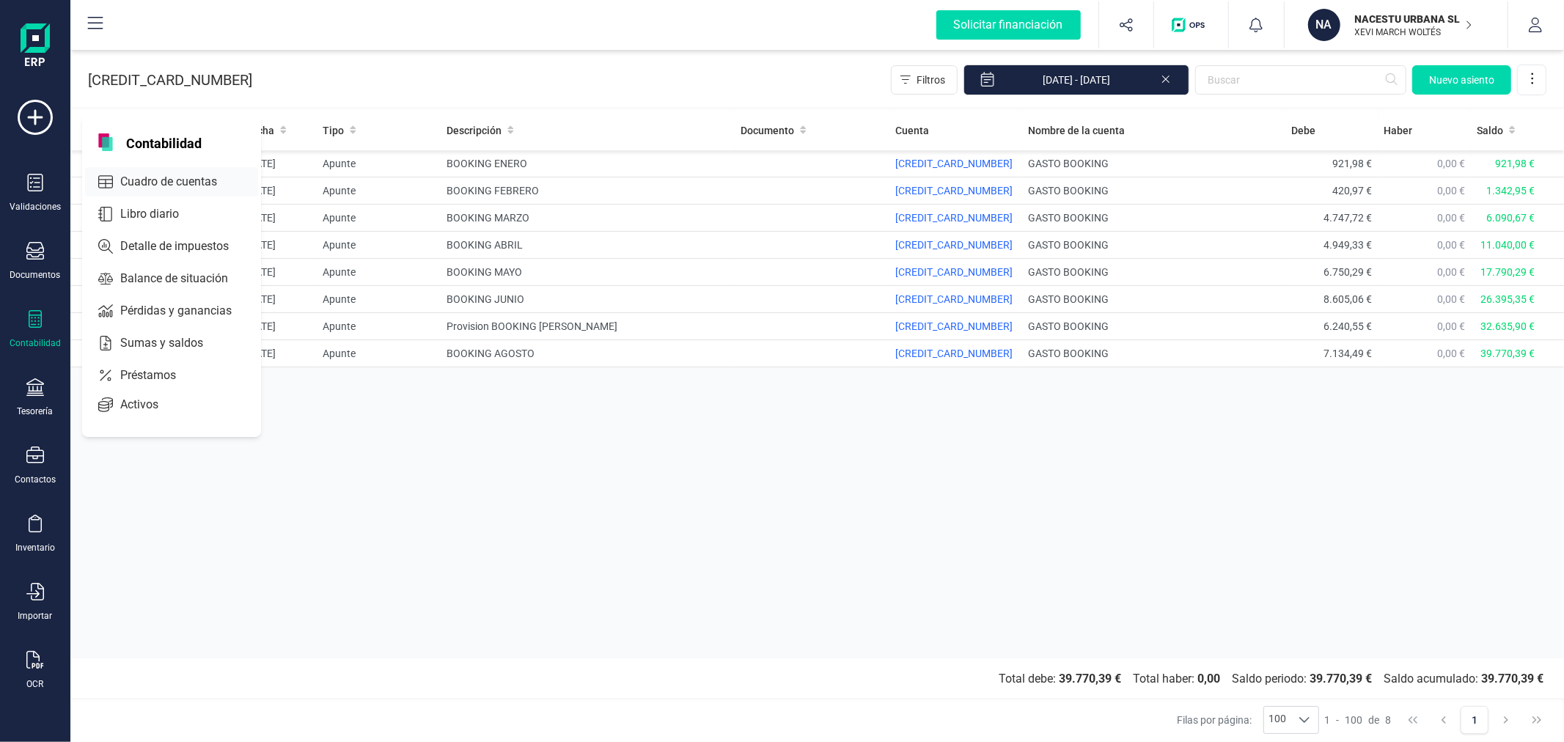
click at [165, 182] on span "Cuadro de cuentas" at bounding box center [178, 182] width 129 height 18
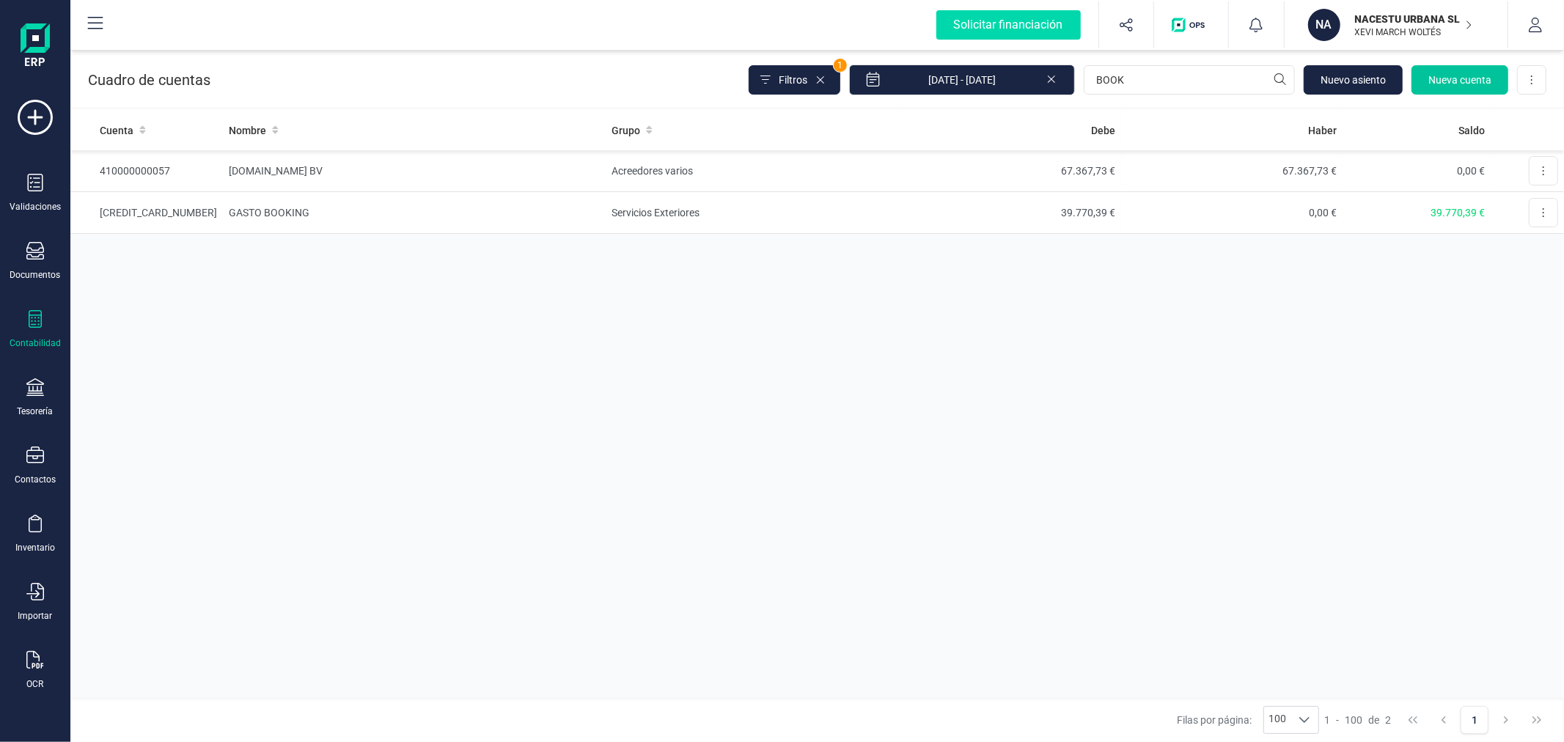
click at [1446, 78] on span "Nueva cuenta" at bounding box center [1460, 80] width 63 height 15
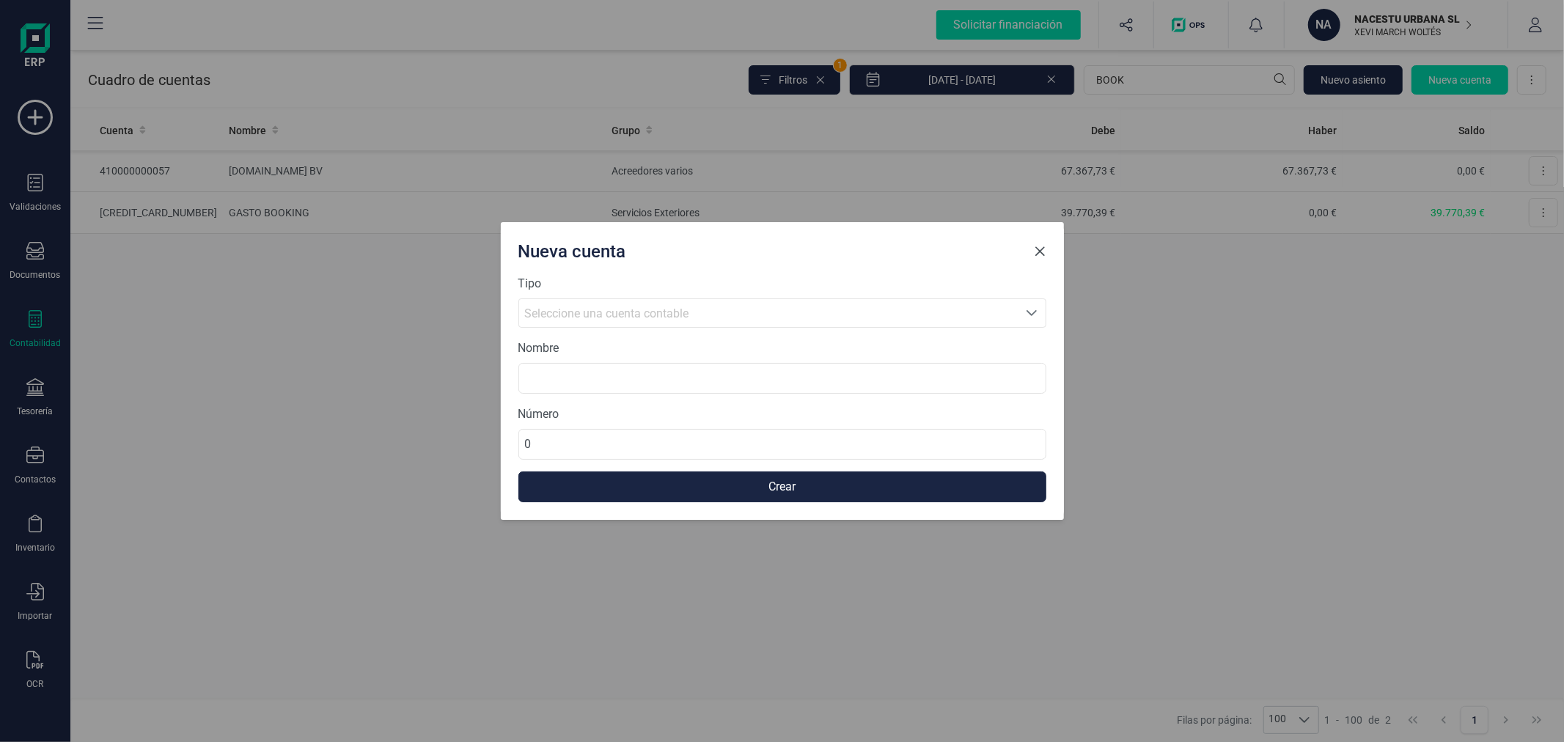
click at [1042, 252] on span "Close" at bounding box center [1041, 252] width 12 height 12
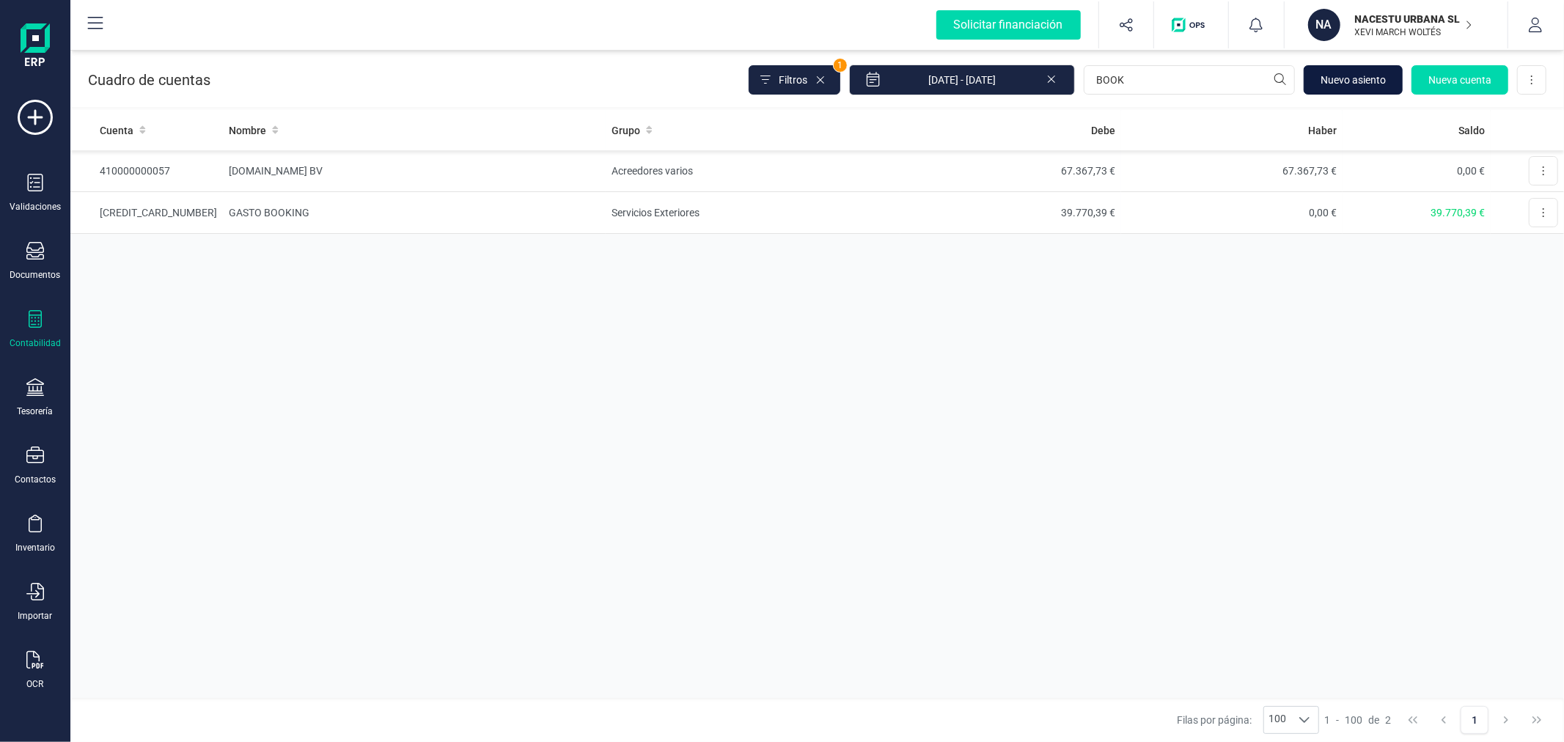
click at [1374, 71] on button "Nuevo asiento" at bounding box center [1353, 79] width 99 height 29
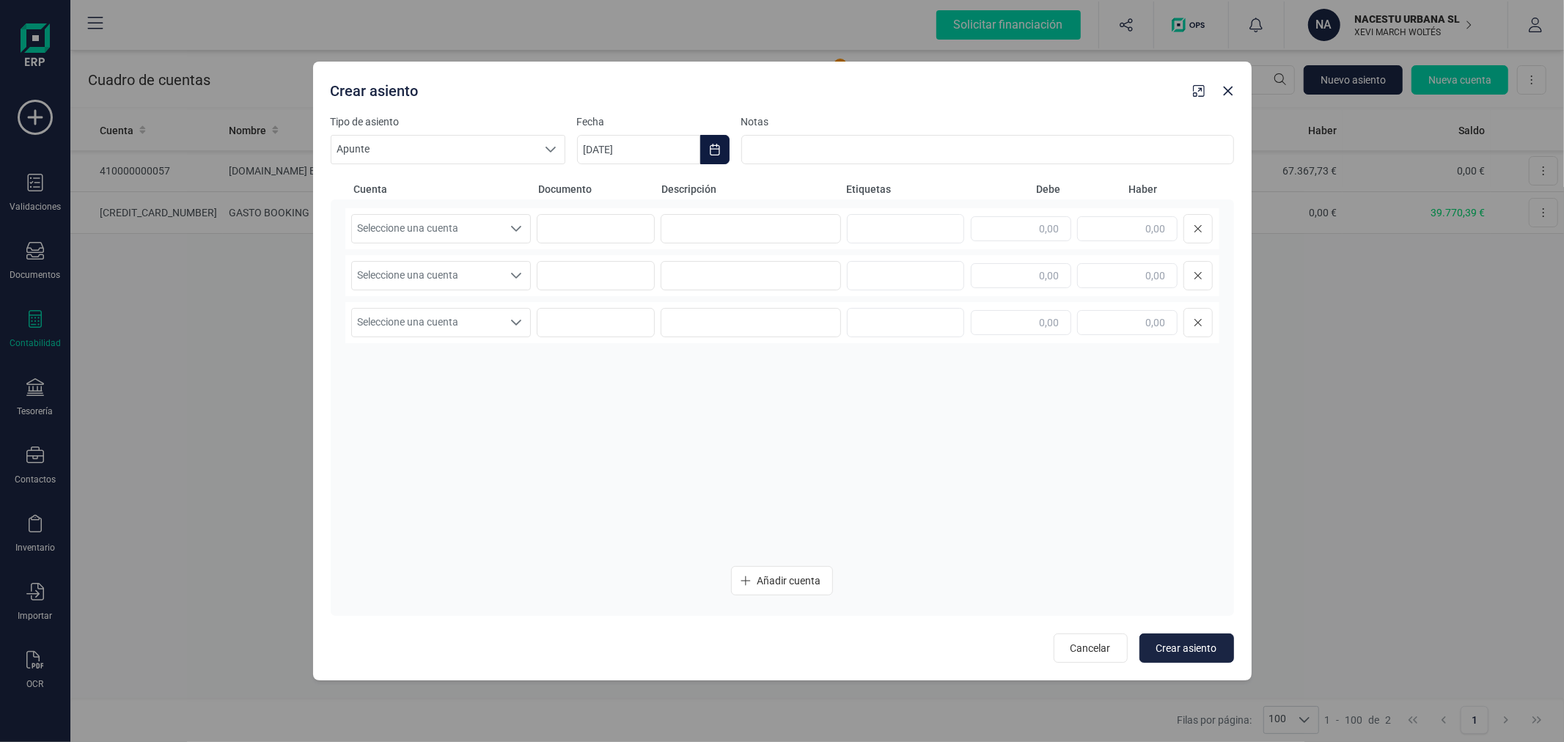
click at [722, 153] on button "Choose Date" at bounding box center [714, 149] width 29 height 29
click at [609, 191] on icon "Previous Month" at bounding box center [607, 194] width 12 height 12
click at [669, 445] on span "30" at bounding box center [667, 443] width 29 height 29
type input "[DATE]"
click at [464, 230] on span "Seleccione una cuenta" at bounding box center [427, 229] width 151 height 28
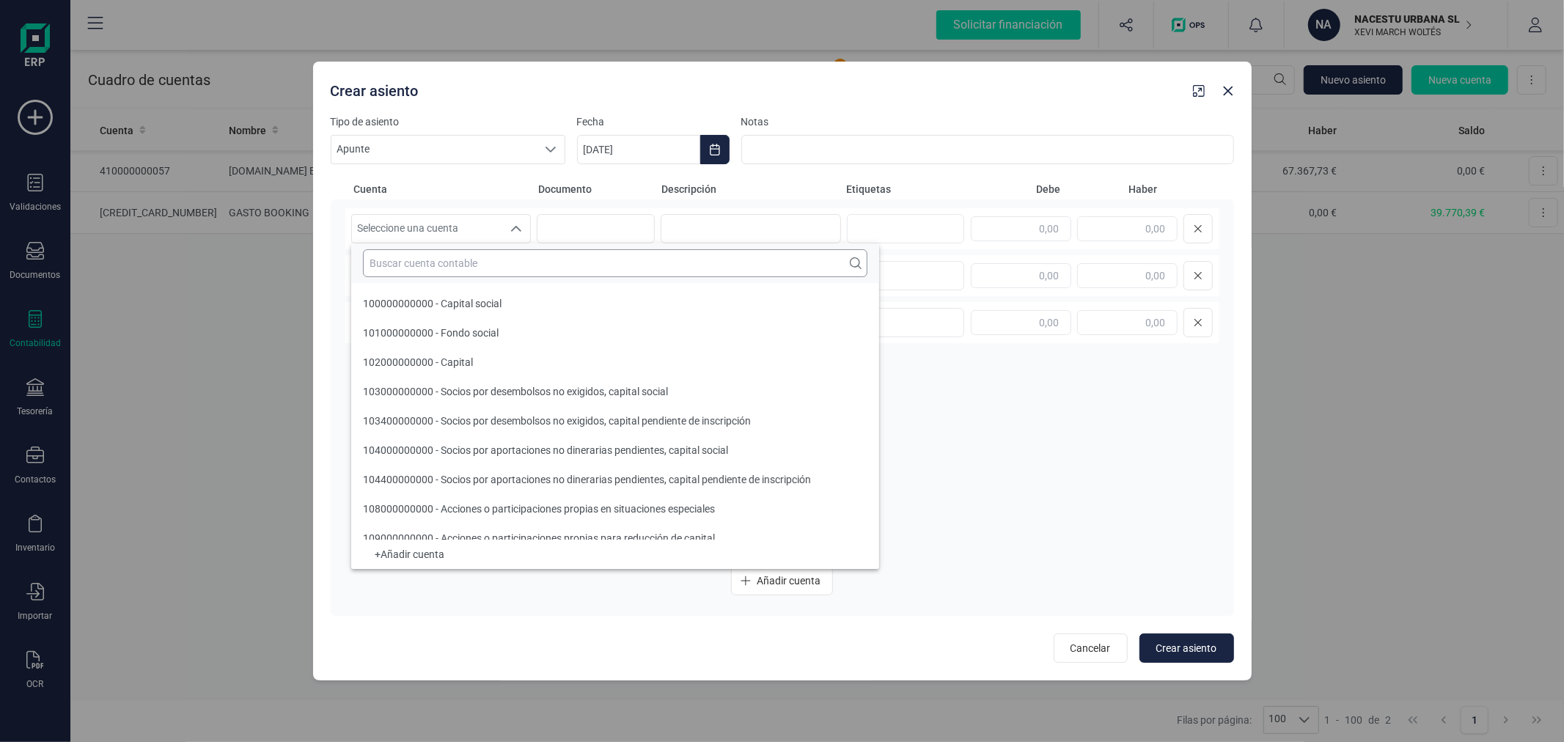
click at [460, 268] on input "text" at bounding box center [615, 263] width 505 height 28
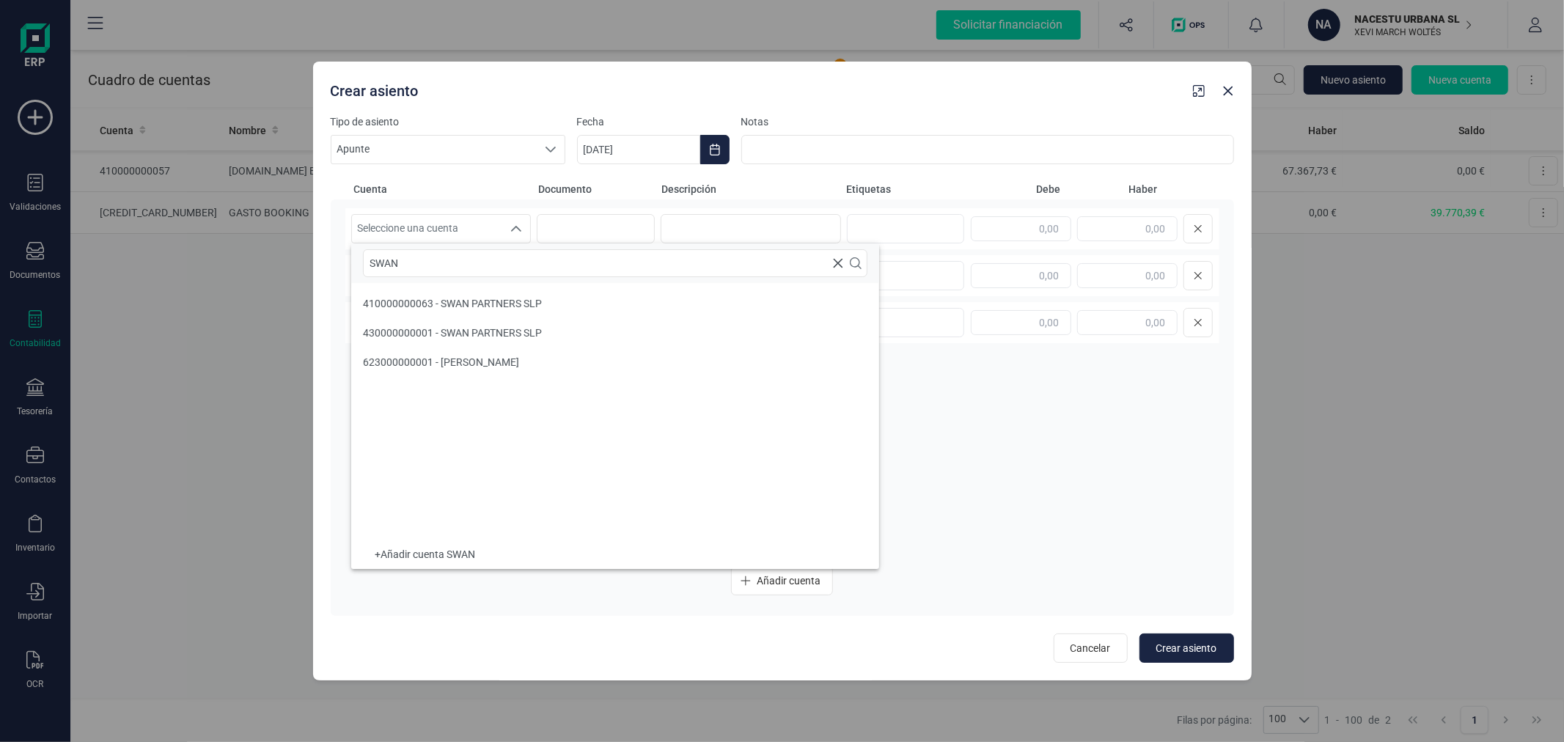
type input "SWAN"
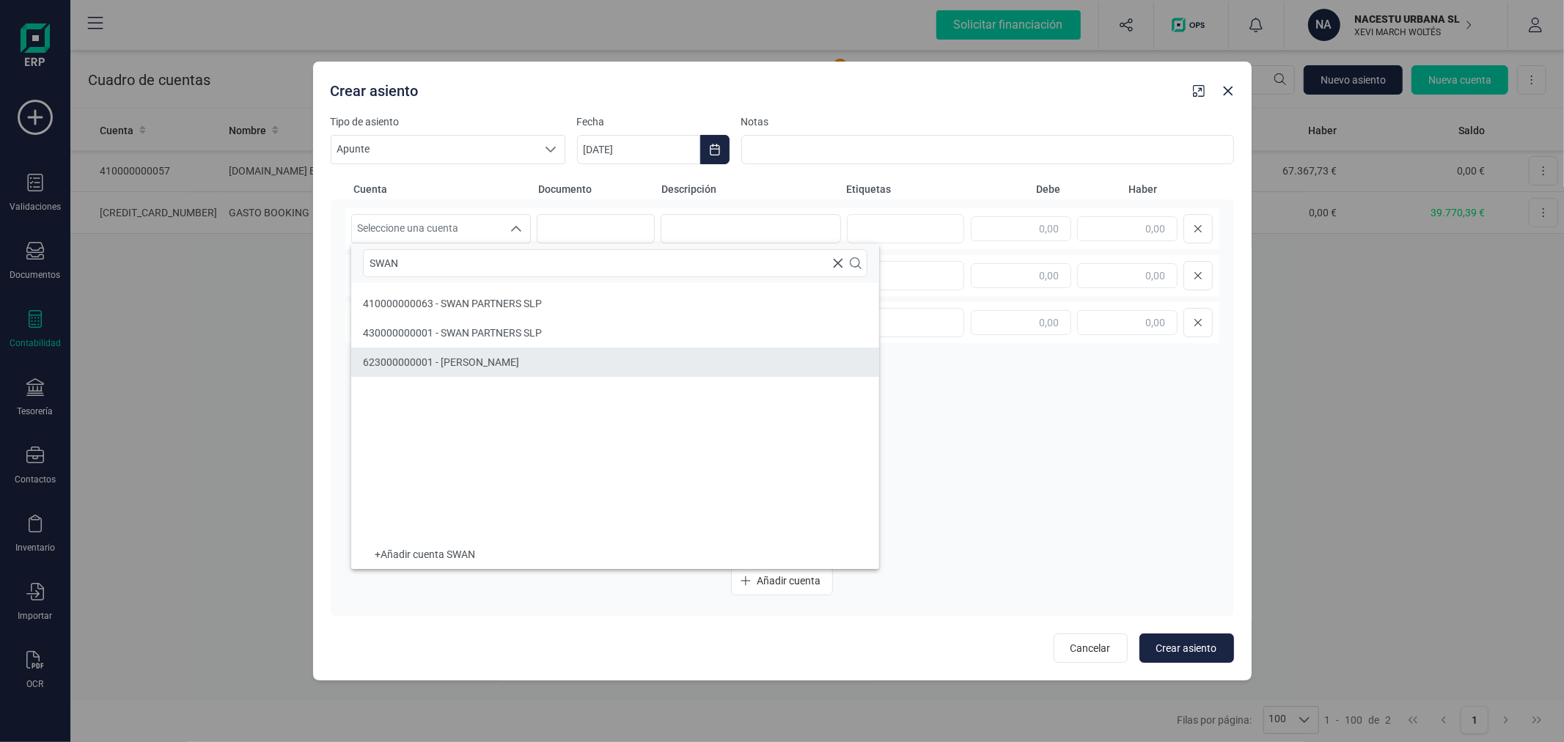
click at [479, 361] on span "623000000001 - [PERSON_NAME]" at bounding box center [441, 362] width 156 height 12
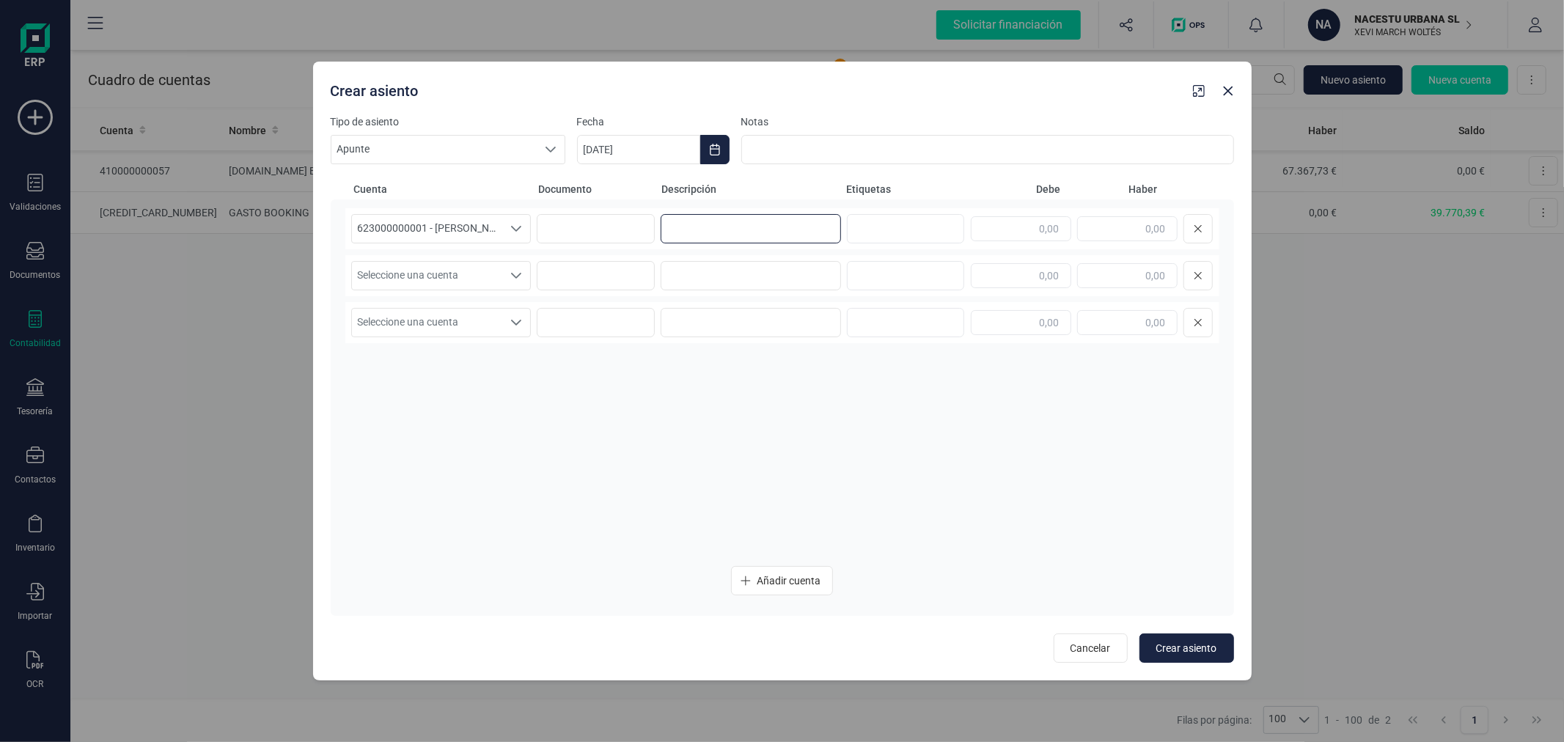
click at [689, 230] on input at bounding box center [751, 228] width 180 height 29
type input "ANT-VEN"
type input "300,00"
click at [414, 271] on span "Seleccione una cuenta" at bounding box center [427, 276] width 151 height 28
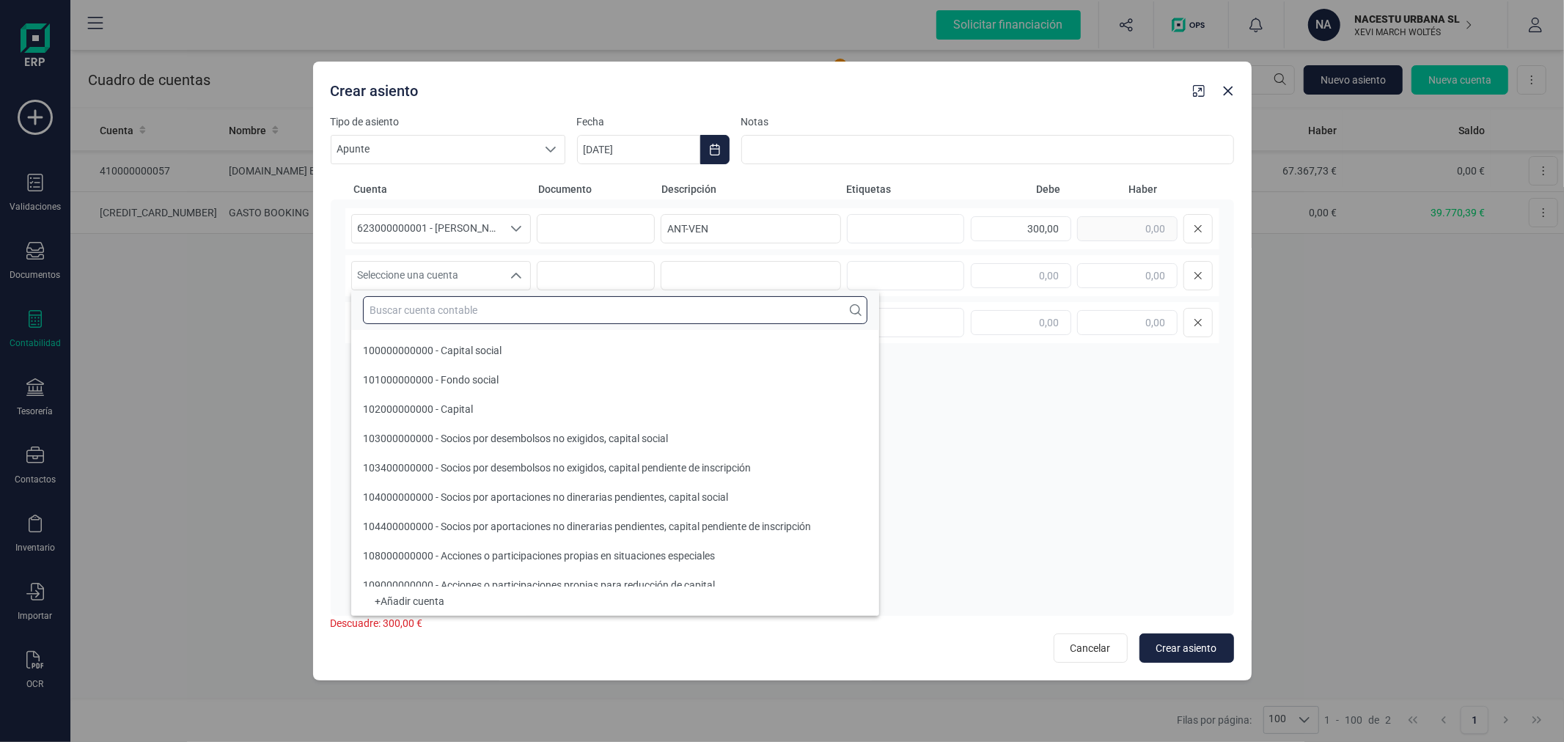
click at [433, 306] on input "text" at bounding box center [615, 310] width 505 height 28
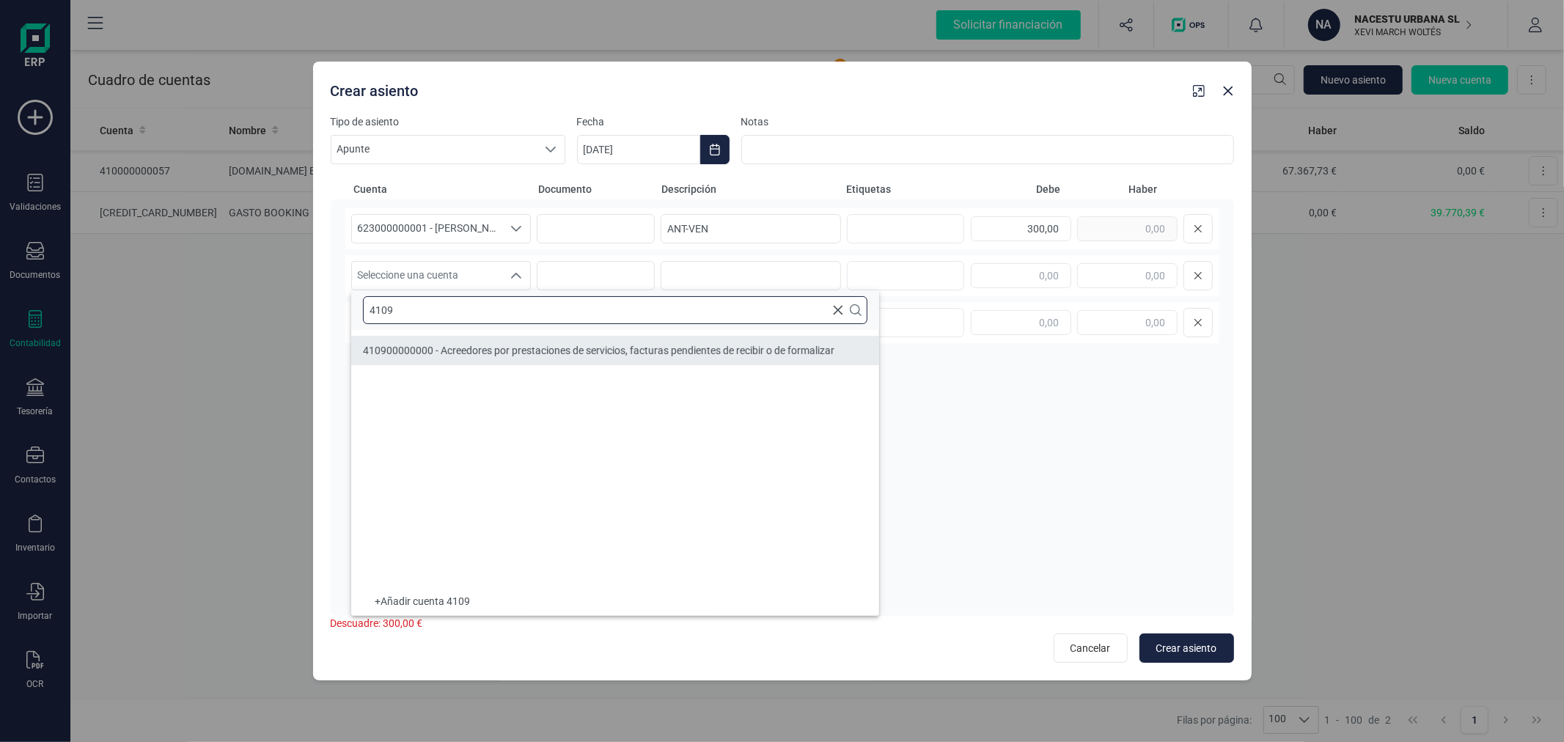
type input "4109"
click at [482, 352] on span "410900000000 - Acreedores por prestaciones de servicios, facturas pendientes de…" at bounding box center [599, 351] width 472 height 12
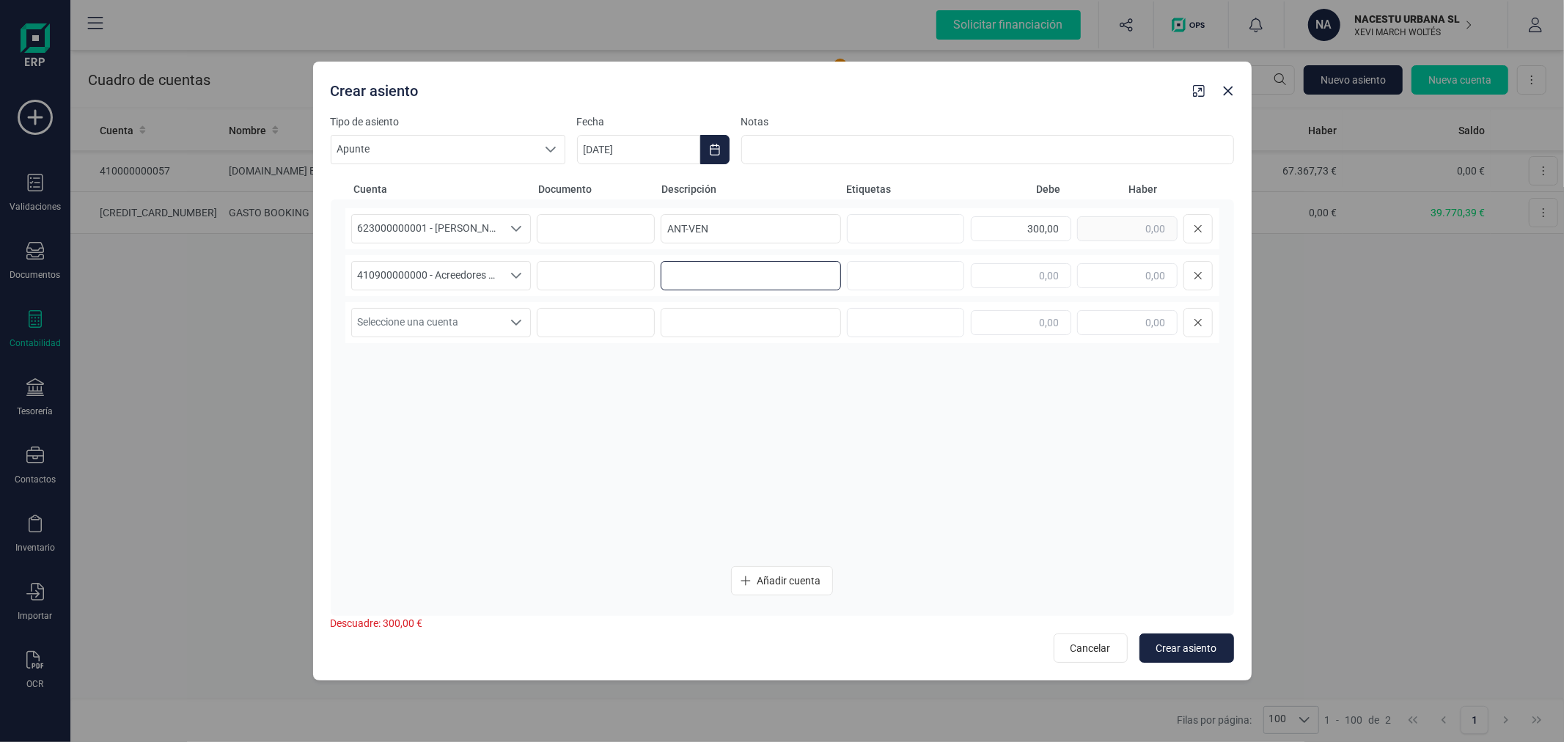
paste input "ANT-VEN"
type input "ANT-VEN"
type input "300,00"
click at [1192, 638] on button "Crear asiento" at bounding box center [1187, 648] width 95 height 29
type input "[DATE]"
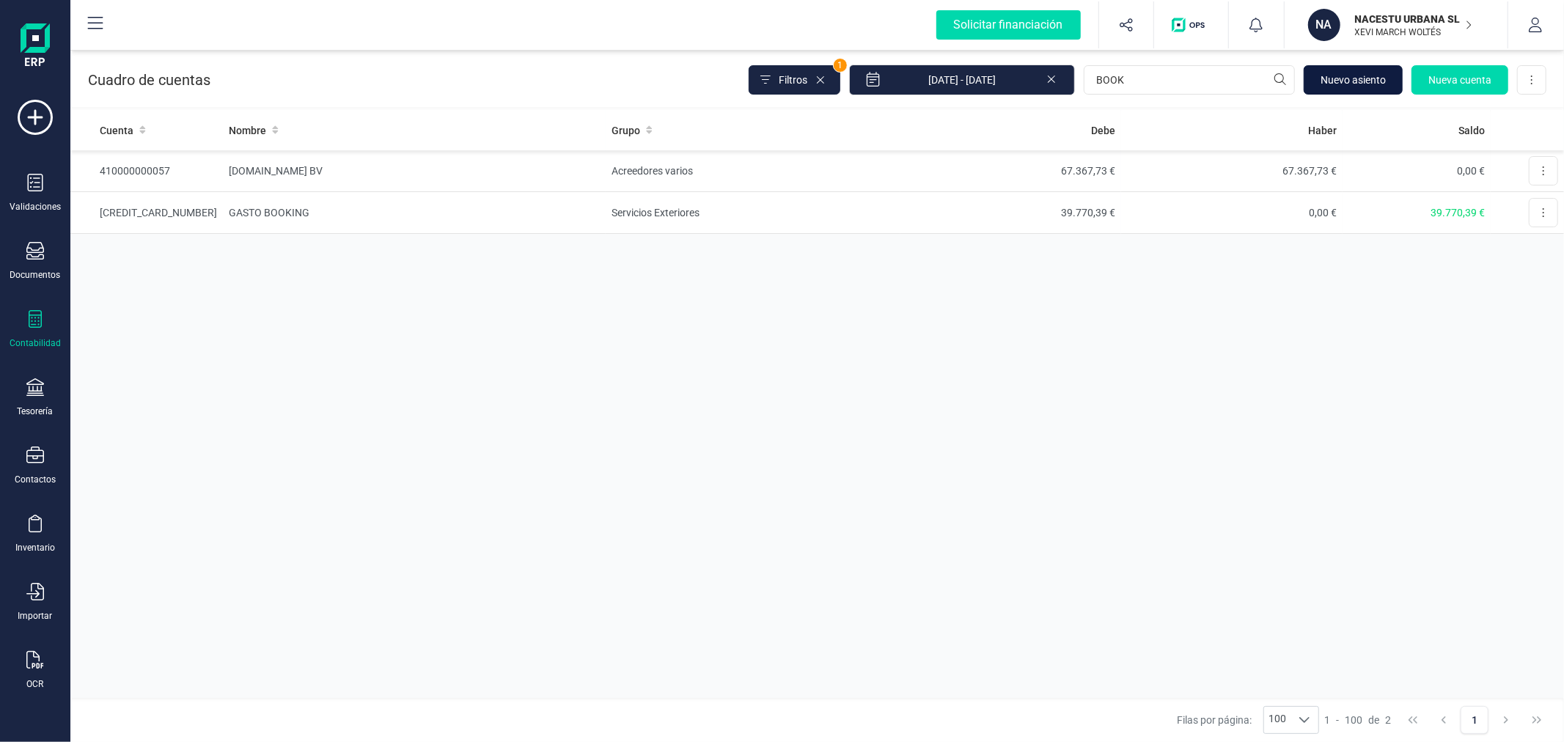
click at [1369, 78] on span "Nuevo asiento" at bounding box center [1353, 80] width 65 height 15
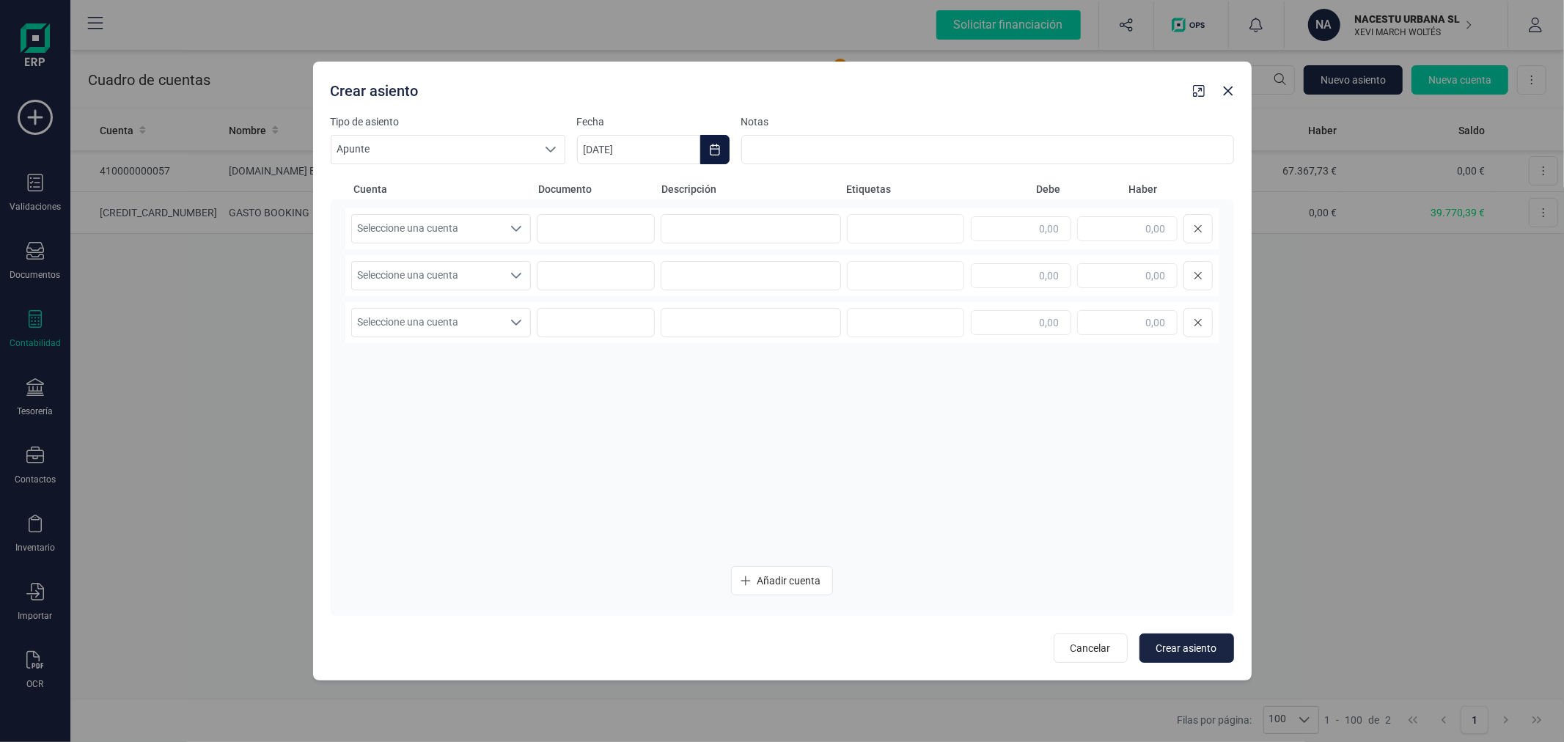
click at [716, 150] on icon "Choose Date" at bounding box center [715, 150] width 12 height 12
click at [609, 194] on icon "Previous Month" at bounding box center [607, 194] width 12 height 12
click at [669, 451] on span "30" at bounding box center [667, 443] width 29 height 29
type input "[DATE]"
click at [546, 144] on icon at bounding box center [551, 150] width 12 height 12
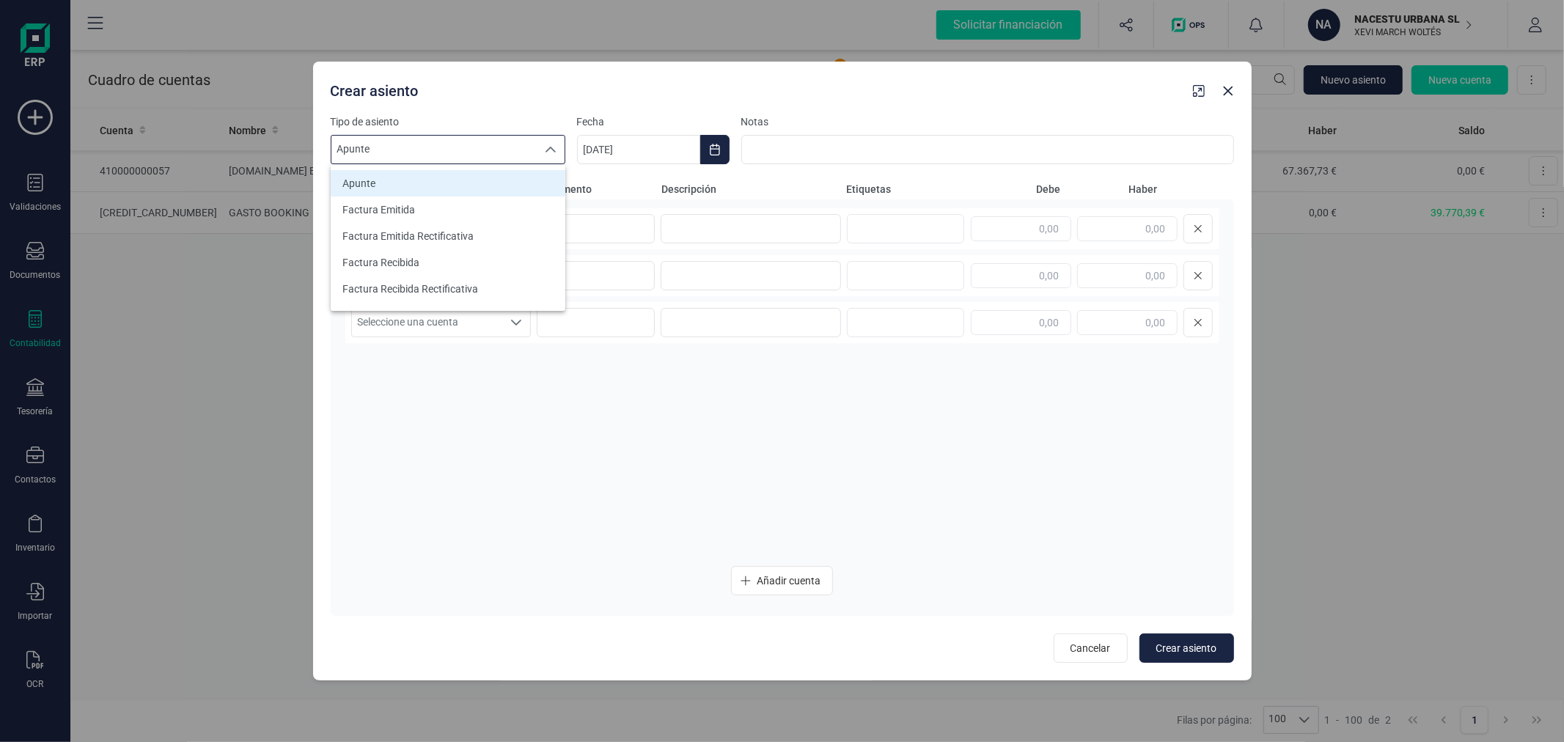
scroll to position [81, 0]
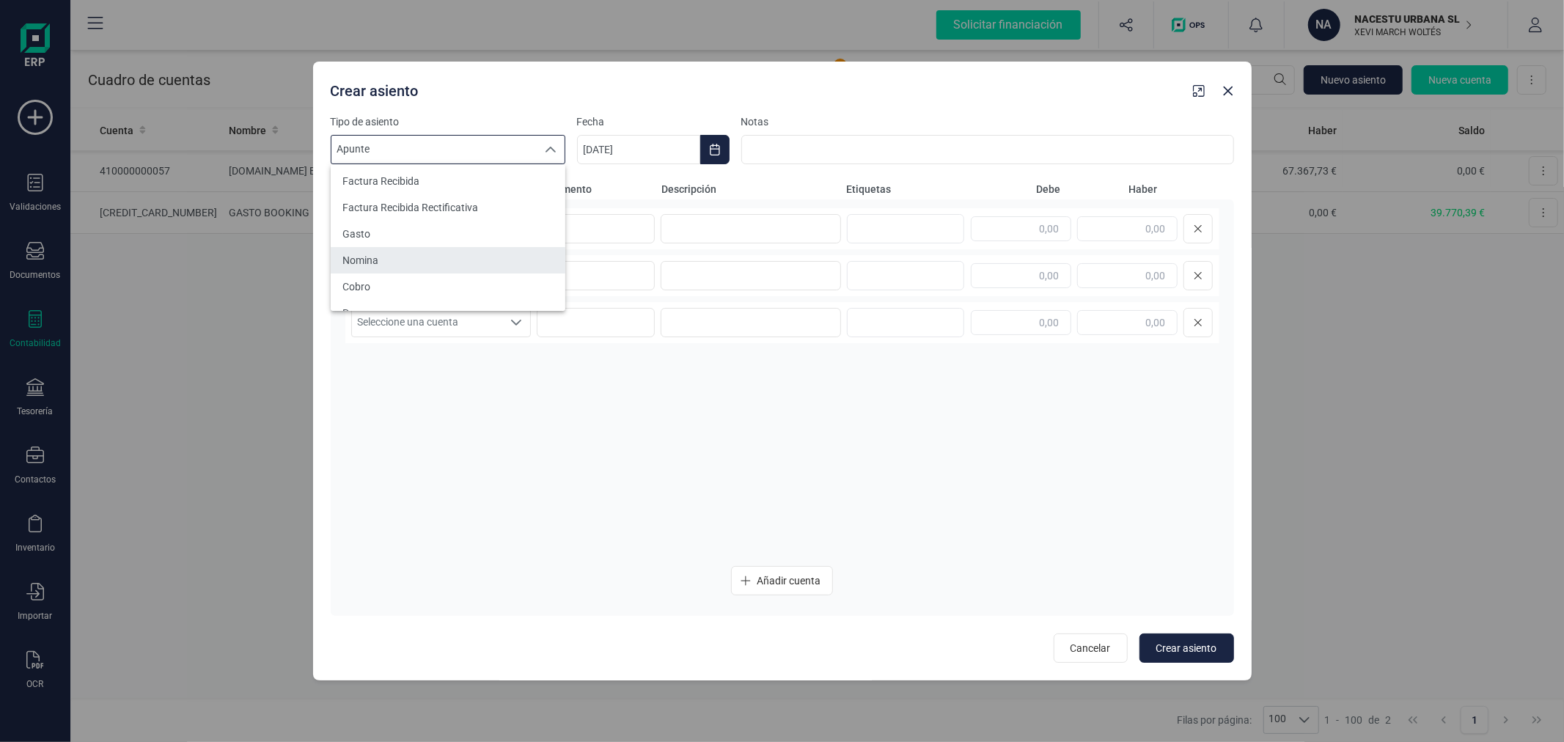
click at [451, 263] on li "Nomina" at bounding box center [448, 260] width 235 height 26
click at [455, 228] on span "Seleccione una cuenta" at bounding box center [427, 229] width 151 height 28
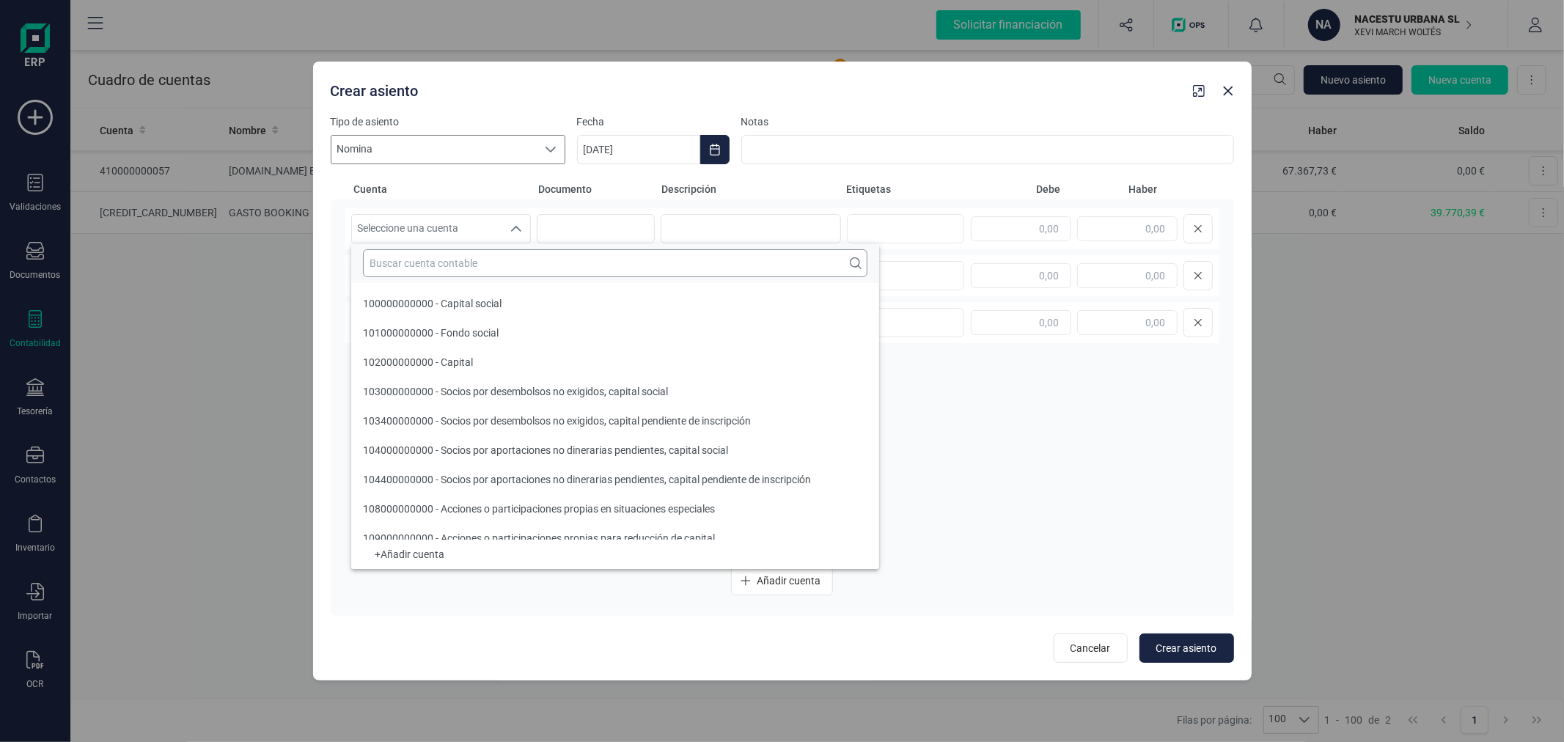
click at [464, 266] on input "text" at bounding box center [615, 263] width 505 height 28
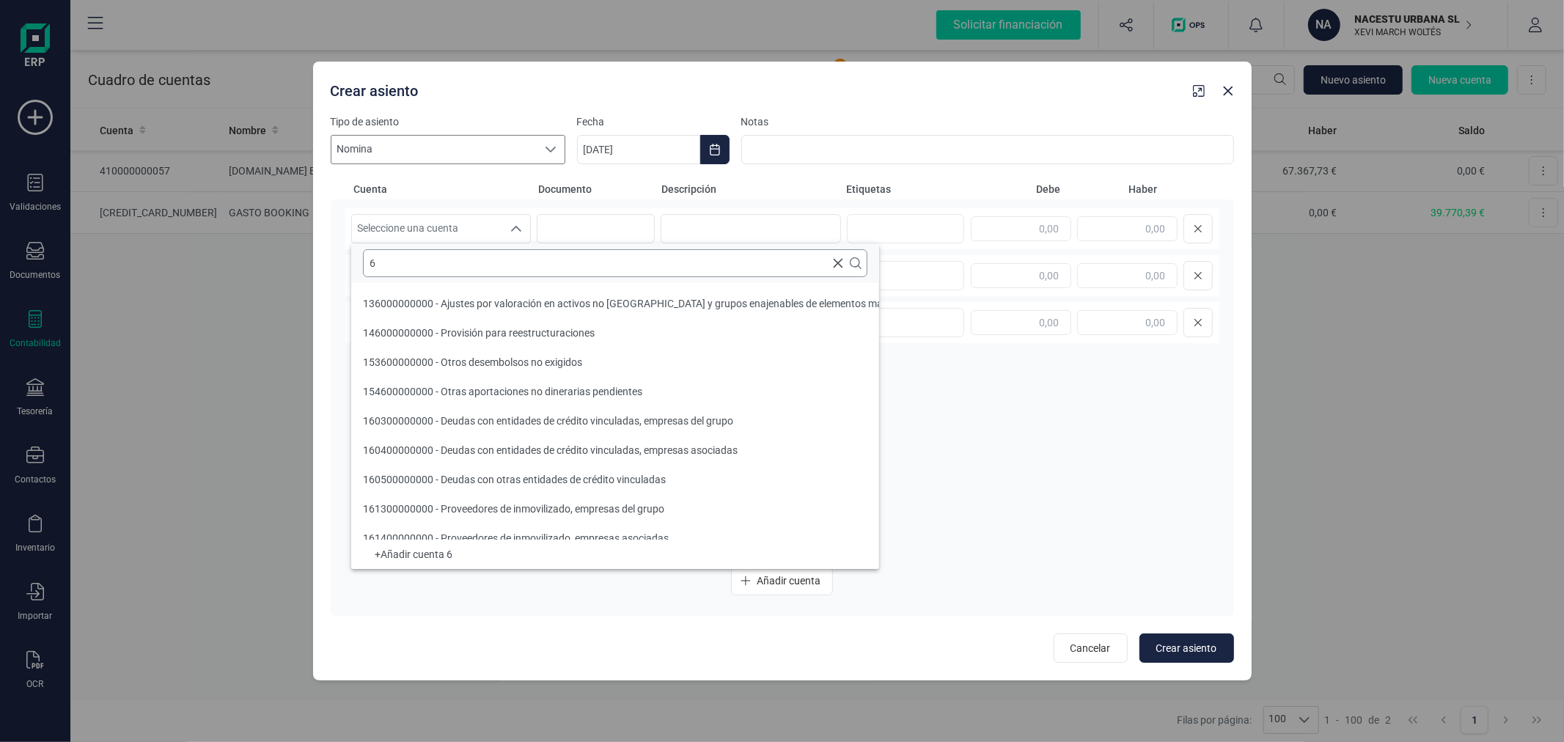
scroll to position [5, 0]
type input "640"
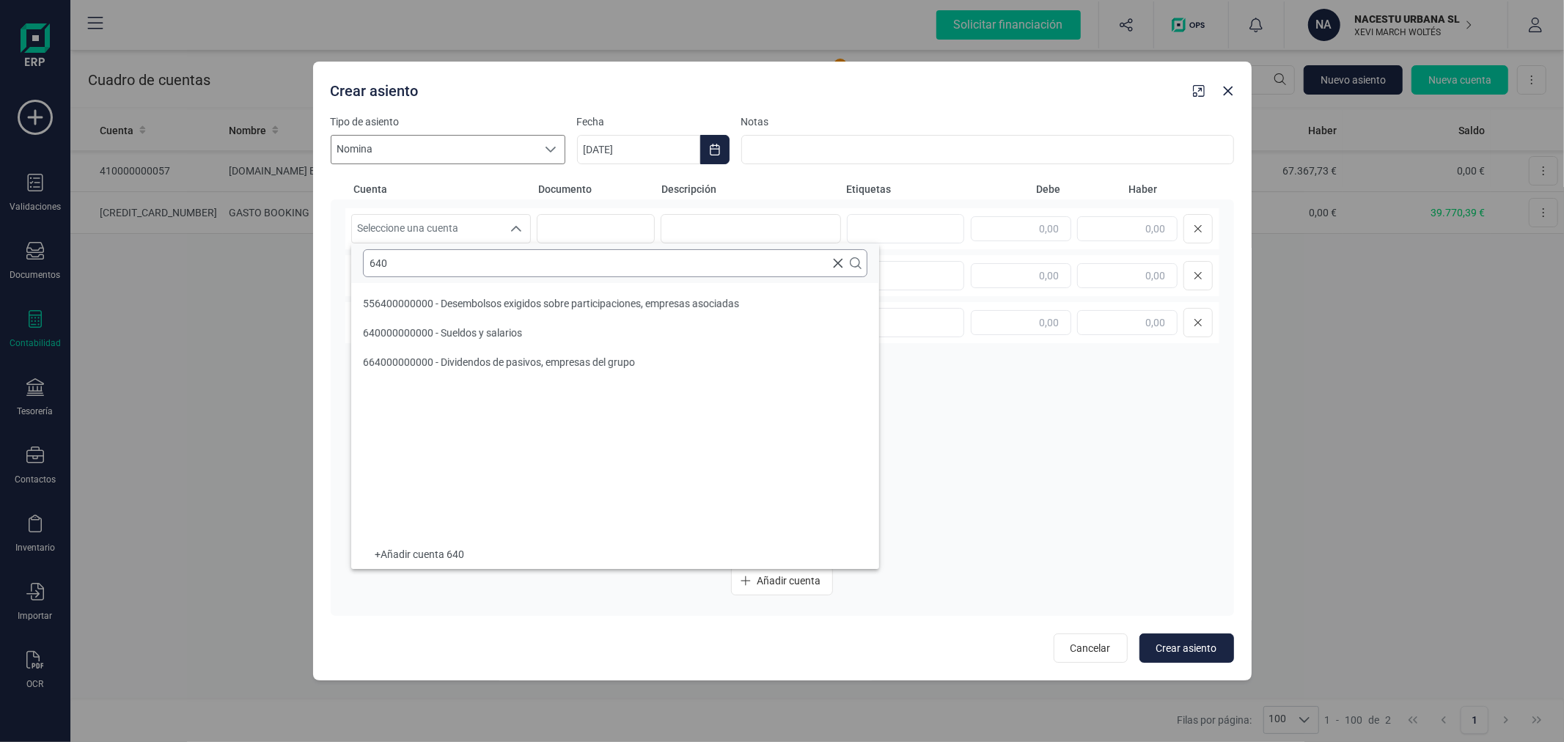
scroll to position [0, 0]
